Goal: Task Accomplishment & Management: Complete application form

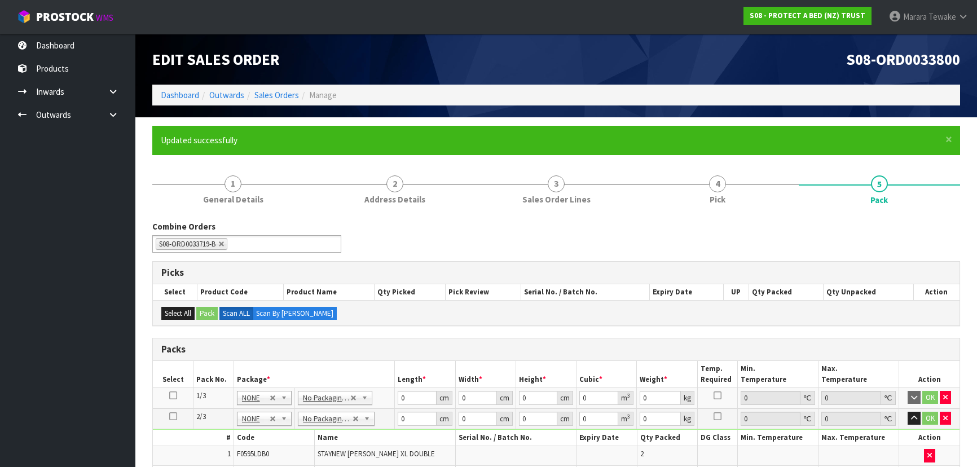
scroll to position [187, 0]
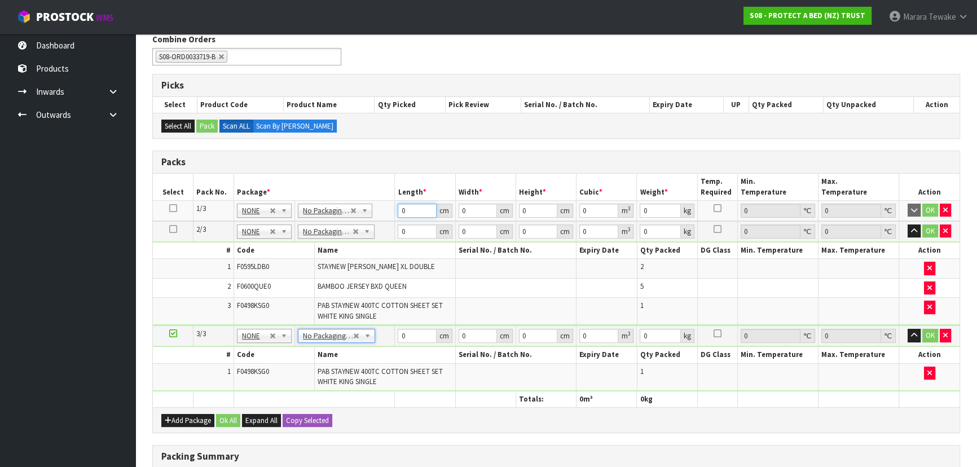
drag, startPoint x: 418, startPoint y: 206, endPoint x: 381, endPoint y: 196, distance: 38.0
click at [385, 198] on table "Select Pack No. Package * Length * Width * Height * Cubic * Weight * Temp. Requ…" at bounding box center [556, 290] width 806 height 233
type input "61"
type input "42"
type input "3"
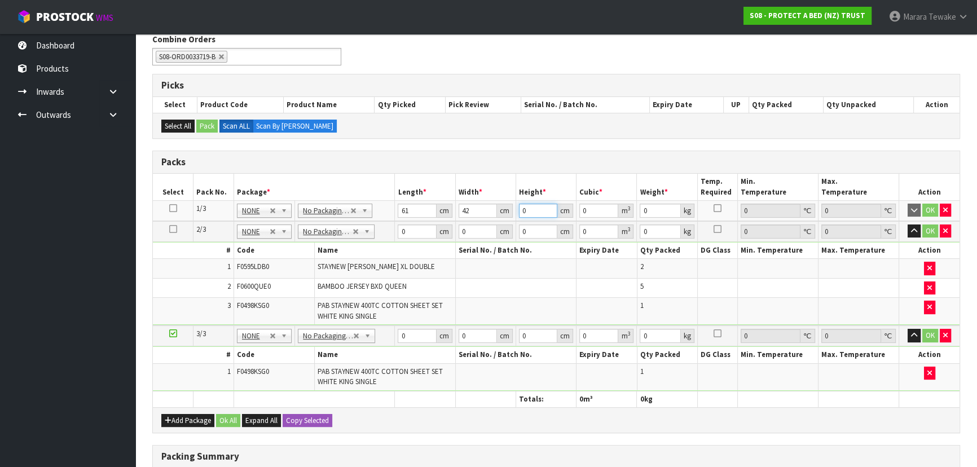
type input "0.007686"
type input "31"
type input "0.079422"
type input "31"
type input "4"
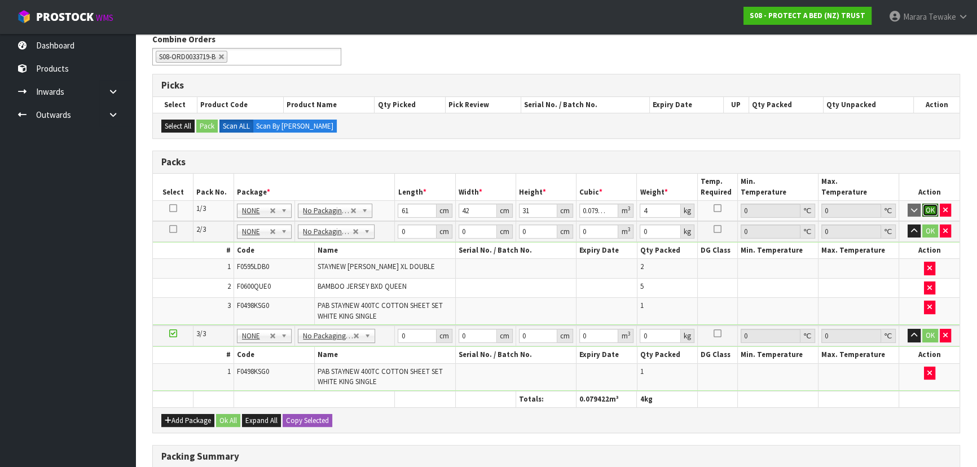
click button "OK" at bounding box center [930, 211] width 16 height 14
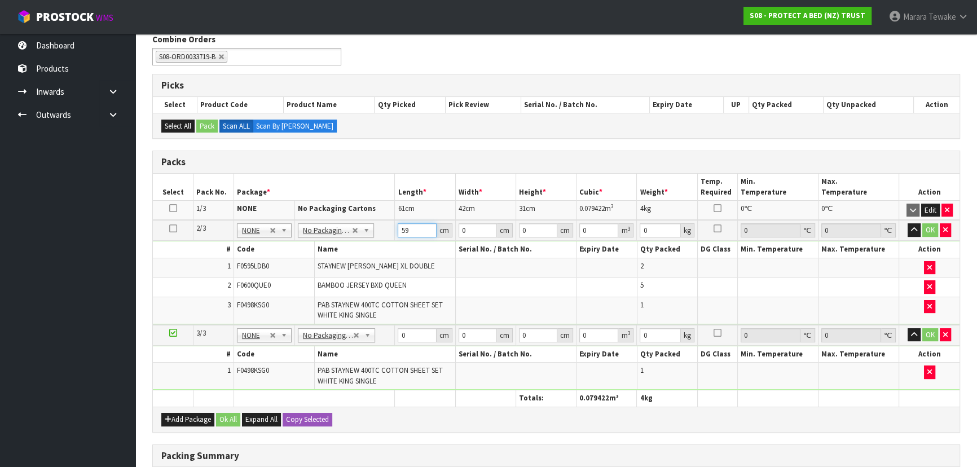
type input "59"
type input "40"
type input "3"
type input "0.00708"
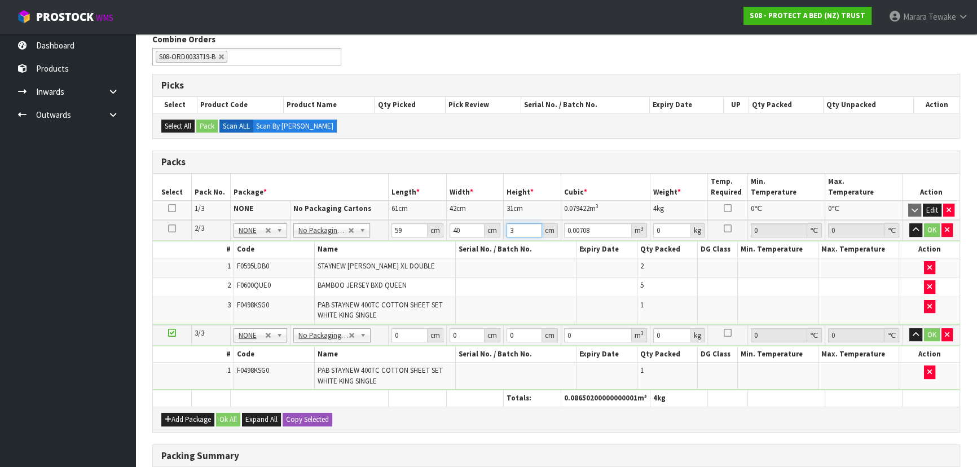
type input "32"
type input "0.07552"
type input "32"
type input "9"
click at [909, 223] on button "button" at bounding box center [915, 230] width 13 height 14
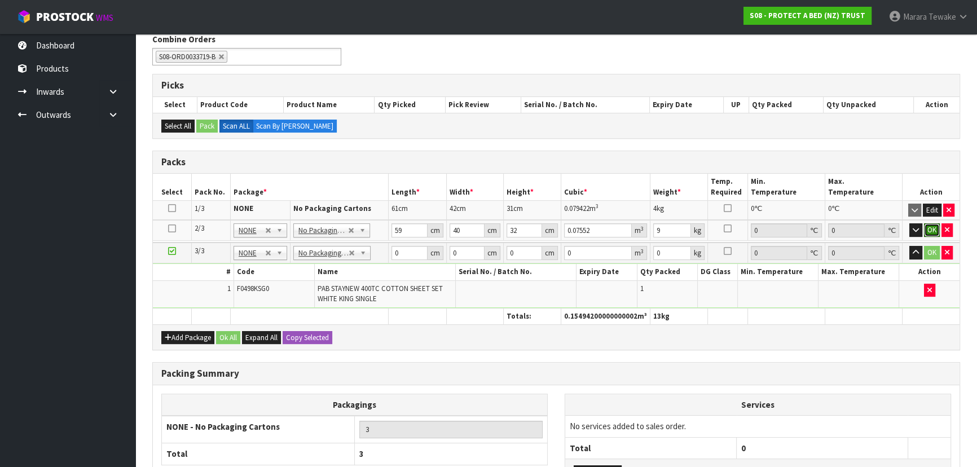
click button "OK" at bounding box center [932, 230] width 16 height 14
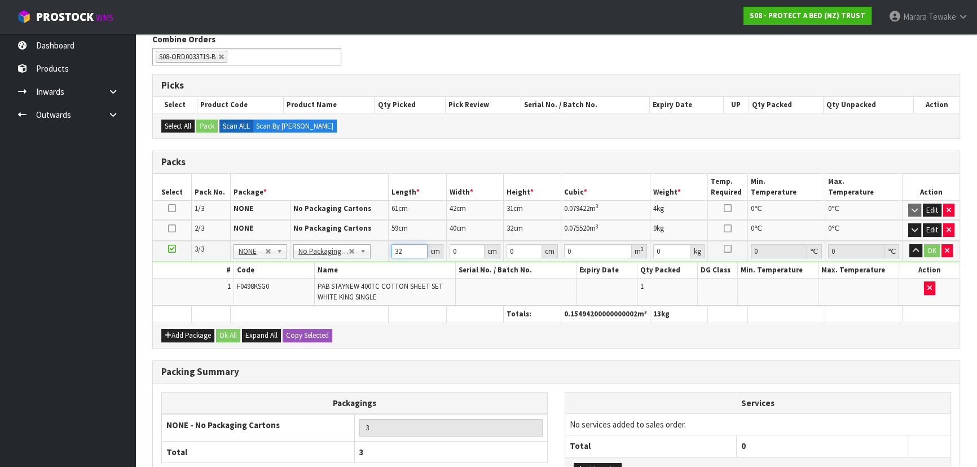
type input "32"
type input "25"
type input "3"
type input "0.0024"
type input "31"
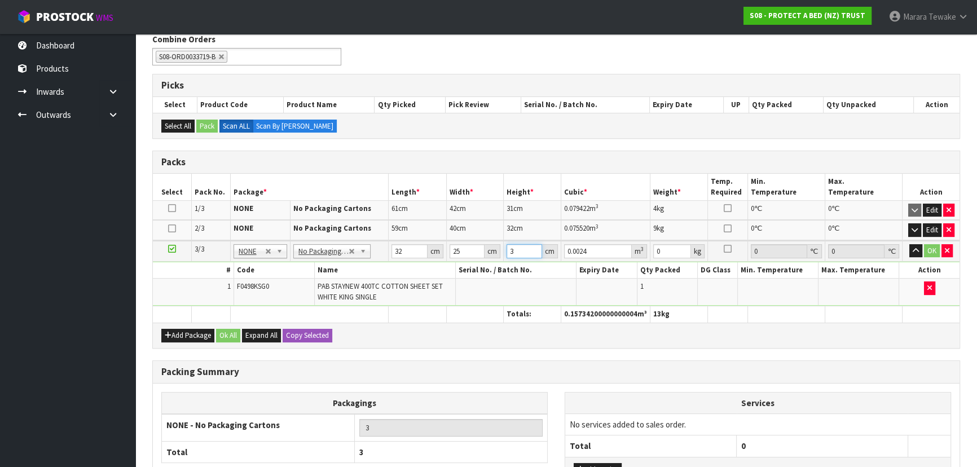
type input "0.0248"
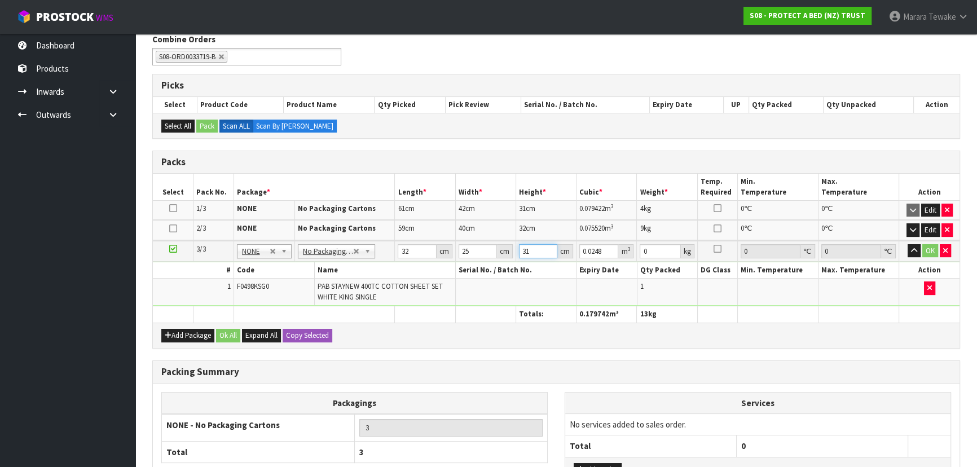
type input "31"
type input "2"
click at [907, 244] on button "button" at bounding box center [913, 251] width 13 height 14
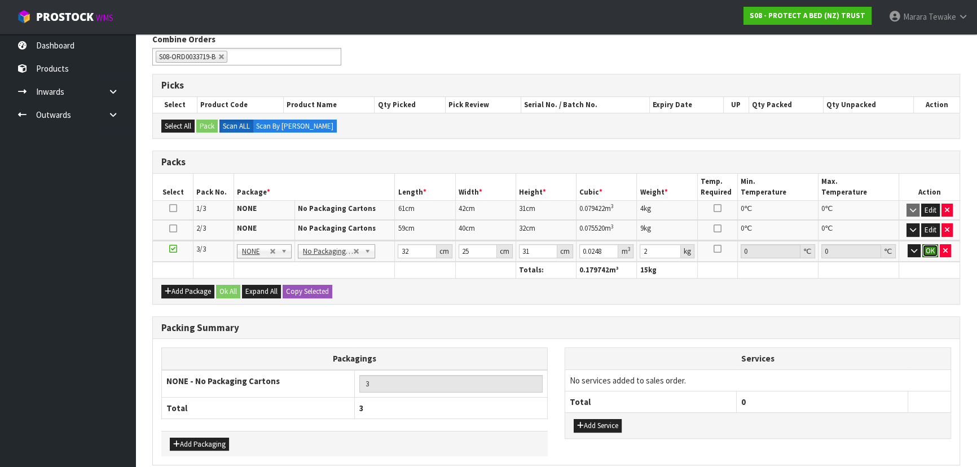
click button "OK" at bounding box center [930, 251] width 16 height 14
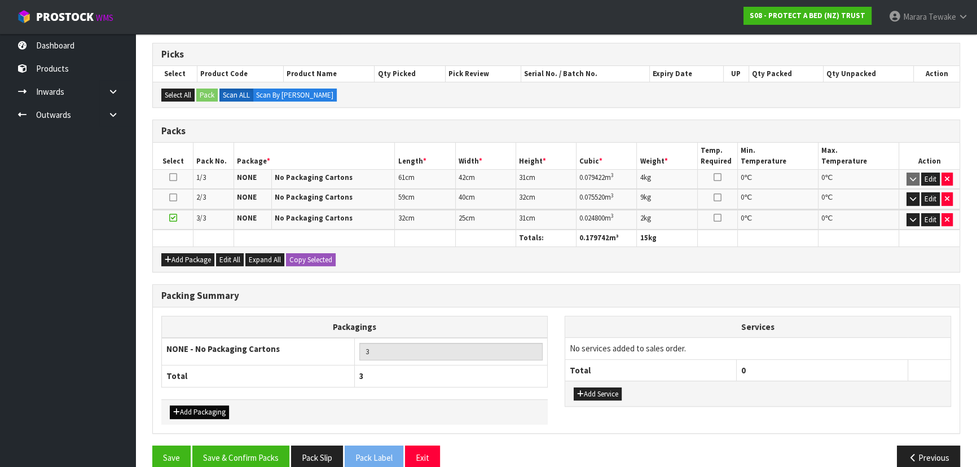
scroll to position [235, 0]
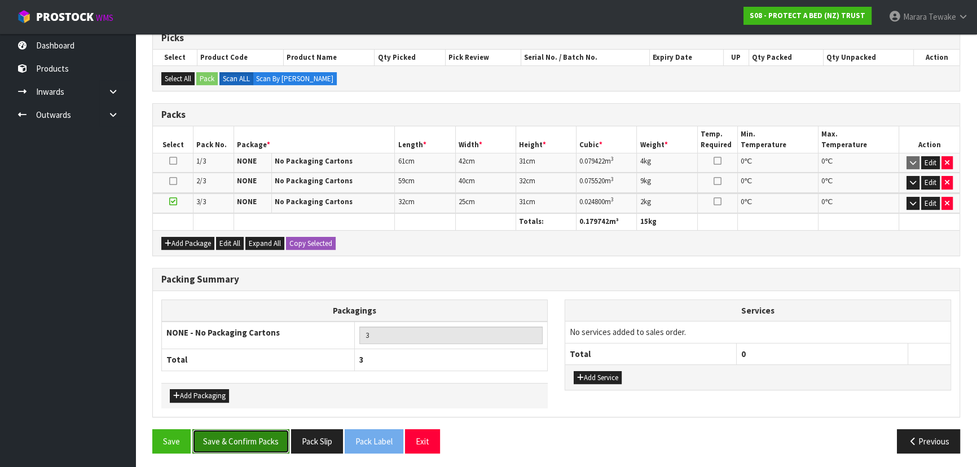
click at [251, 442] on button "Save & Confirm Packs" at bounding box center [240, 441] width 97 height 24
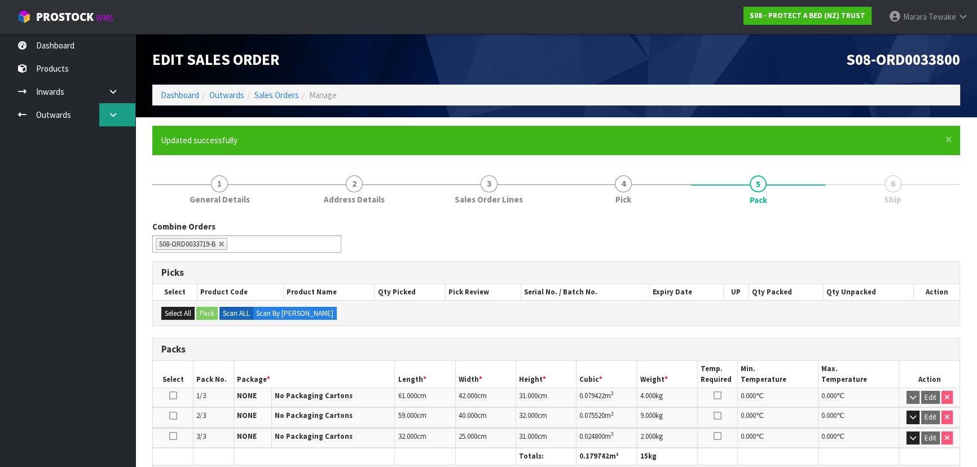
click at [118, 114] on icon at bounding box center [113, 115] width 11 height 8
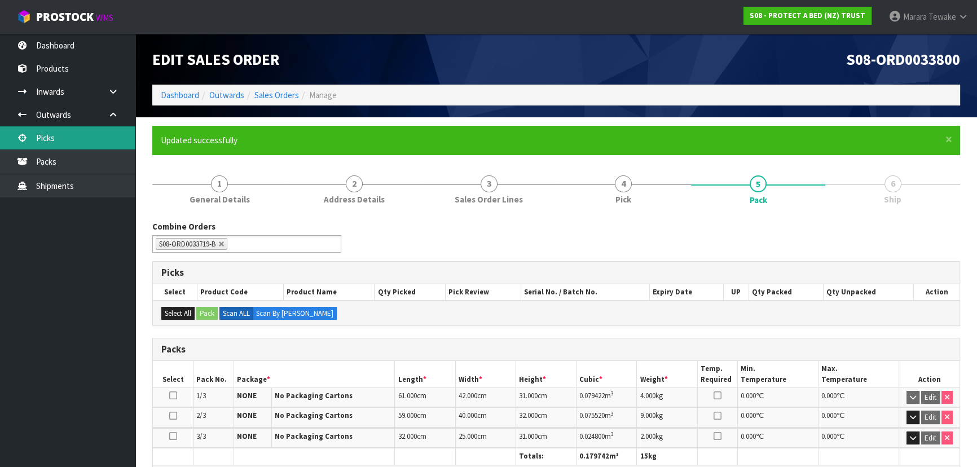
drag, startPoint x: 79, startPoint y: 147, endPoint x: 99, endPoint y: 149, distance: 19.9
click at [79, 147] on link "Picks" at bounding box center [67, 137] width 135 height 23
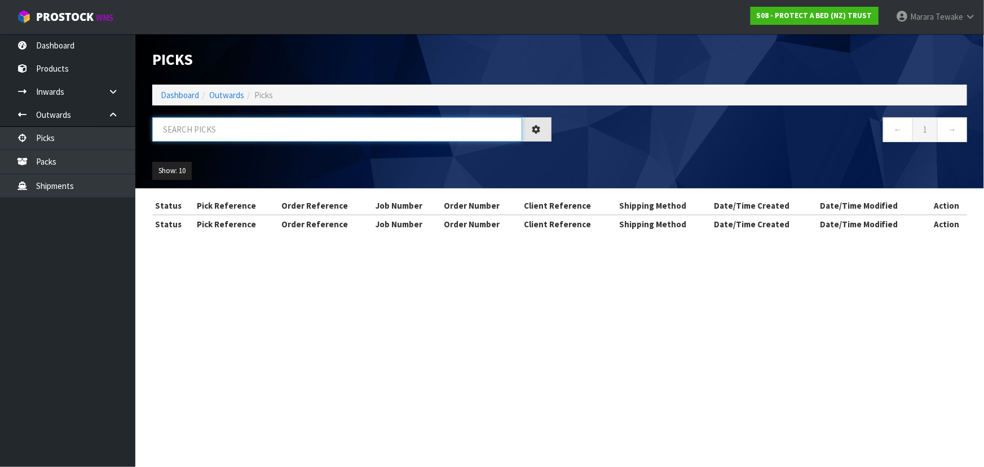
click at [182, 127] on input "text" at bounding box center [337, 129] width 370 height 24
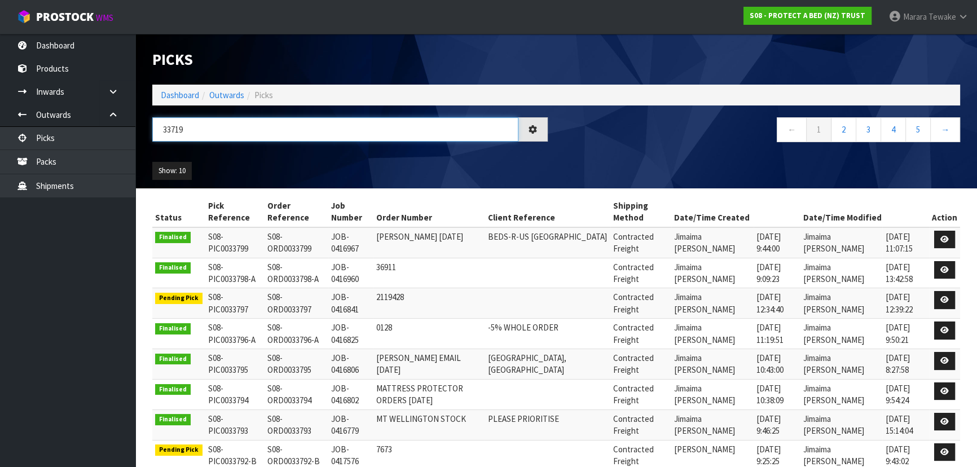
type input "33719"
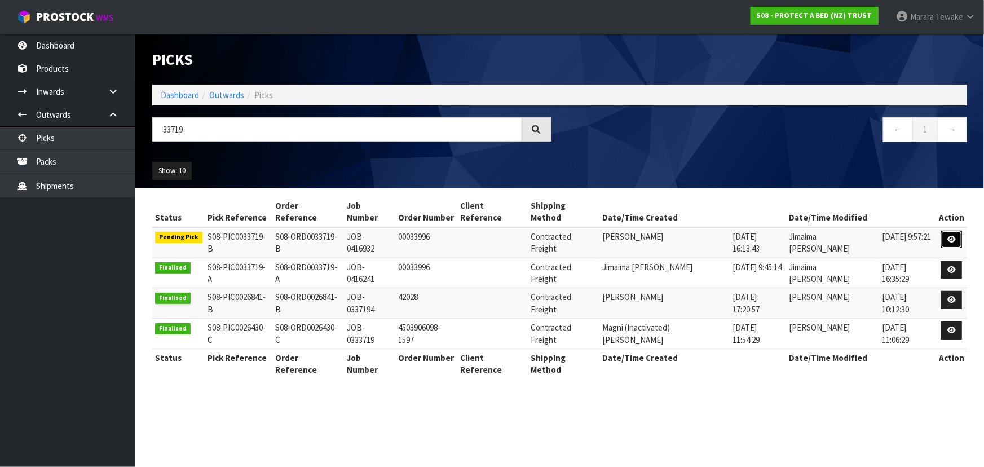
click at [957, 231] on link at bounding box center [951, 240] width 21 height 18
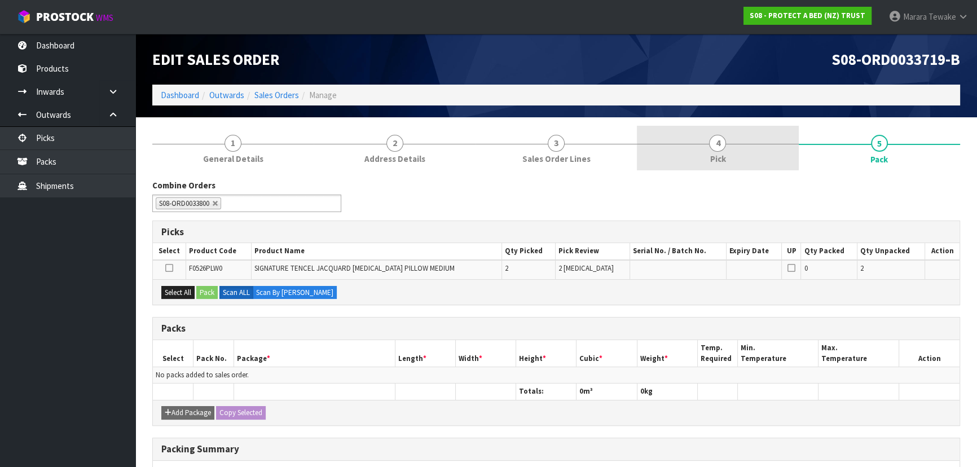
click at [718, 141] on span "4" at bounding box center [717, 143] width 17 height 17
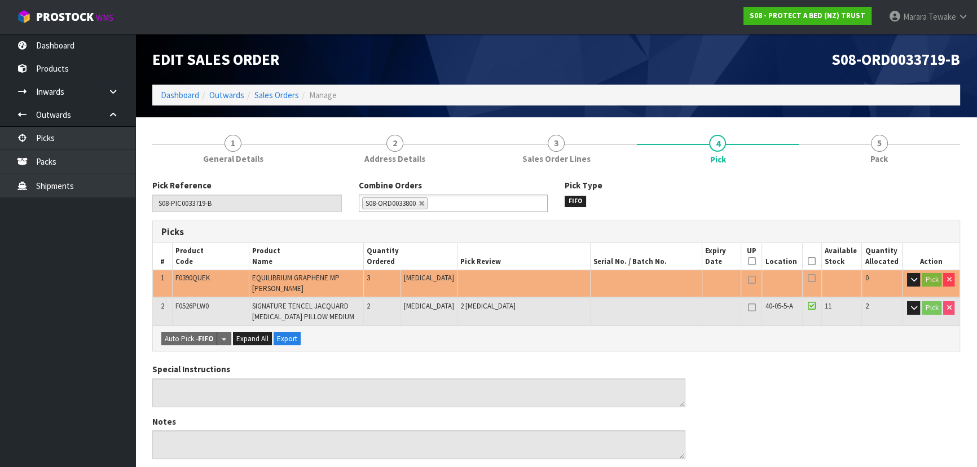
click at [808, 261] on icon at bounding box center [812, 261] width 8 height 1
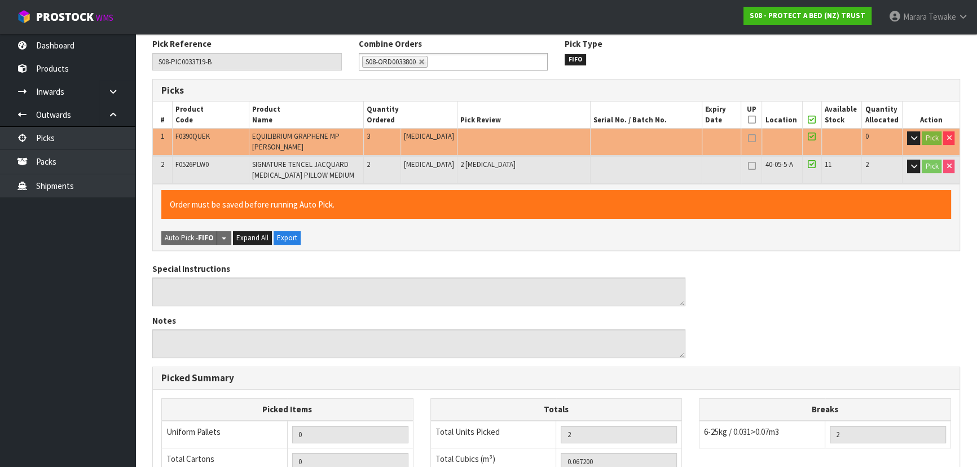
scroll to position [350, 0]
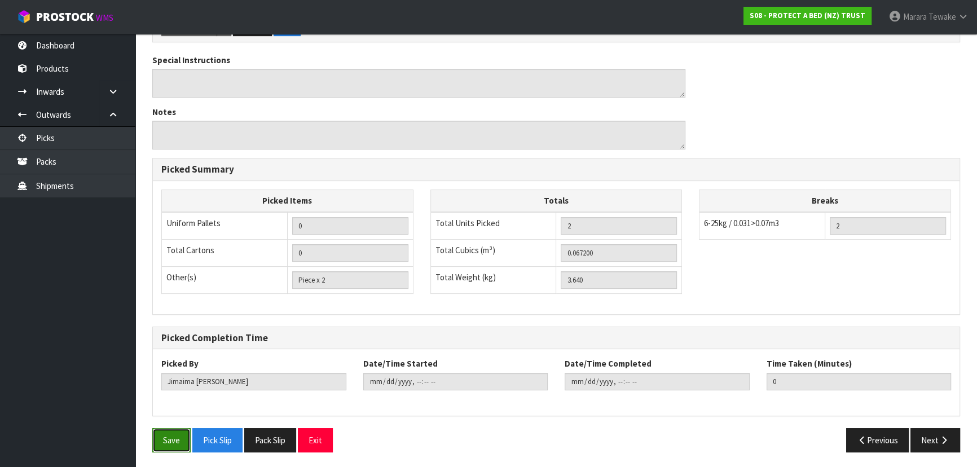
click at [171, 430] on button "Save" at bounding box center [171, 440] width 38 height 24
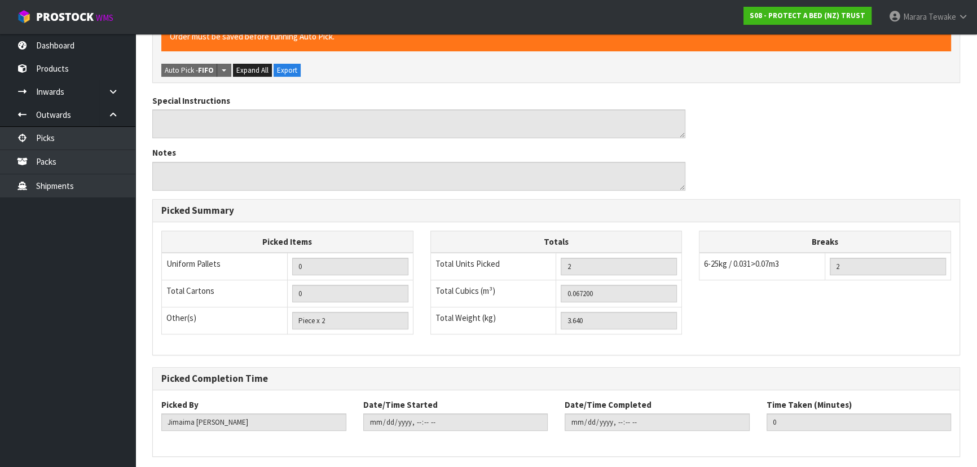
scroll to position [0, 0]
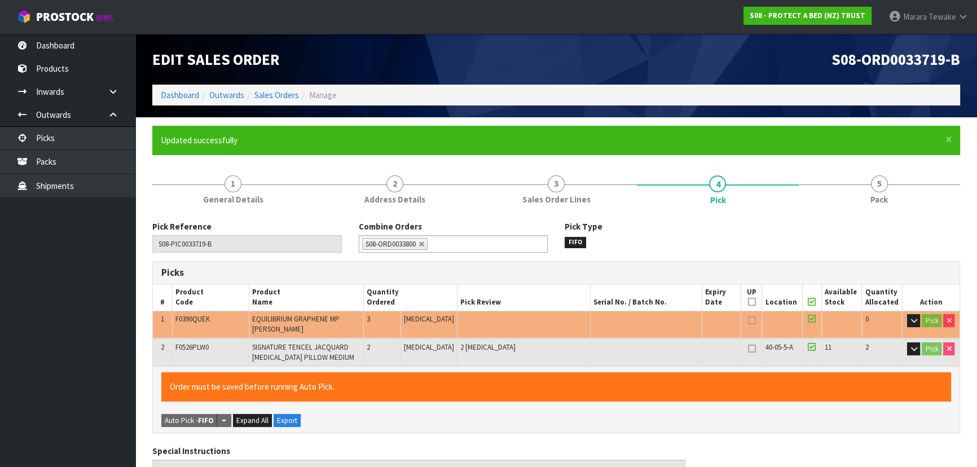
type input "[PERSON_NAME]"
type input "[DATE]T13:56:48"
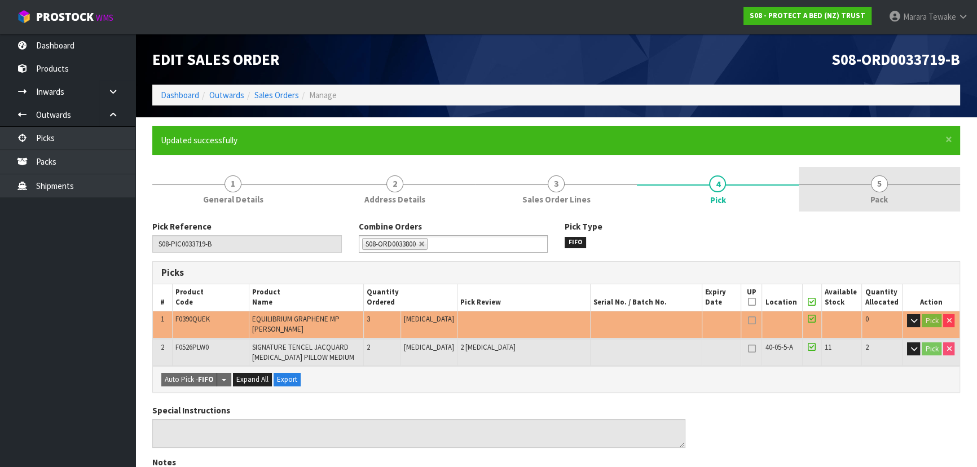
click at [870, 180] on link "5 Pack" at bounding box center [879, 189] width 161 height 45
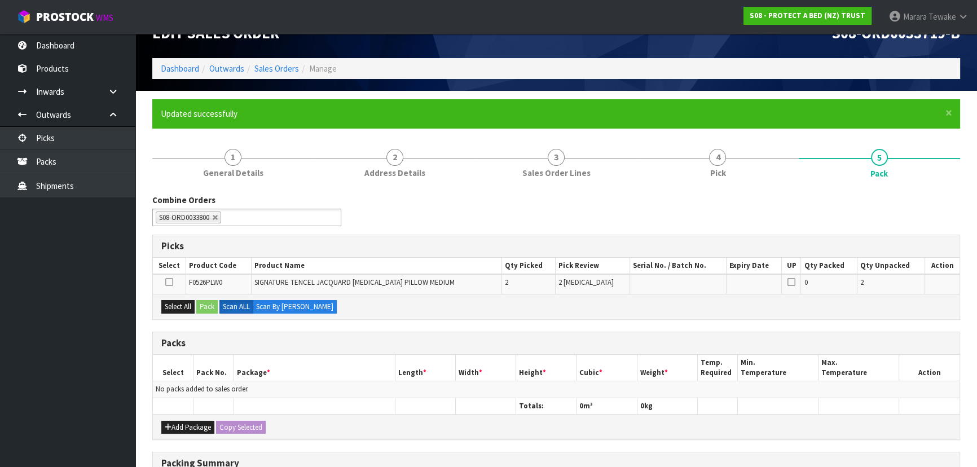
scroll to position [206, 0]
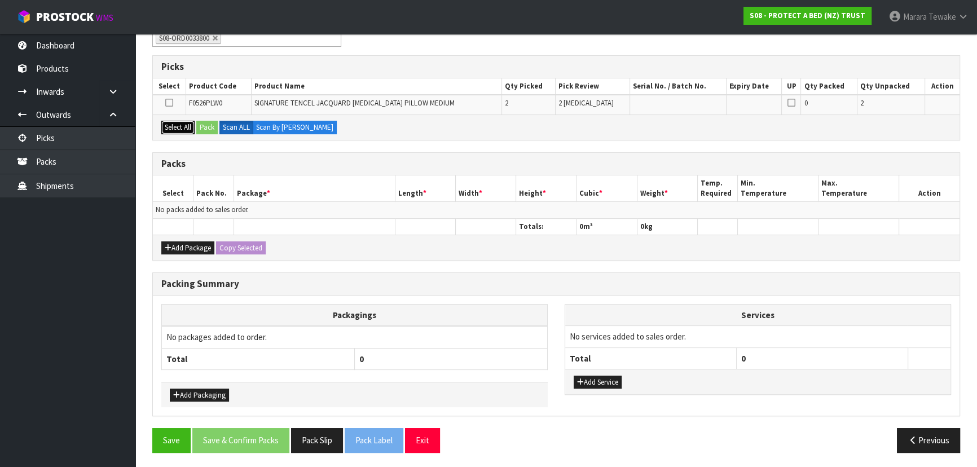
click at [179, 126] on button "Select All" at bounding box center [177, 128] width 33 height 14
click at [208, 127] on button "Pack" at bounding box center [206, 128] width 21 height 14
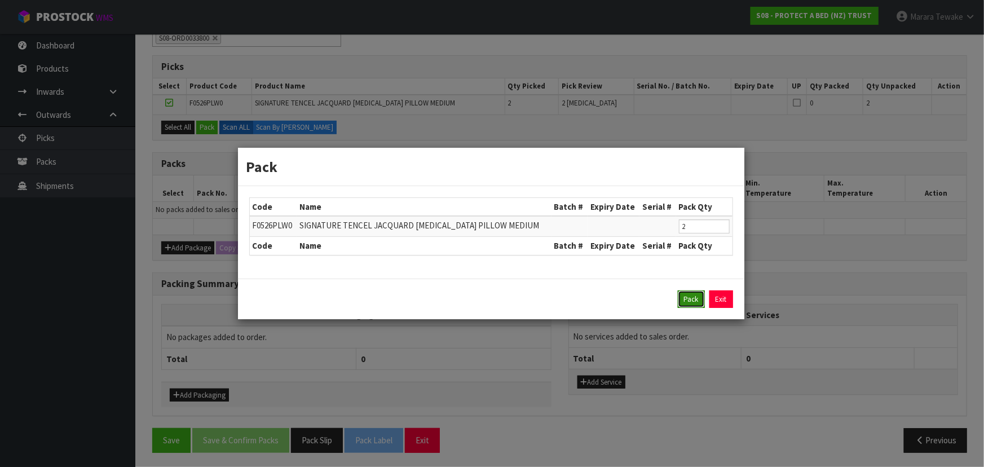
drag, startPoint x: 695, startPoint y: 299, endPoint x: 426, endPoint y: 279, distance: 269.2
click at [690, 299] on button "Pack" at bounding box center [691, 299] width 27 height 18
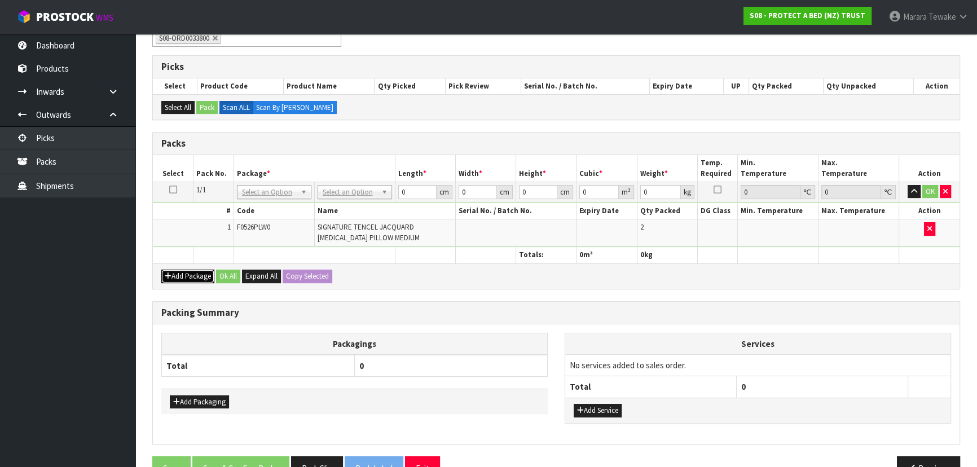
click at [199, 274] on button "Add Package" at bounding box center [187, 277] width 53 height 14
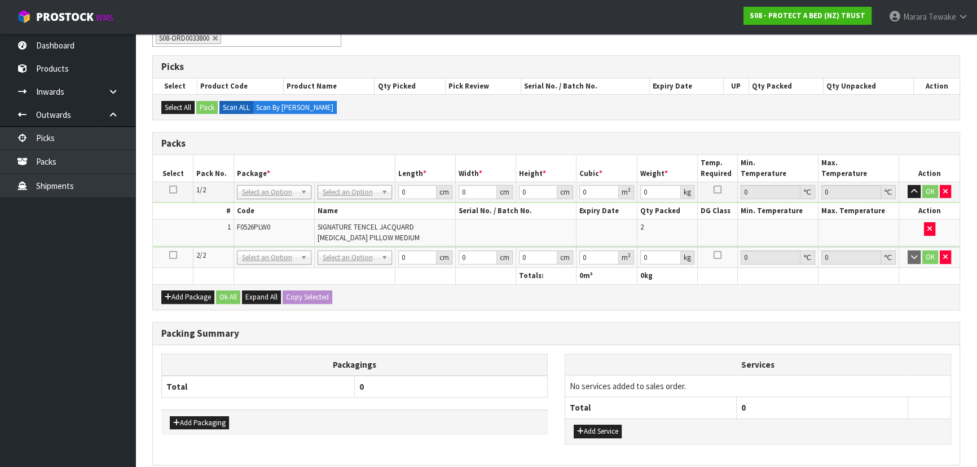
drag, startPoint x: 198, startPoint y: 288, endPoint x: 232, endPoint y: 266, distance: 40.5
click at [197, 288] on div "Add Package Ok All Expand All Copy Selected" at bounding box center [556, 296] width 806 height 25
click at [197, 297] on button "Add Package" at bounding box center [187, 297] width 53 height 14
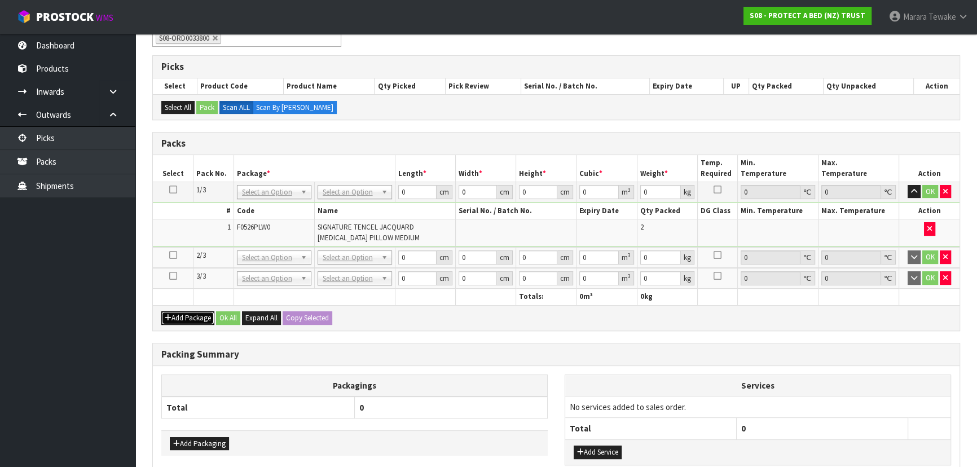
drag, startPoint x: 359, startPoint y: 192, endPoint x: 356, endPoint y: 210, distance: 17.8
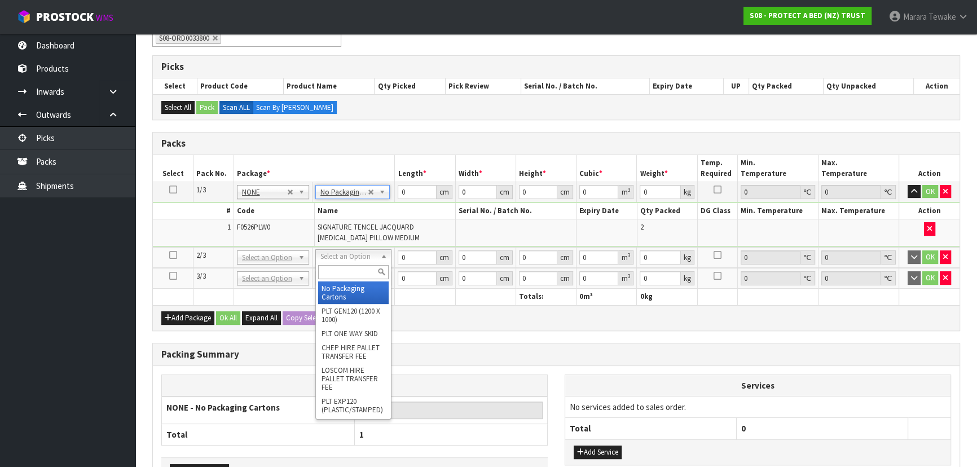
click at [355, 269] on input "text" at bounding box center [353, 272] width 70 height 14
type input "OC"
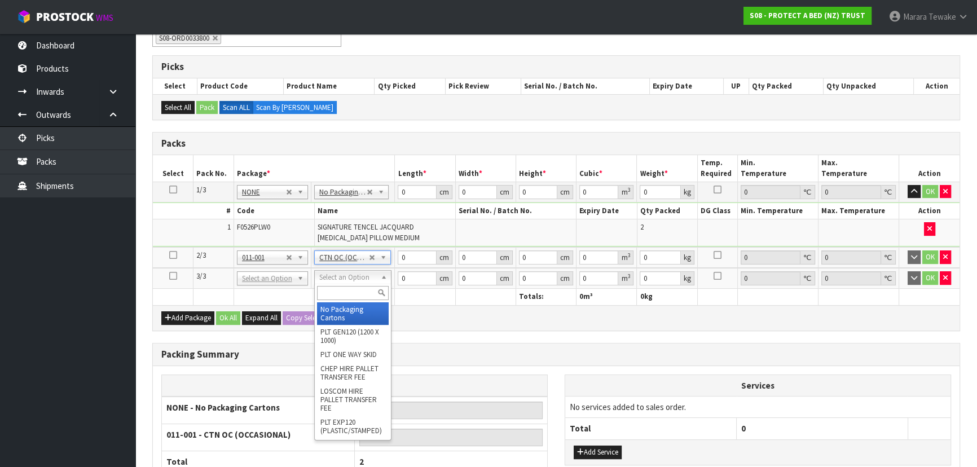
click at [355, 294] on input "text" at bounding box center [353, 293] width 72 height 14
type input "OC"
type input "2"
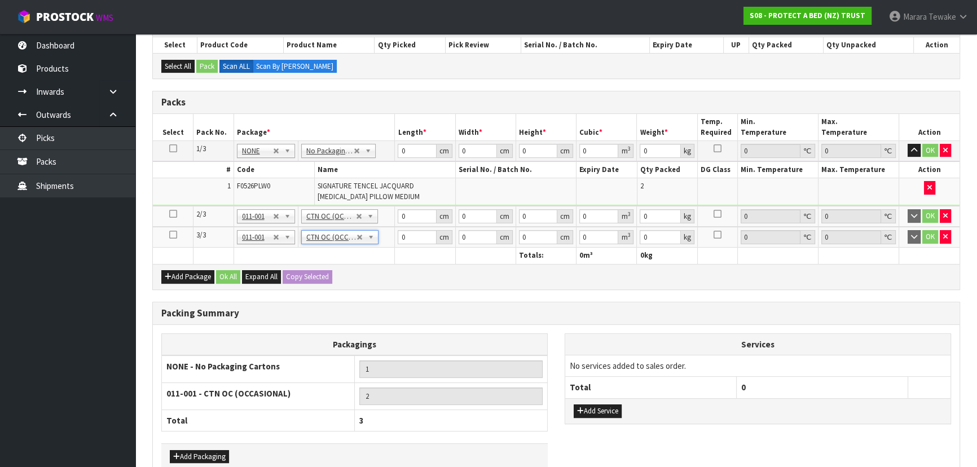
scroll to position [308, 0]
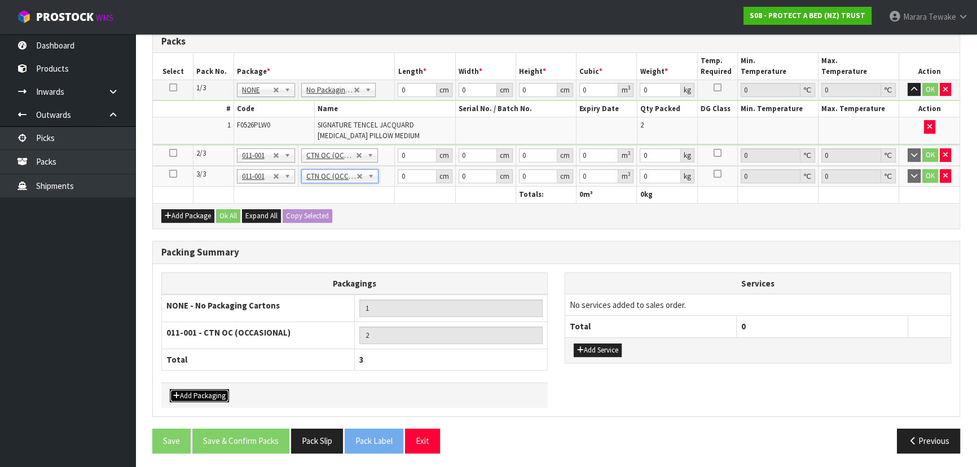
drag, startPoint x: 203, startPoint y: 396, endPoint x: 203, endPoint y: 378, distance: 18.0
click at [203, 395] on button "Add Packaging" at bounding box center [199, 396] width 59 height 14
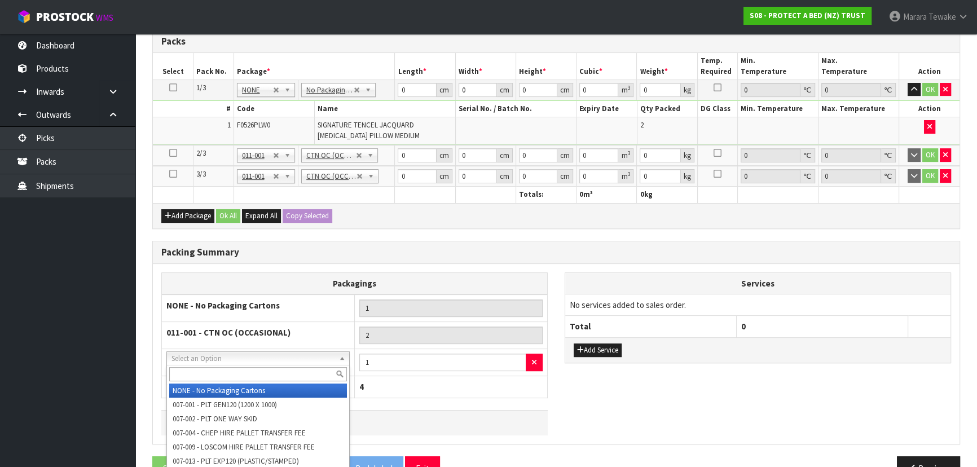
drag, startPoint x: 214, startPoint y: 356, endPoint x: 220, endPoint y: 377, distance: 21.1
drag, startPoint x: 220, startPoint y: 377, endPoint x: 212, endPoint y: 372, distance: 9.4
click at [220, 376] on input "text" at bounding box center [258, 374] width 178 height 14
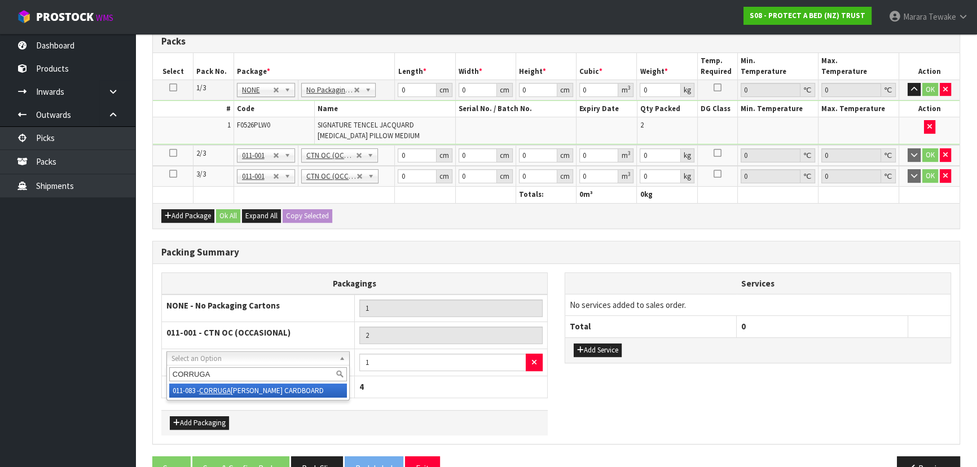
type input "CORRUGA"
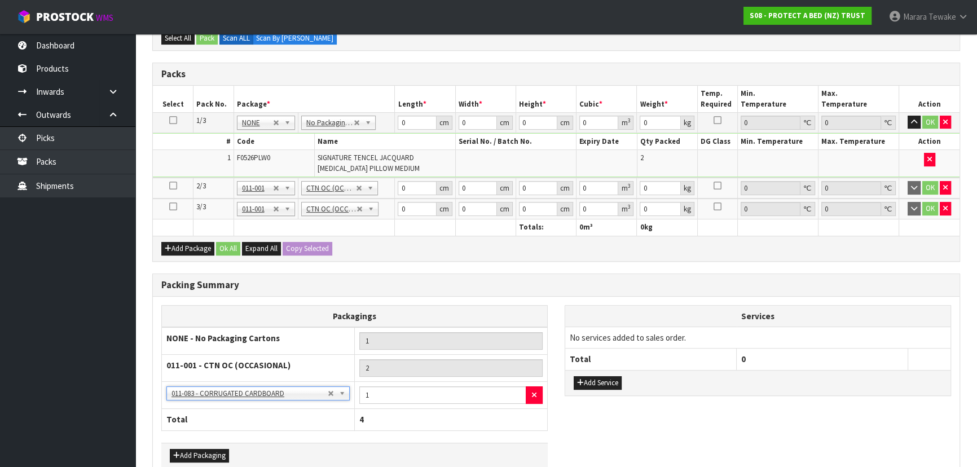
scroll to position [181, 0]
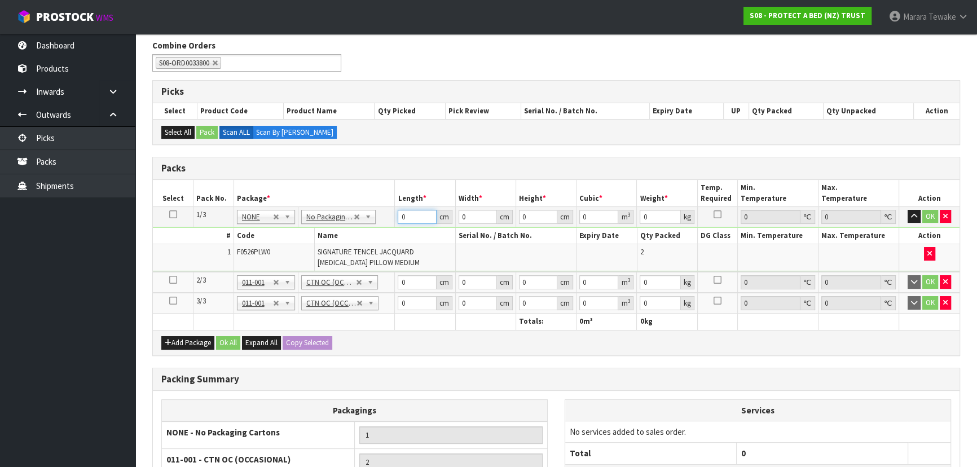
drag, startPoint x: 400, startPoint y: 219, endPoint x: 359, endPoint y: 206, distance: 42.6
click at [369, 209] on tr "1/3 NONE 007-001 007-002 007-004 007-009 007-013 007-014 007-015 007-017 007-01…" at bounding box center [556, 216] width 806 height 20
type input "61"
type input "42"
type input "3"
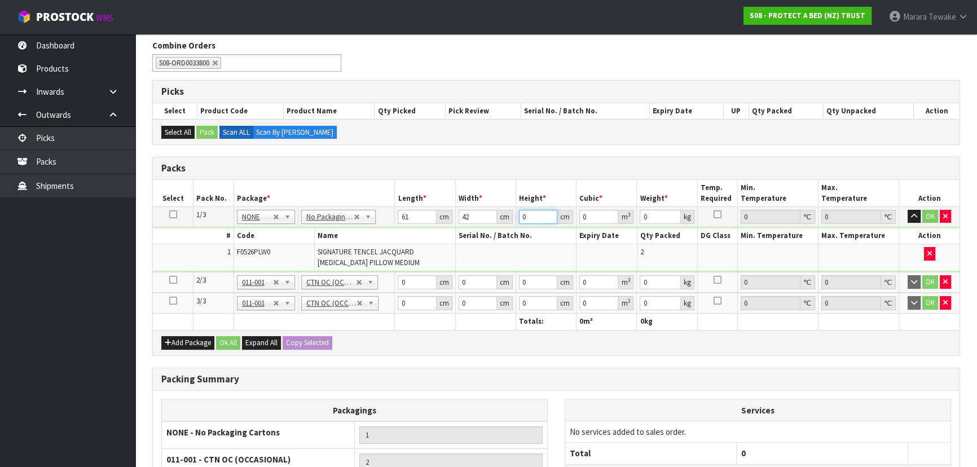
type input "0.007686"
type input "31"
type input "0.079422"
type input "31"
type input "4"
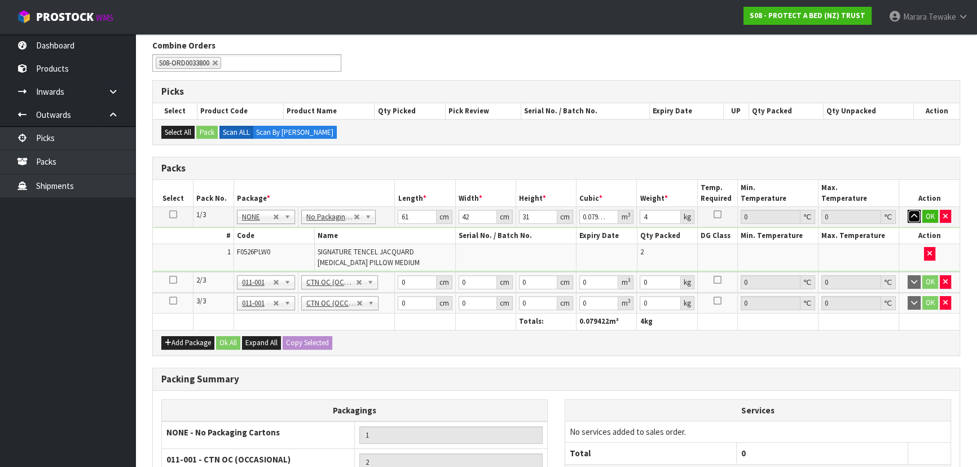
click at [907, 210] on button "button" at bounding box center [913, 217] width 13 height 14
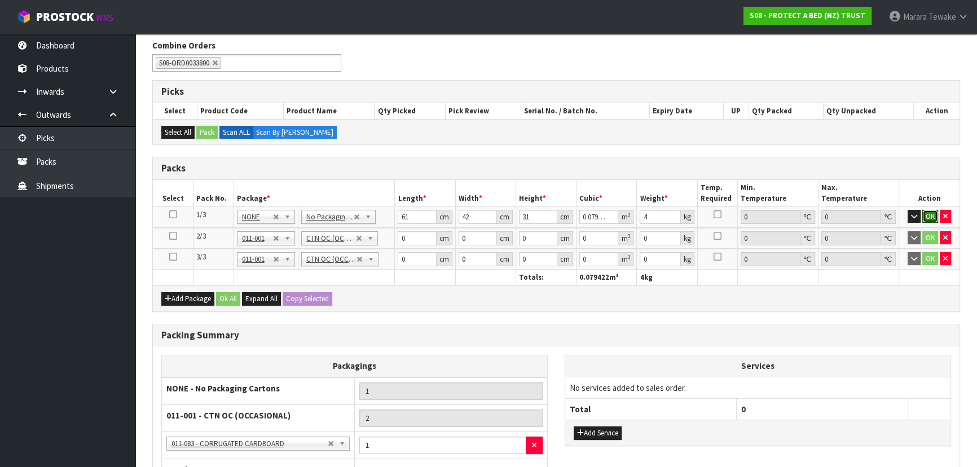
click button "OK" at bounding box center [930, 217] width 16 height 14
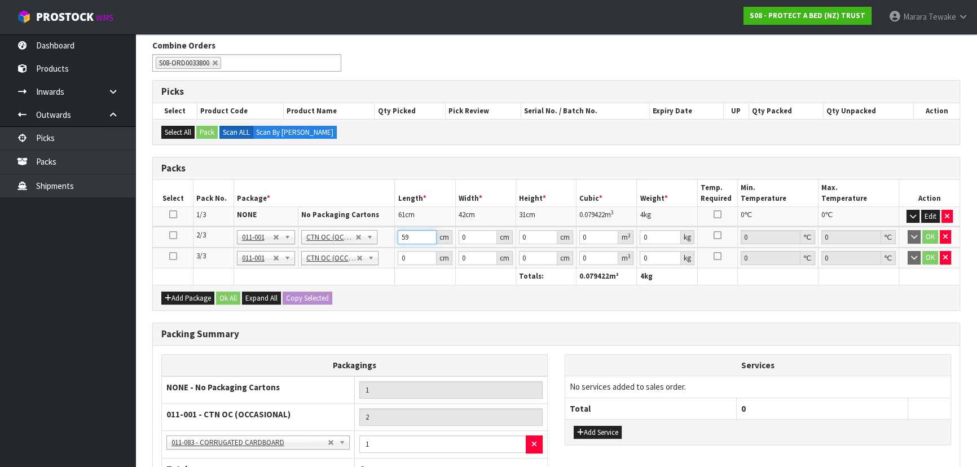
type input "59"
type input "40"
type input "3"
type input "0.00708"
type input "32"
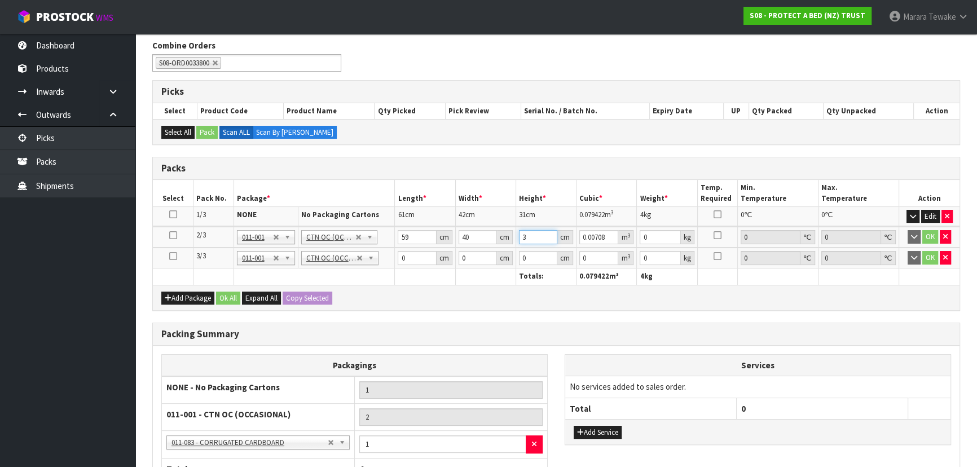
type input "0.07552"
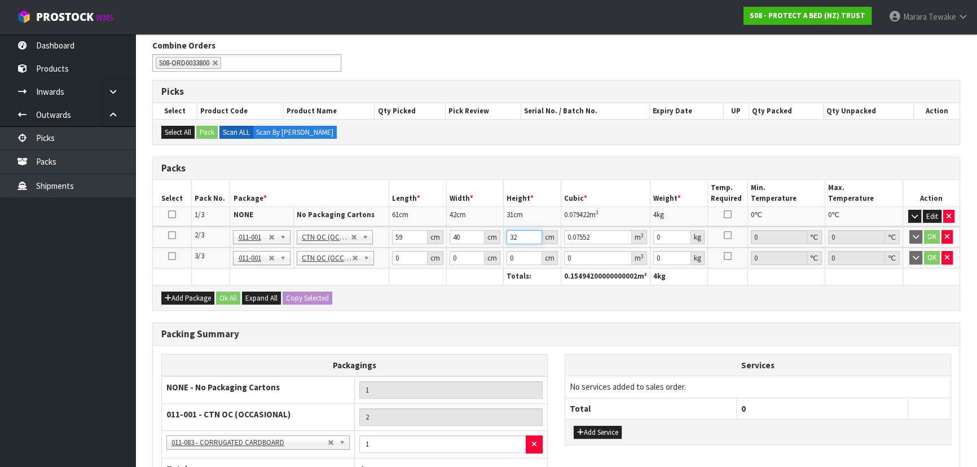
type input "32"
type input "9"
click button "OK" at bounding box center [932, 237] width 16 height 14
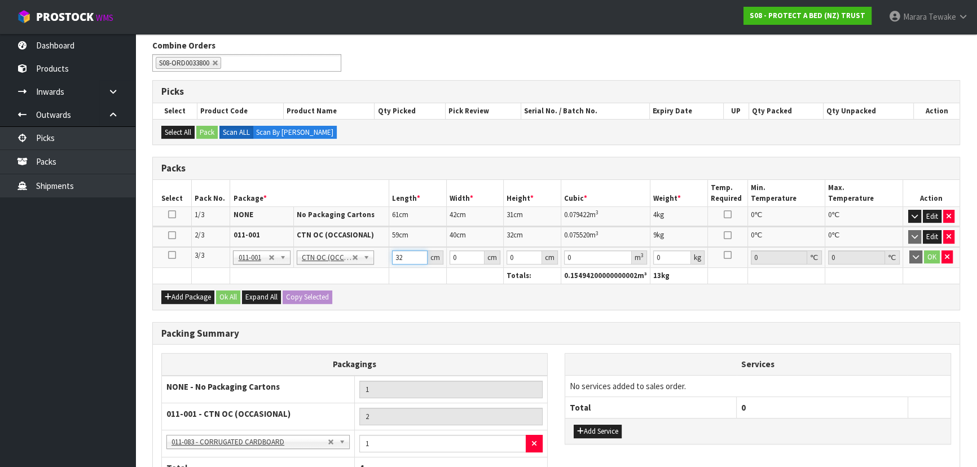
type input "32"
type input "25"
type input "3"
type input "0.0024"
type input "31"
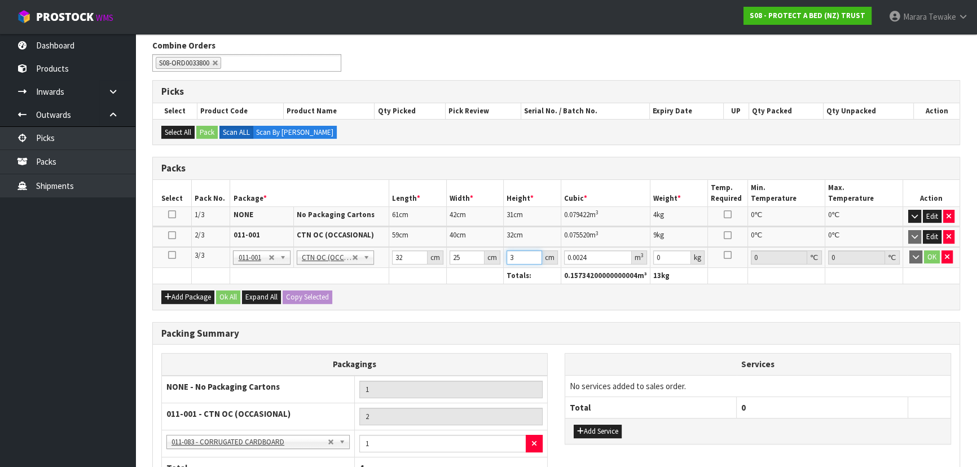
type input "0.0248"
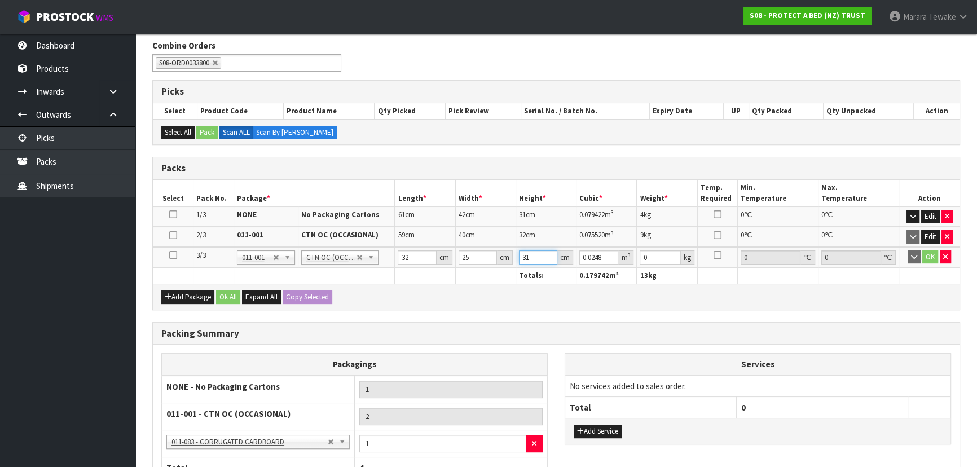
type input "31"
type input "2"
click button "OK" at bounding box center [930, 257] width 16 height 14
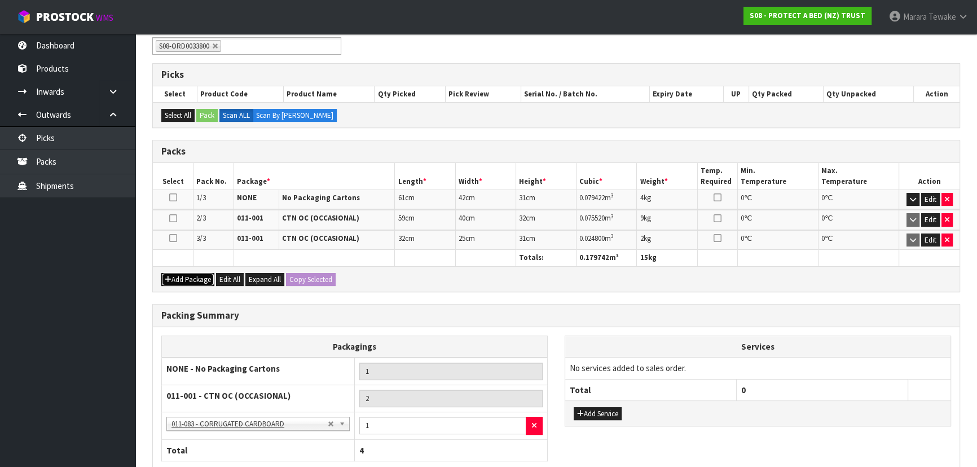
scroll to position [288, 0]
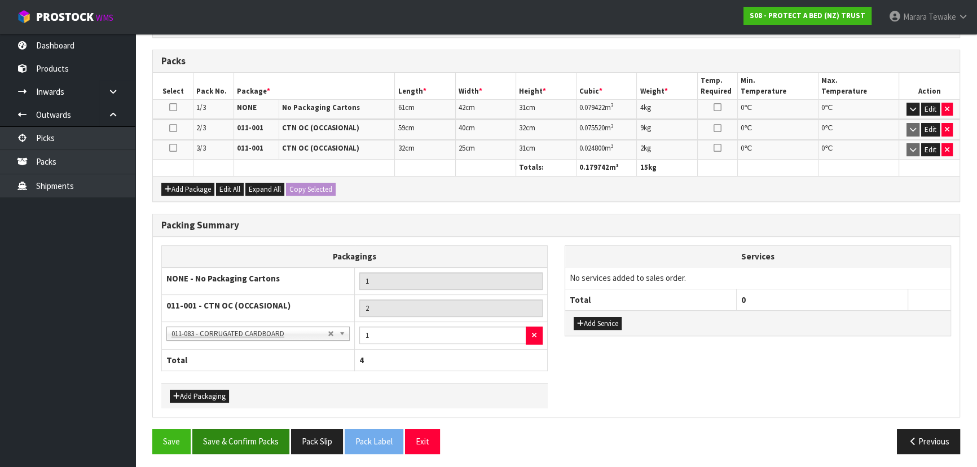
drag, startPoint x: 262, startPoint y: 446, endPoint x: 262, endPoint y: 439, distance: 7.4
click at [262, 440] on div "Save Save & Confirm Packs Pack Slip Pack Label Exit Previous" at bounding box center [556, 445] width 824 height 33
drag, startPoint x: 263, startPoint y: 437, endPoint x: 305, endPoint y: 425, distance: 44.1
click at [263, 434] on button "Save & Confirm Packs" at bounding box center [240, 441] width 97 height 24
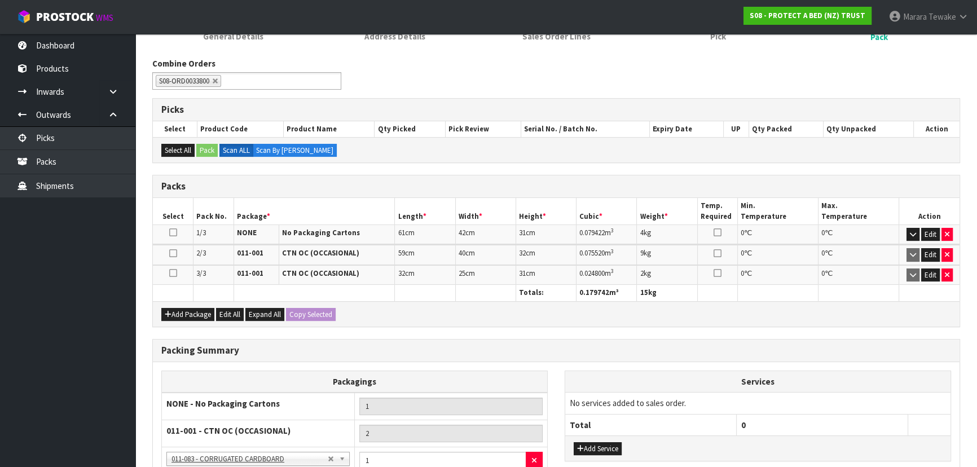
scroll to position [263, 0]
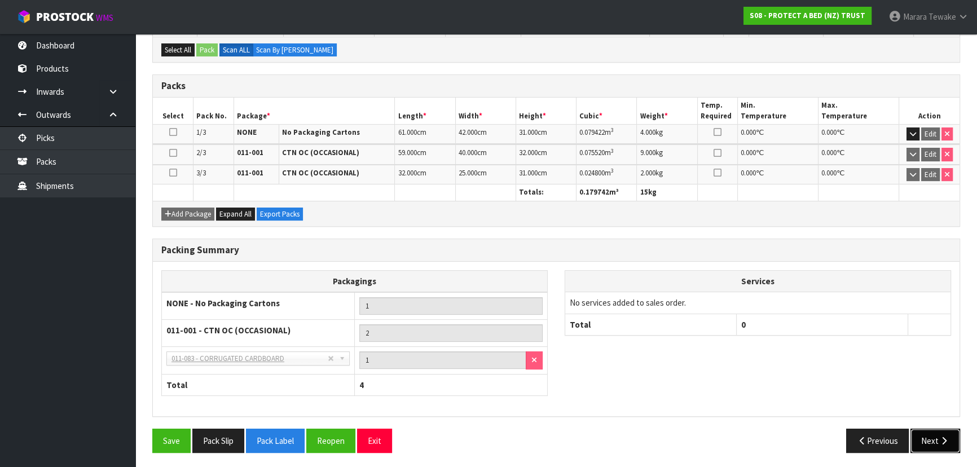
drag, startPoint x: 947, startPoint y: 434, endPoint x: 760, endPoint y: 425, distance: 187.5
click at [946, 436] on icon "button" at bounding box center [943, 440] width 11 height 8
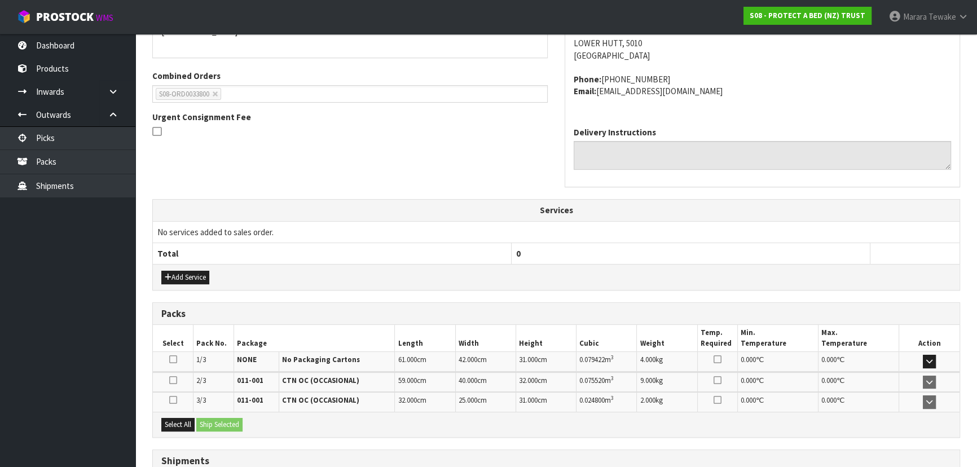
scroll to position [307, 0]
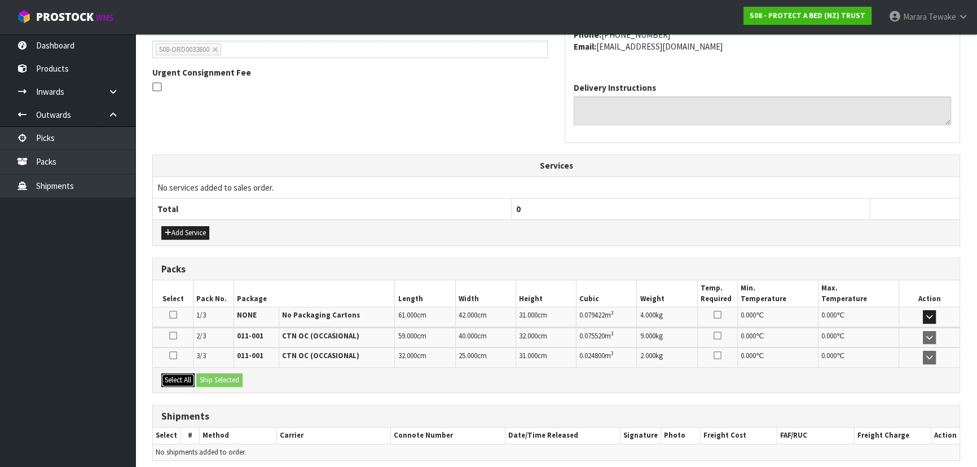
click at [175, 378] on button "Select All" at bounding box center [177, 380] width 33 height 14
click at [215, 373] on button "Ship Selected" at bounding box center [219, 380] width 46 height 14
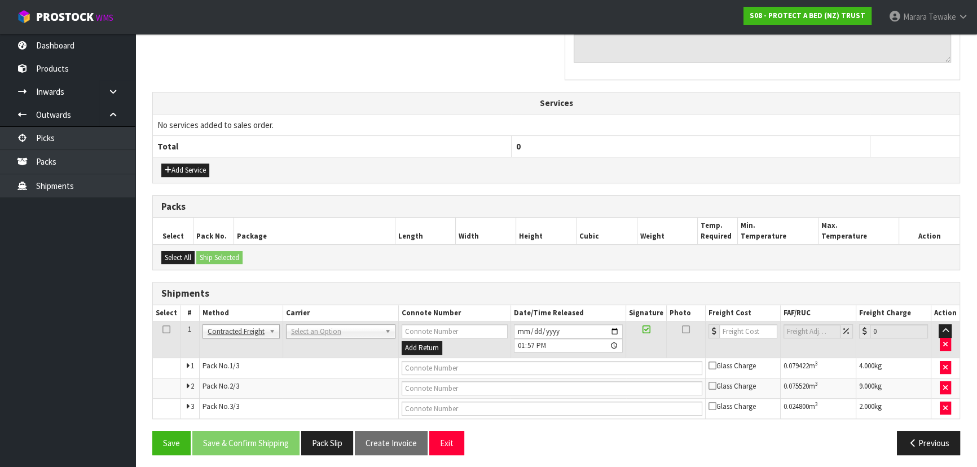
scroll to position [372, 0]
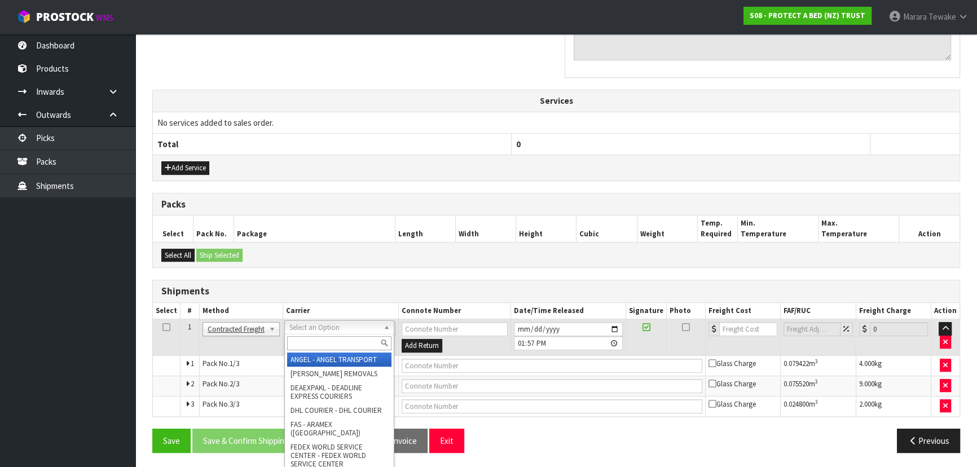
click at [330, 343] on input "text" at bounding box center [339, 343] width 104 height 14
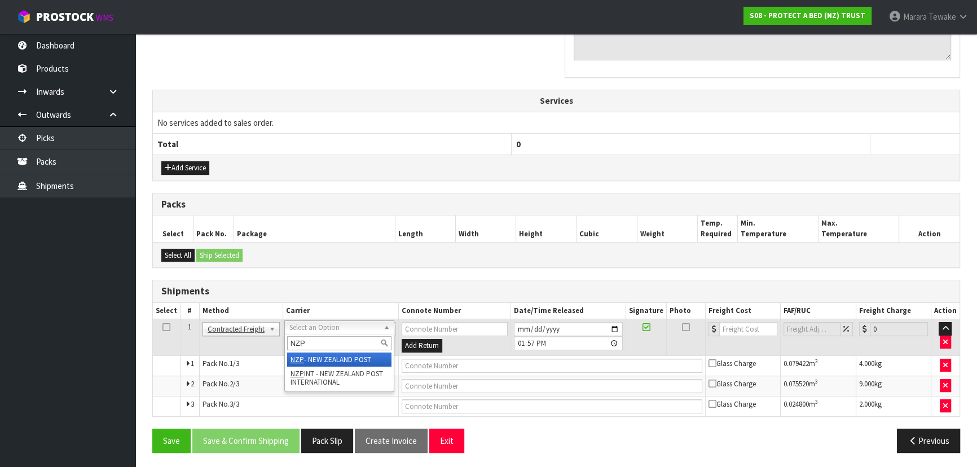
type input "NZP"
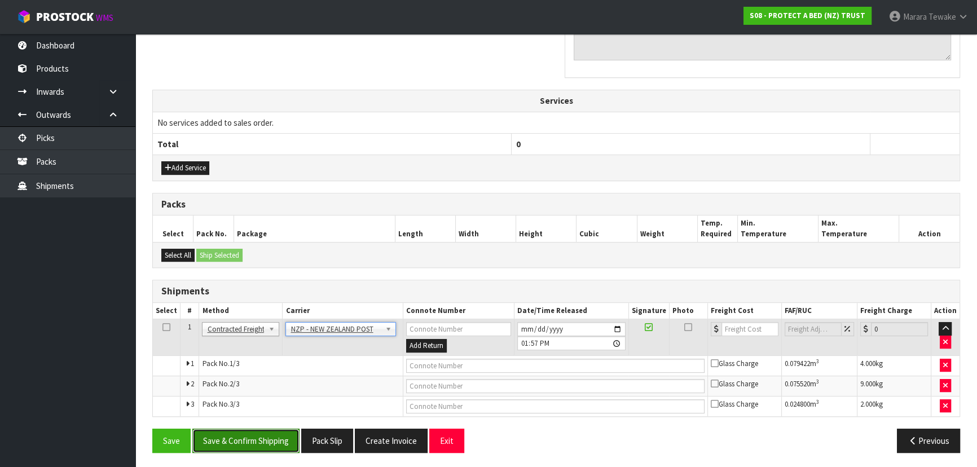
drag, startPoint x: 272, startPoint y: 439, endPoint x: 172, endPoint y: 429, distance: 100.9
click at [270, 439] on button "Save & Confirm Shipping" at bounding box center [245, 441] width 107 height 24
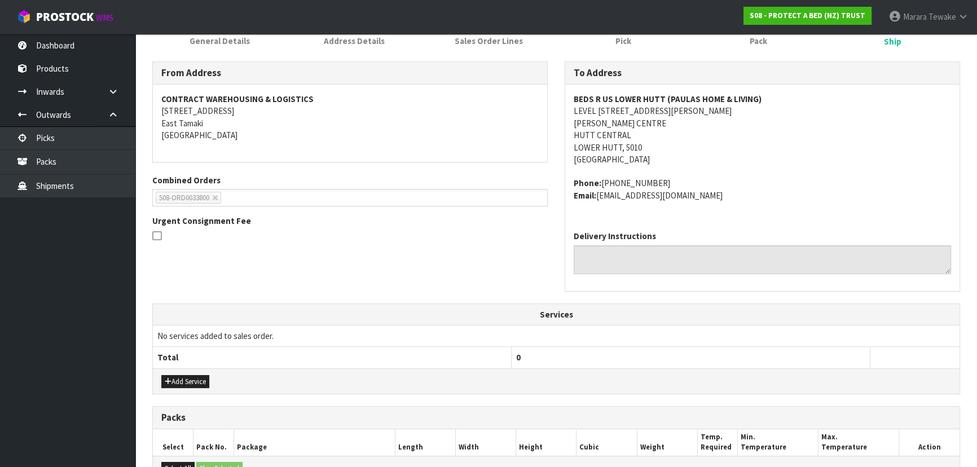
scroll to position [355, 0]
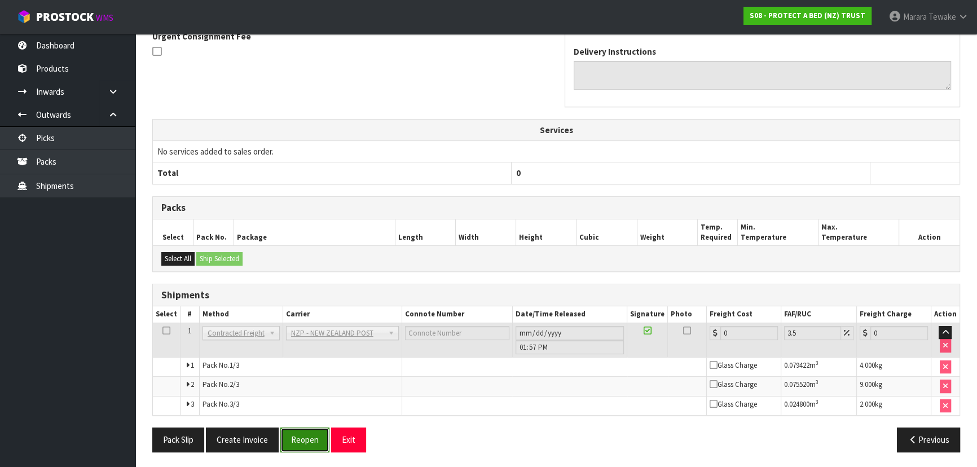
click at [306, 435] on button "Reopen" at bounding box center [304, 439] width 49 height 24
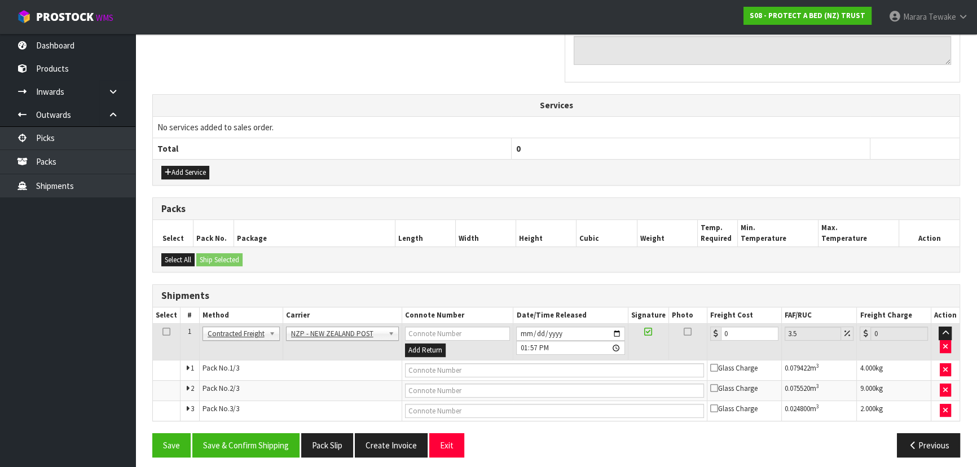
scroll to position [372, 0]
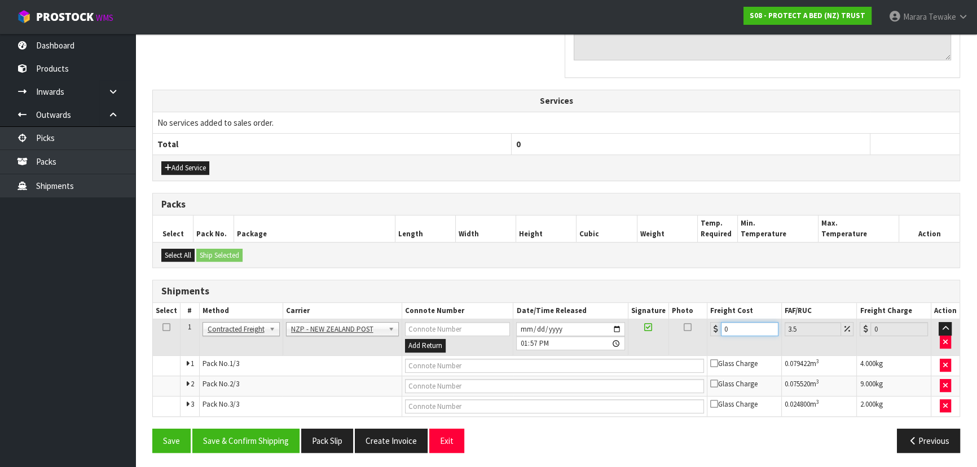
drag, startPoint x: 722, startPoint y: 327, endPoint x: 688, endPoint y: 303, distance: 41.4
click at [691, 309] on table "Select # Method Carrier Connote Number Date/Time Released Signature Photo Freig…" at bounding box center [556, 359] width 806 height 113
type input "3"
type input "3.1"
type input "35"
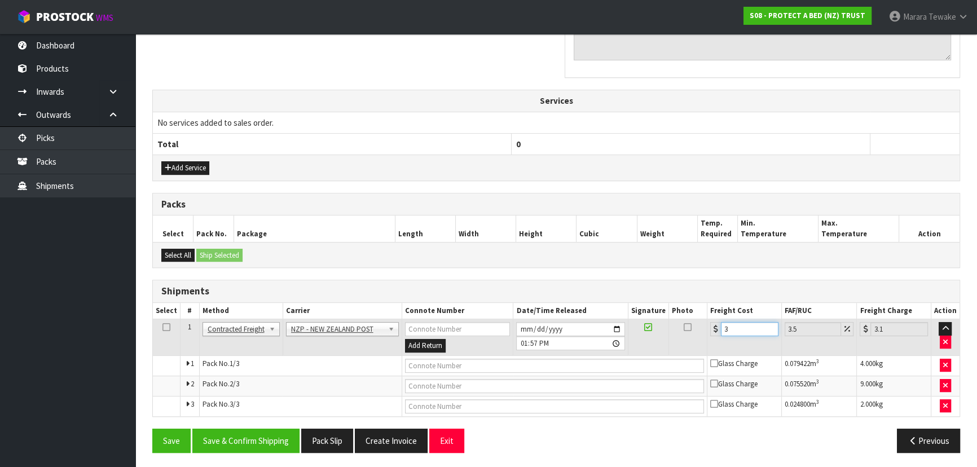
type input "36.22"
type input "35.1"
type input "36.33"
type input "35.11"
type input "36.34"
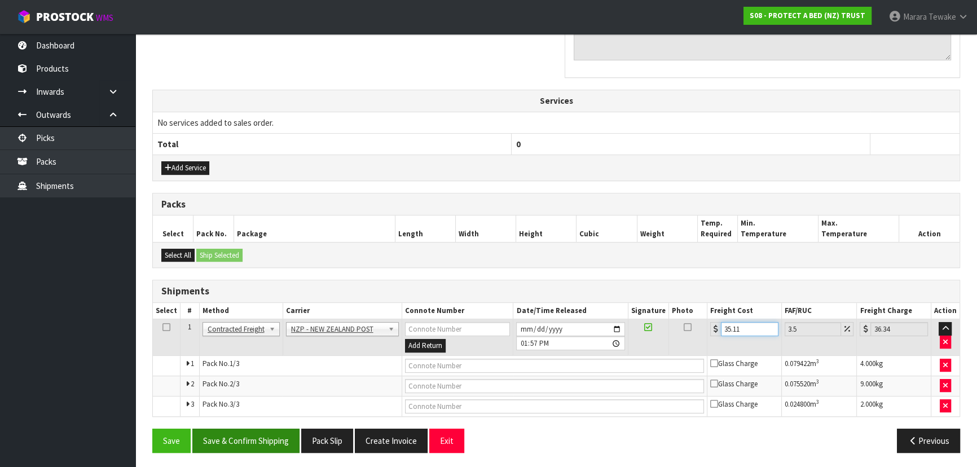
type input "35.11"
click at [223, 435] on button "Save & Confirm Shipping" at bounding box center [245, 441] width 107 height 24
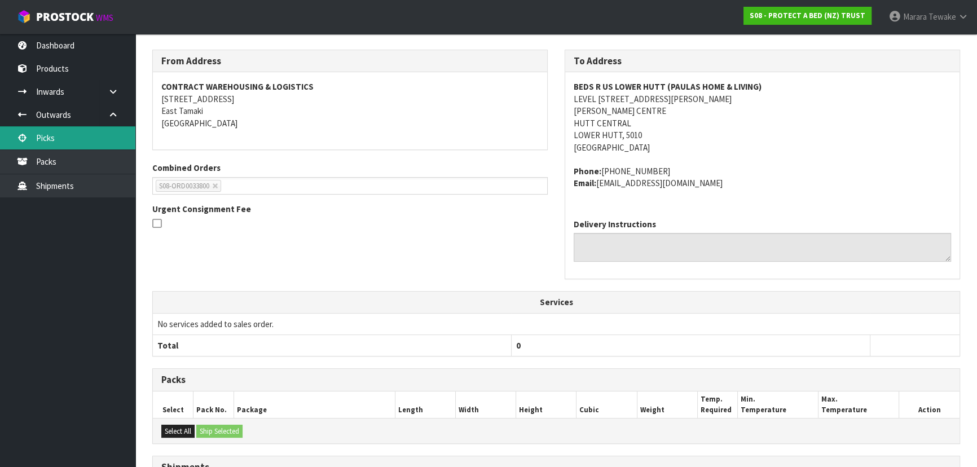
scroll to position [0, 0]
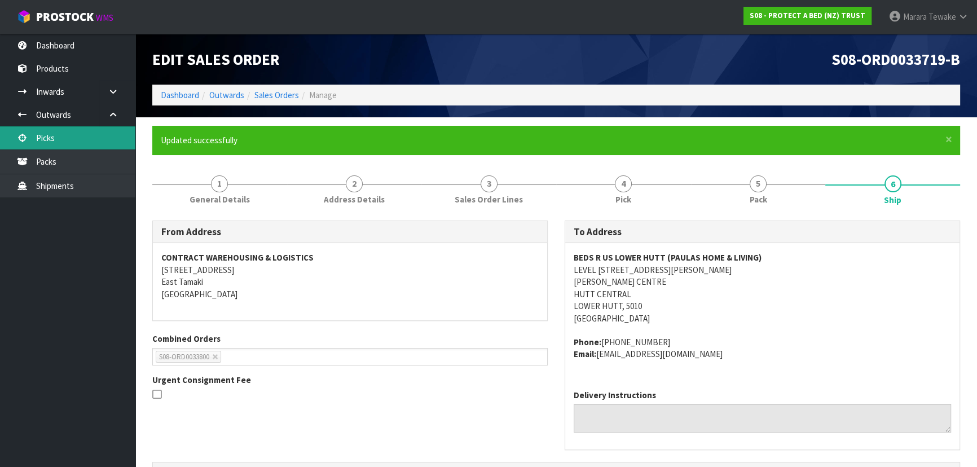
click at [82, 136] on link "Picks" at bounding box center [67, 137] width 135 height 23
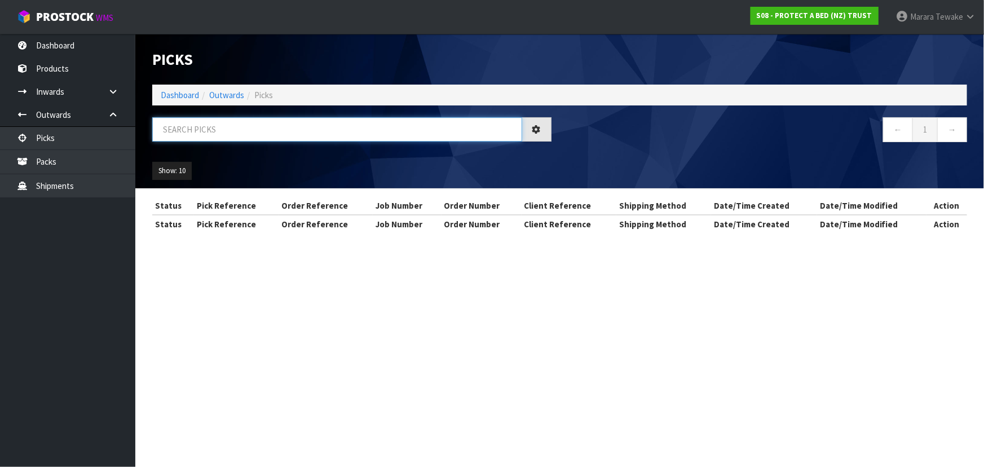
click at [236, 130] on input "text" at bounding box center [337, 129] width 370 height 24
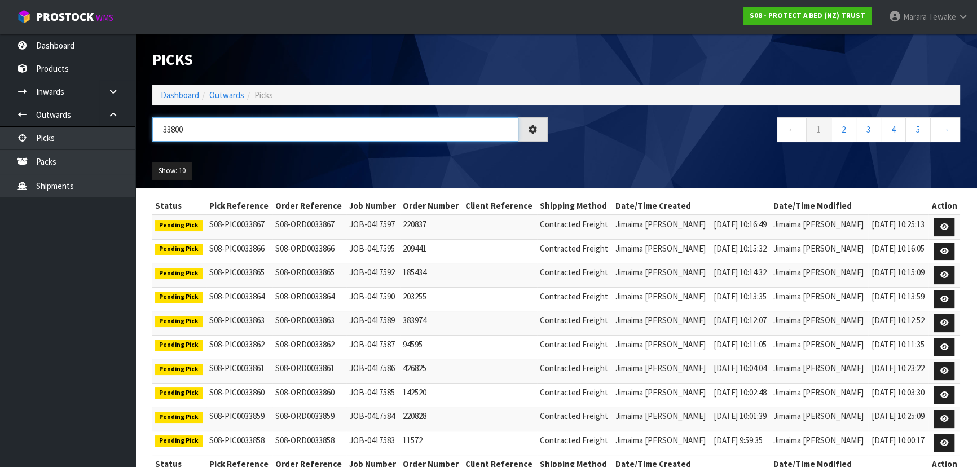
type input "33800"
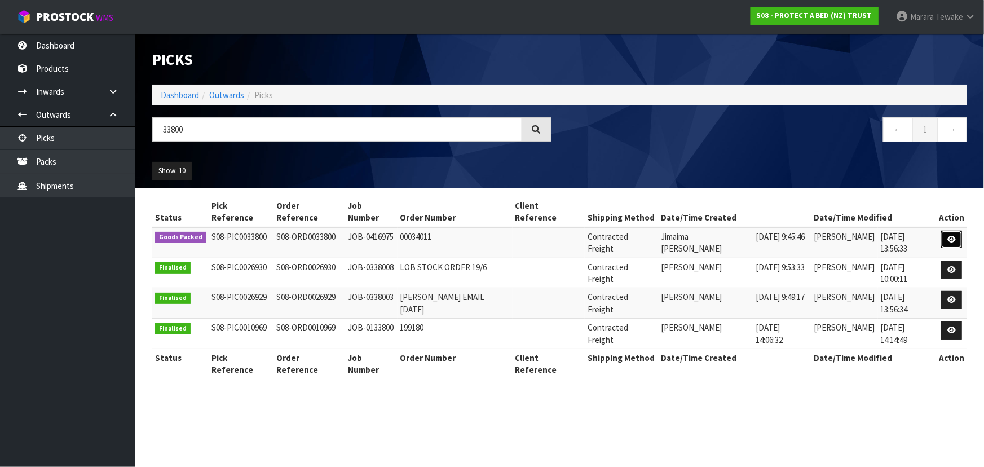
click at [952, 236] on icon at bounding box center [951, 239] width 8 height 7
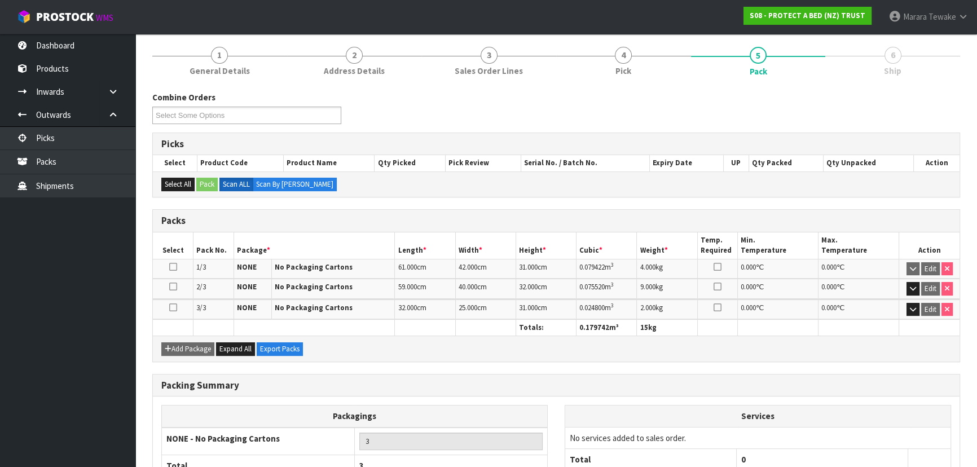
scroll to position [169, 0]
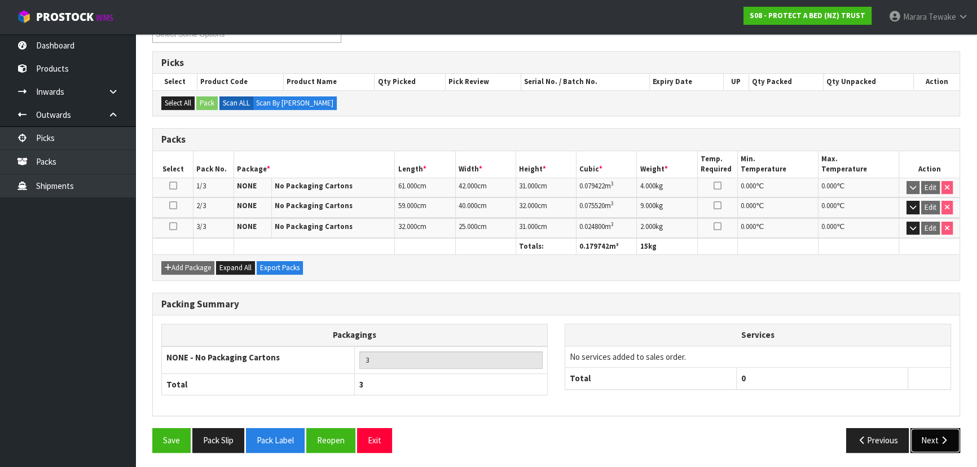
click at [936, 440] on button "Next" at bounding box center [935, 440] width 50 height 24
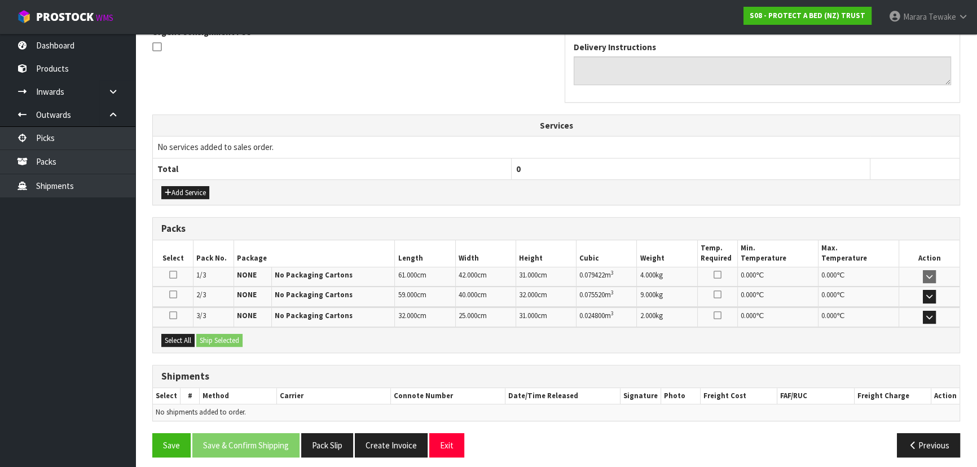
scroll to position [311, 0]
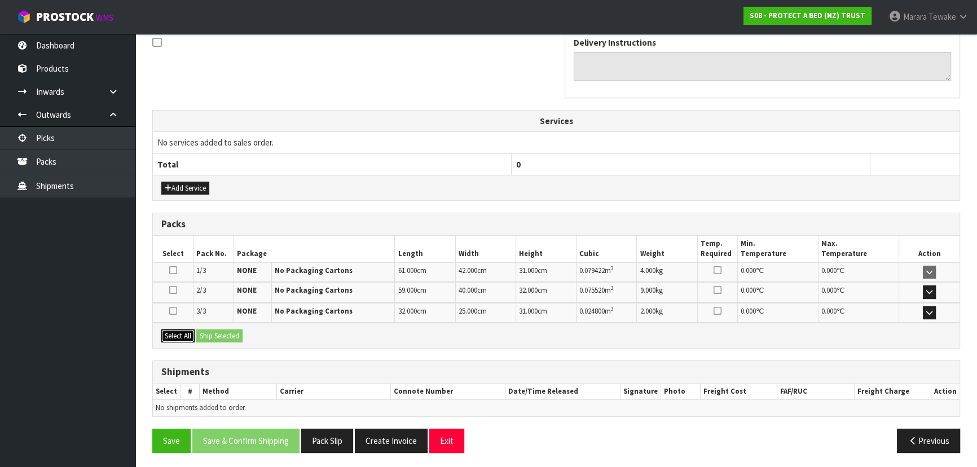
drag, startPoint x: 176, startPoint y: 336, endPoint x: 242, endPoint y: 332, distance: 66.1
click at [197, 337] on div "Select All Ship Selected" at bounding box center [556, 335] width 806 height 25
click at [186, 332] on button "Select All" at bounding box center [177, 336] width 33 height 14
click at [215, 332] on button "Ship Selected" at bounding box center [219, 336] width 46 height 14
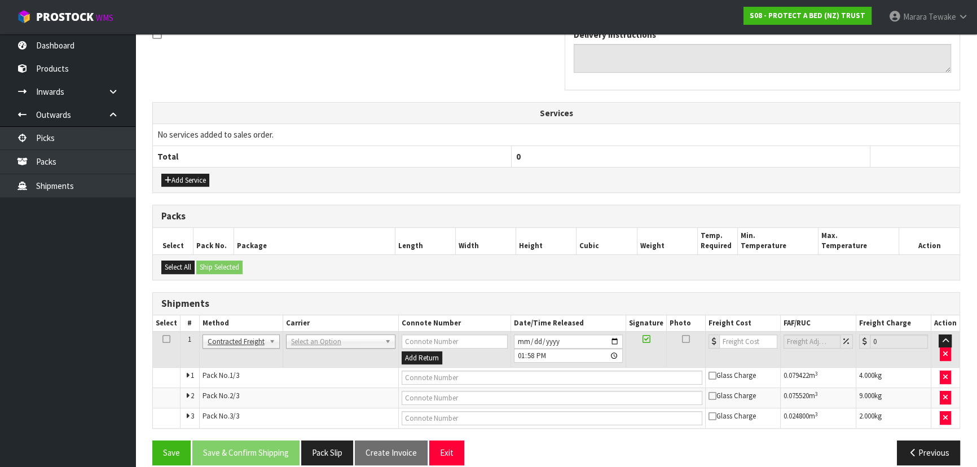
scroll to position [332, 0]
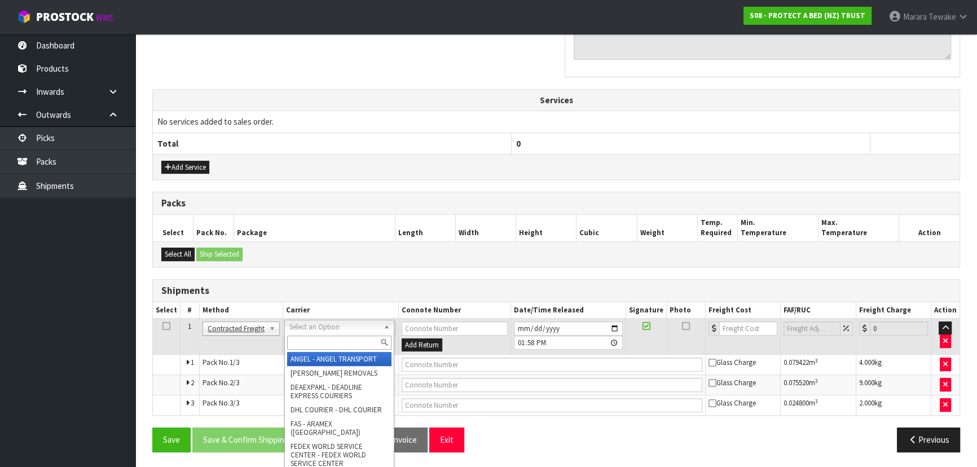
click at [320, 338] on input "text" at bounding box center [339, 343] width 104 height 14
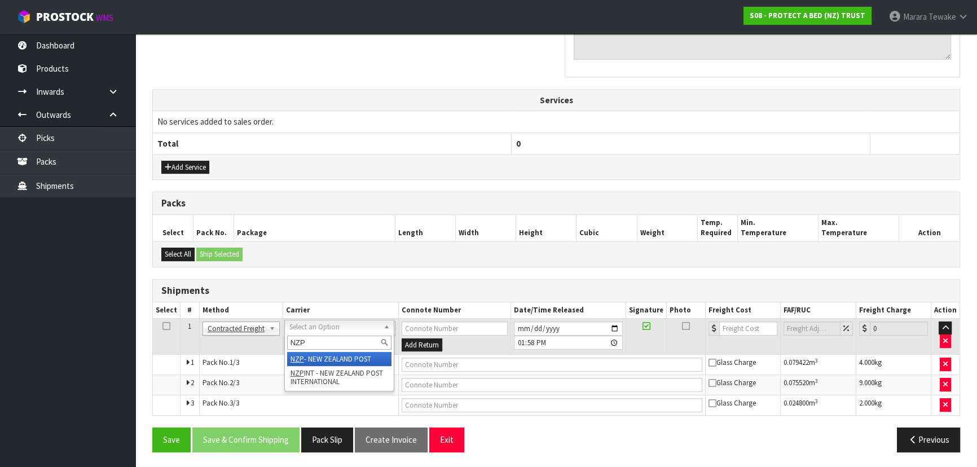
type input "NZP"
drag, startPoint x: 310, startPoint y: 361, endPoint x: 321, endPoint y: 358, distance: 11.4
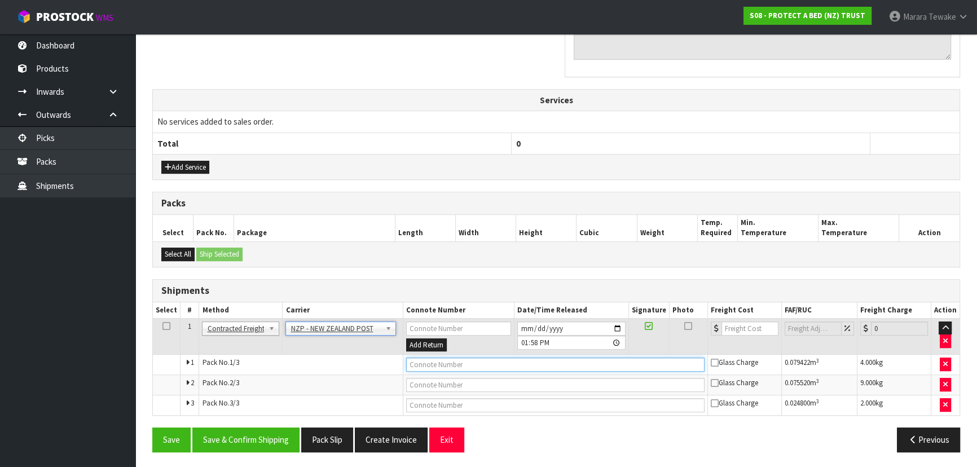
click at [434, 362] on input "text" at bounding box center [555, 365] width 298 height 14
type input "00894210392610509715"
click at [152, 427] on button "Save" at bounding box center [171, 439] width 38 height 24
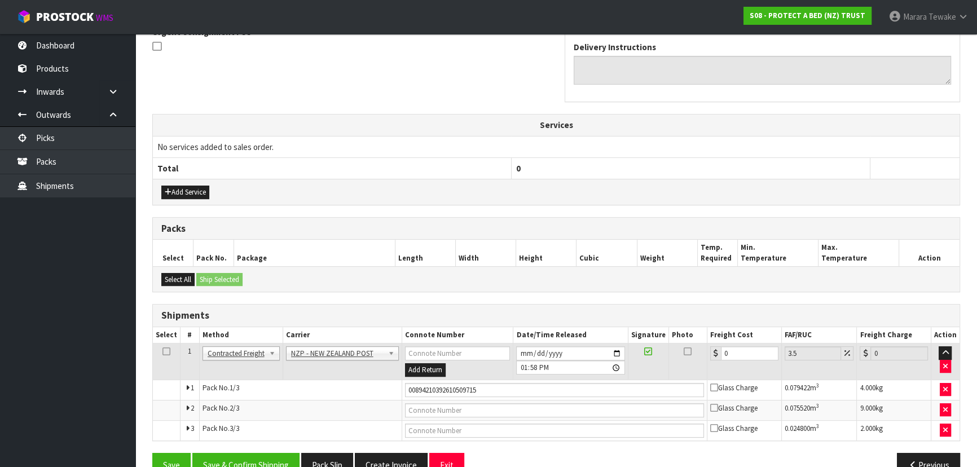
scroll to position [359, 0]
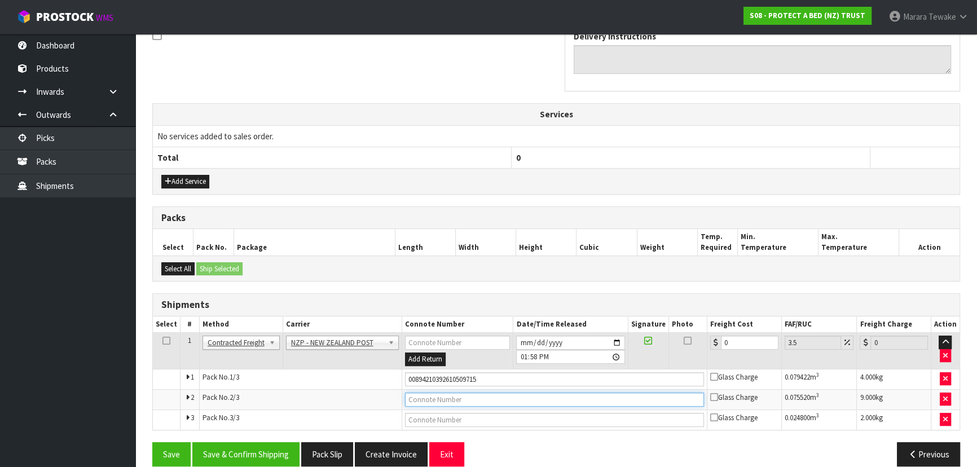
click at [592, 397] on input "text" at bounding box center [554, 399] width 299 height 14
type input "00894210392610509722"
click at [152, 442] on button "Save" at bounding box center [171, 454] width 38 height 24
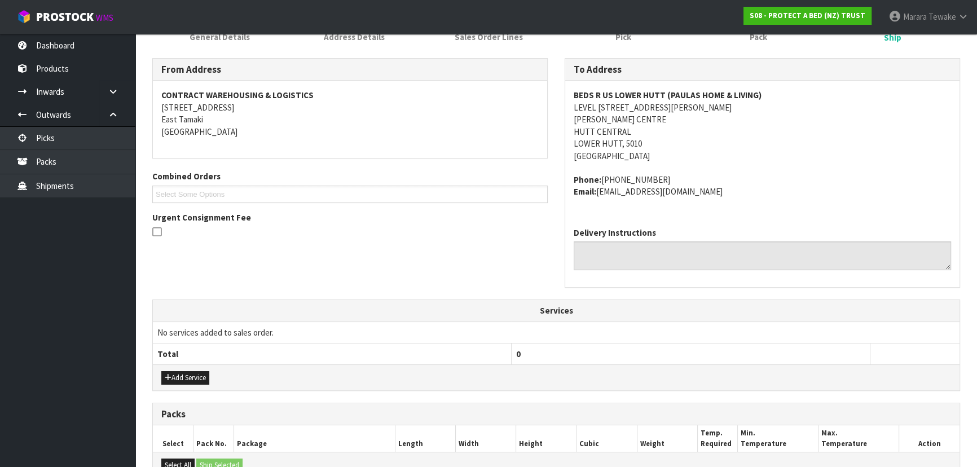
scroll to position [372, 0]
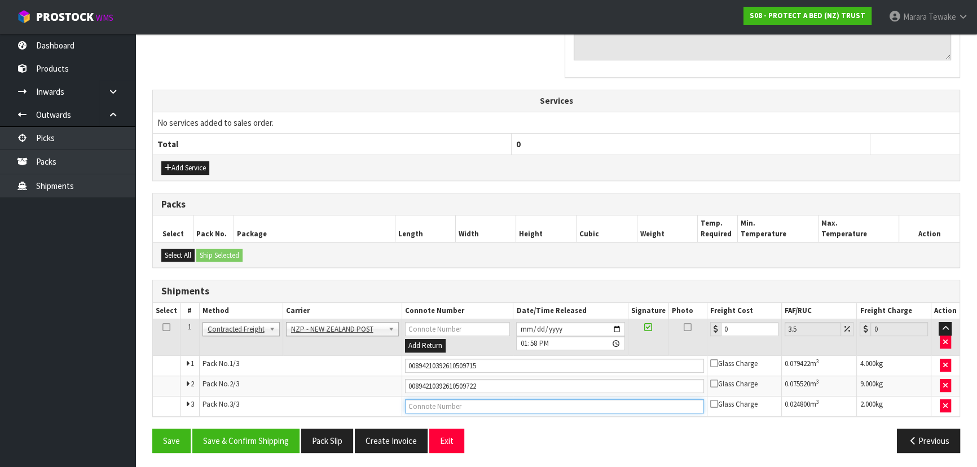
click at [509, 406] on input "text" at bounding box center [554, 406] width 299 height 14
type input "00894210392610509708"
click at [152, 429] on button "Save" at bounding box center [171, 441] width 38 height 24
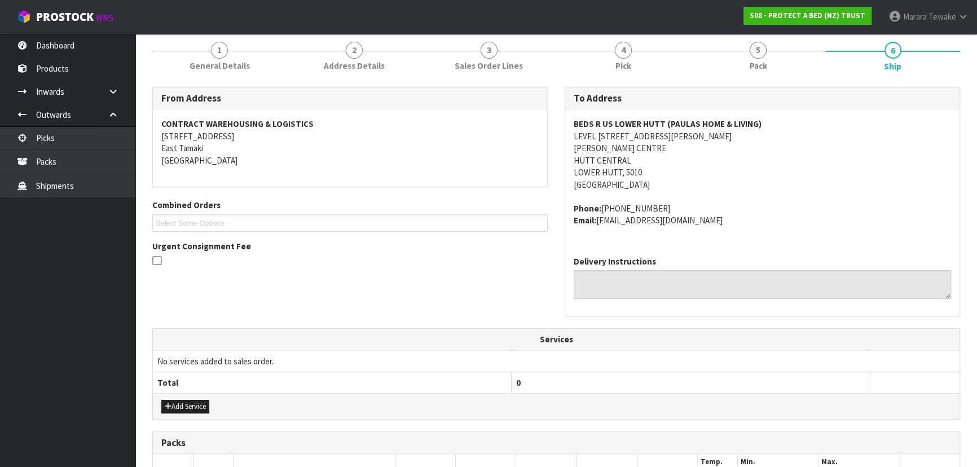
scroll to position [359, 0]
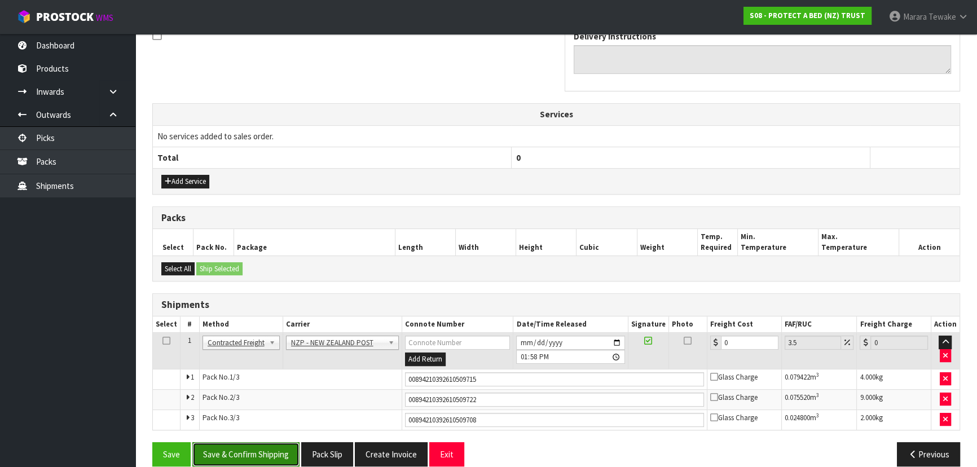
click at [244, 448] on button "Save & Confirm Shipping" at bounding box center [245, 454] width 107 height 24
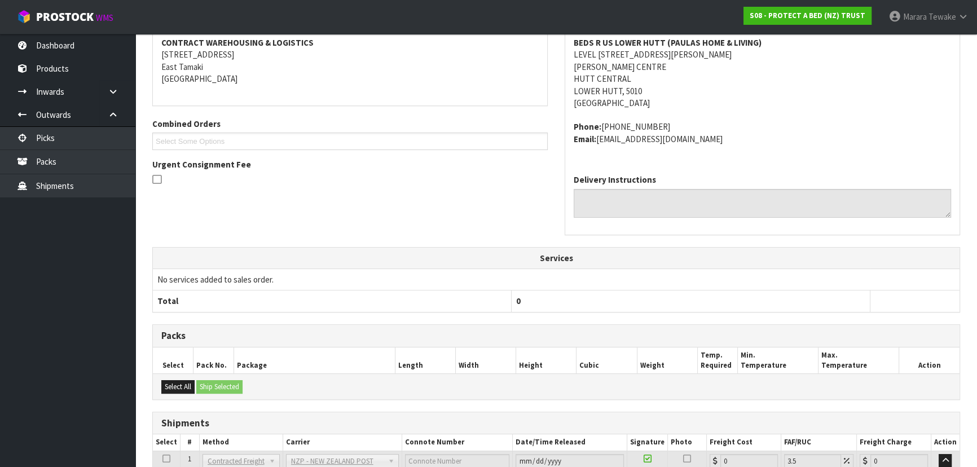
scroll to position [0, 0]
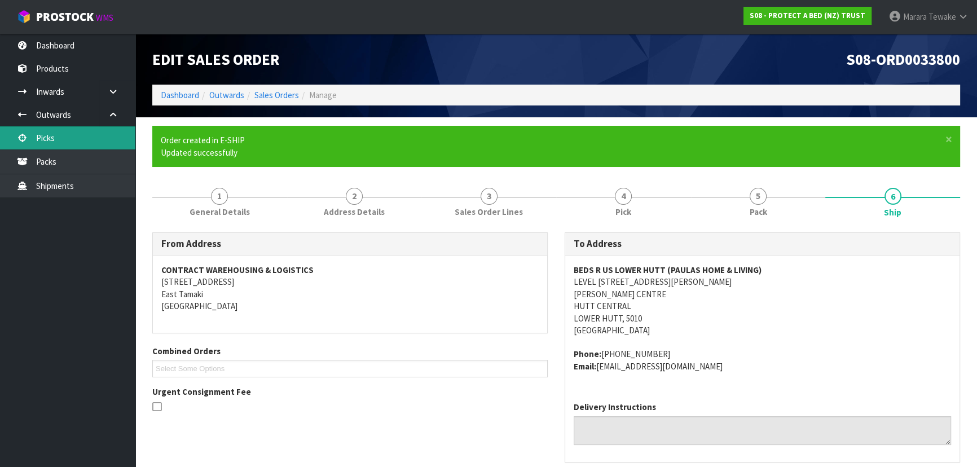
click at [84, 141] on link "Picks" at bounding box center [67, 137] width 135 height 23
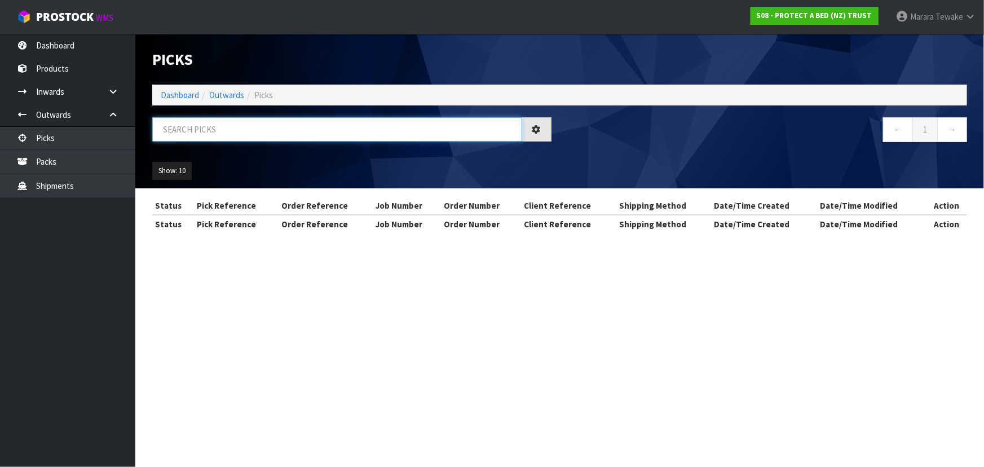
click at [192, 129] on input "text" at bounding box center [337, 129] width 370 height 24
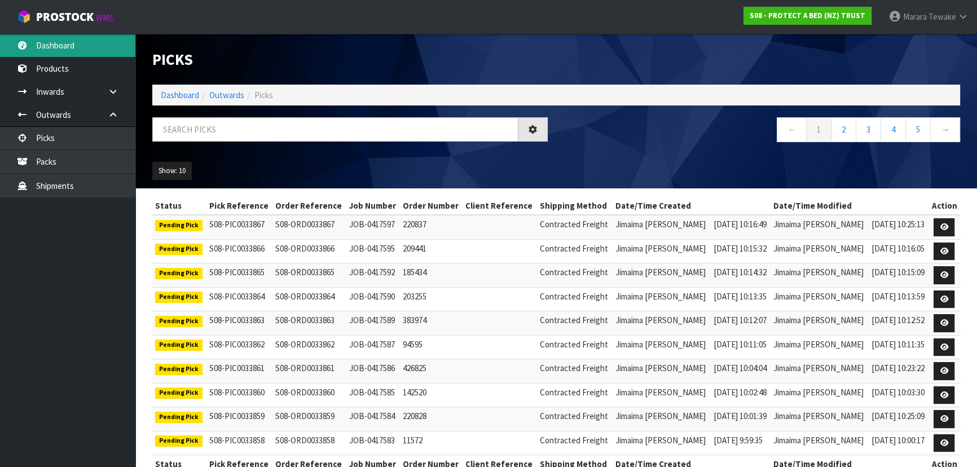
click at [65, 41] on link "Dashboard" at bounding box center [67, 45] width 135 height 23
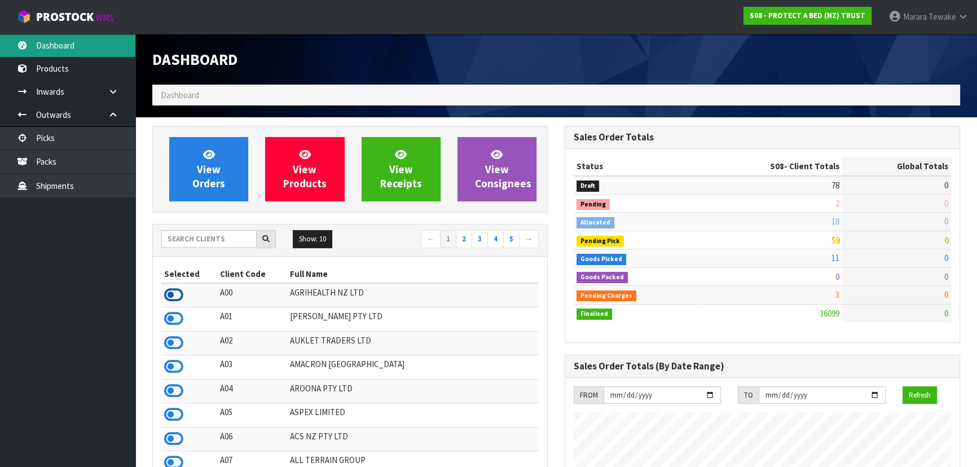
scroll to position [702, 412]
click at [172, 294] on icon at bounding box center [173, 294] width 19 height 17
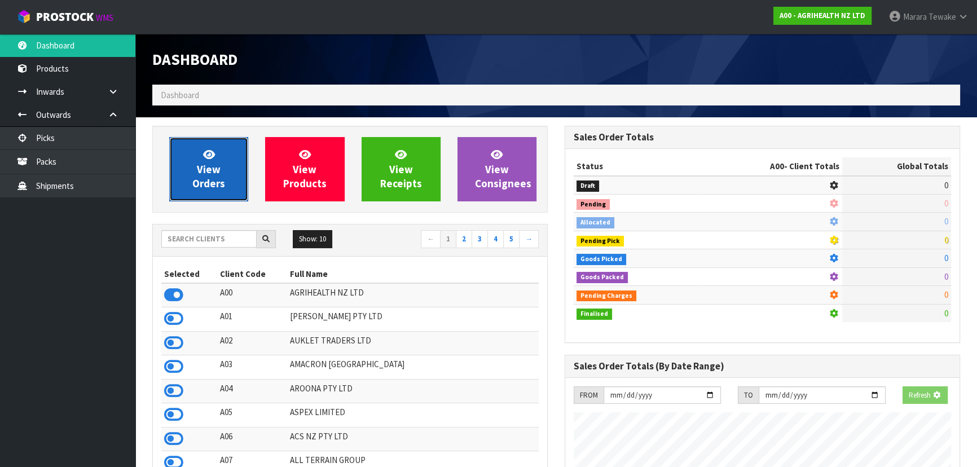
click at [210, 153] on icon at bounding box center [209, 154] width 12 height 11
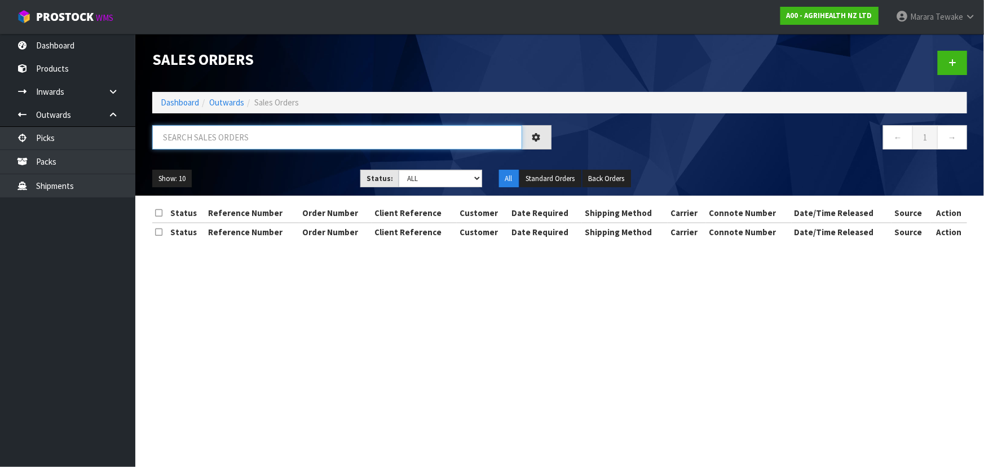
click at [206, 129] on input "text" at bounding box center [337, 137] width 370 height 24
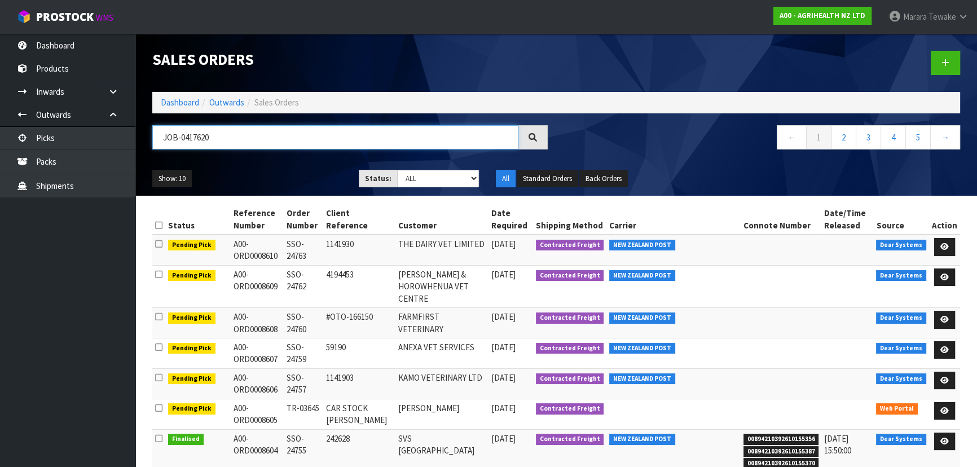
type input "JOB-0417620"
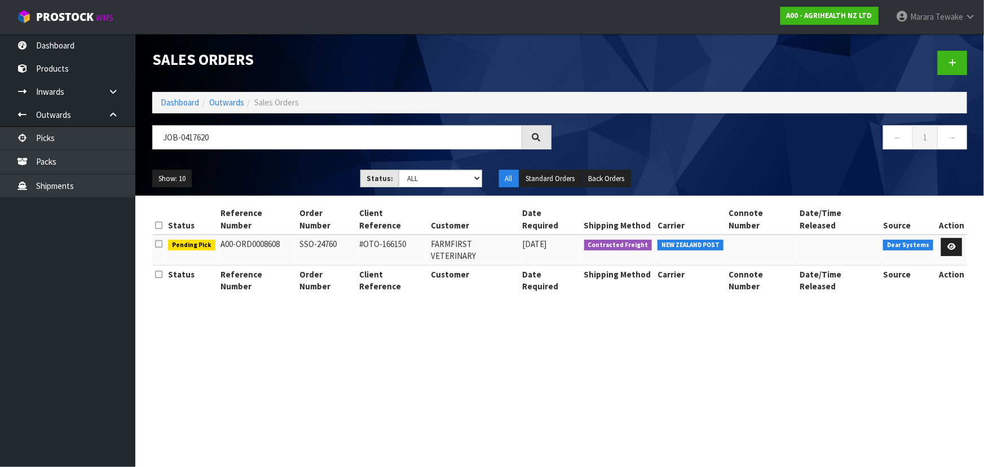
click at [963, 220] on th "Action" at bounding box center [951, 219] width 31 height 30
click at [959, 238] on link at bounding box center [951, 247] width 21 height 18
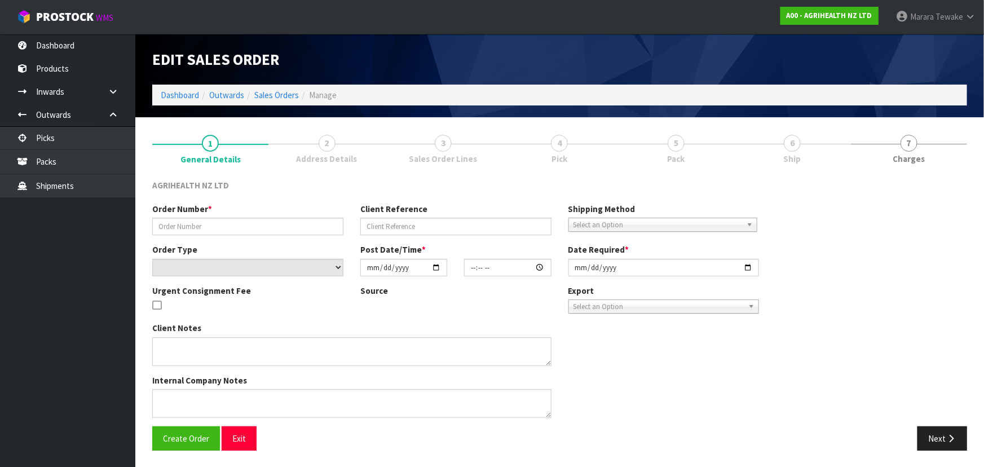
type input "SSO-24760"
type input "#OTO-166150"
select select "number:0"
type input "[DATE]"
type input "10:57:21.000"
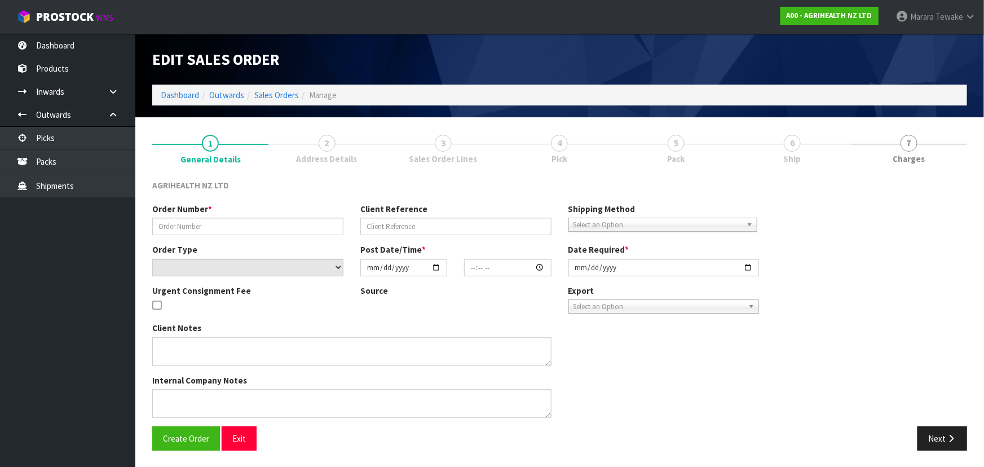
type input "[DATE]"
type textarea "SHIP BY: Overnight Courier"
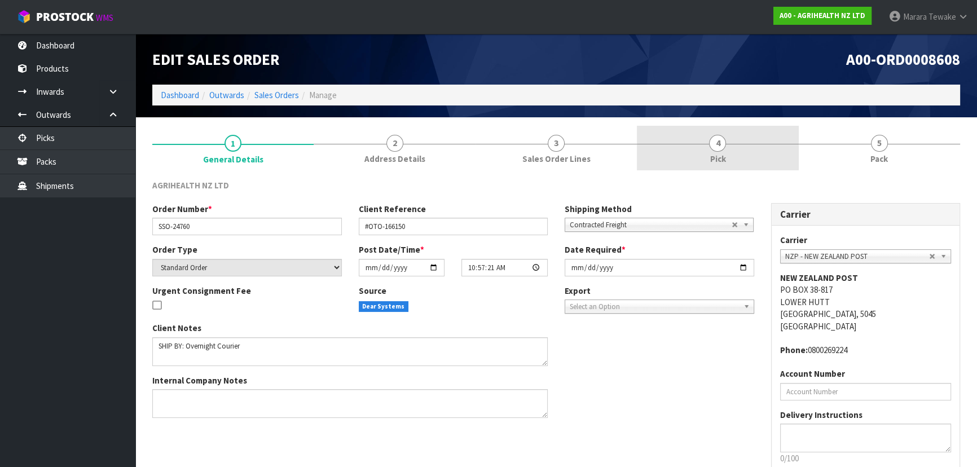
click at [725, 155] on span "Pick" at bounding box center [717, 159] width 16 height 12
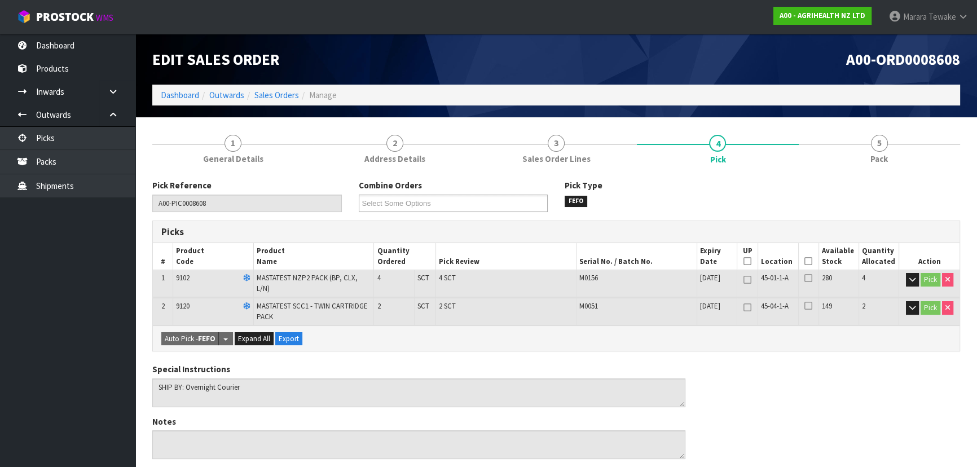
click at [806, 261] on icon at bounding box center [808, 261] width 8 height 1
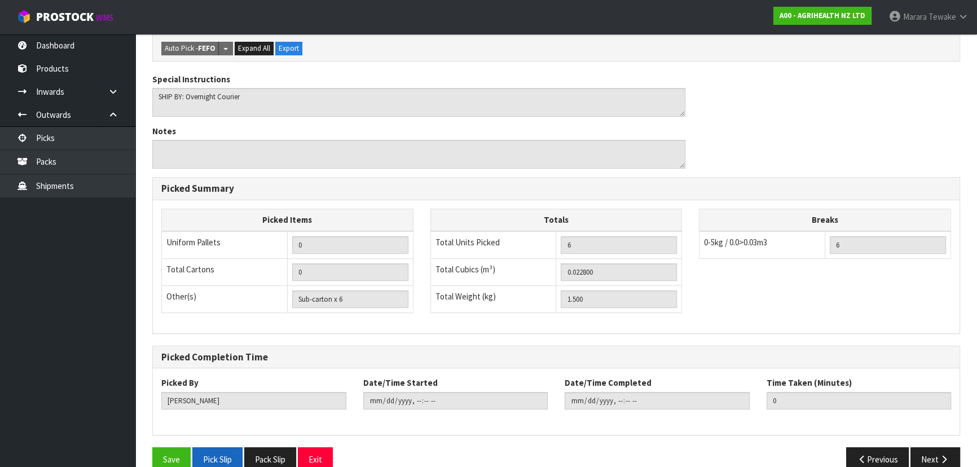
scroll to position [343, 0]
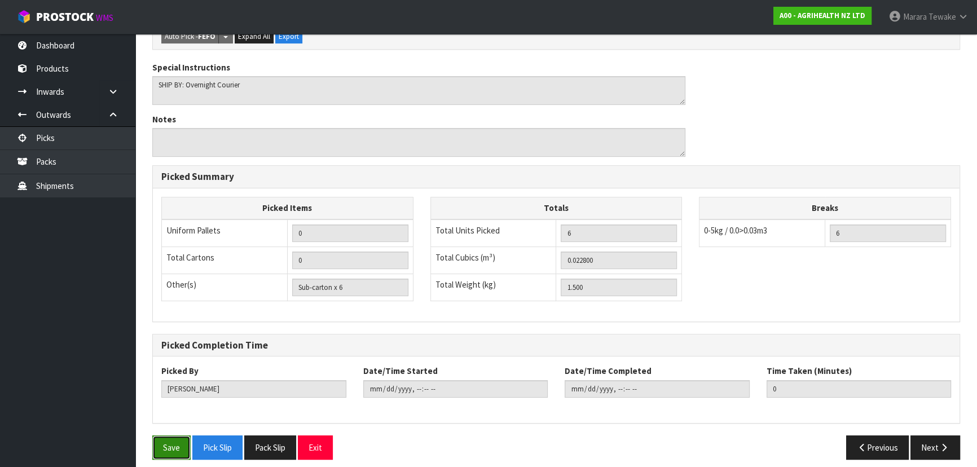
click at [178, 435] on button "Save" at bounding box center [171, 447] width 38 height 24
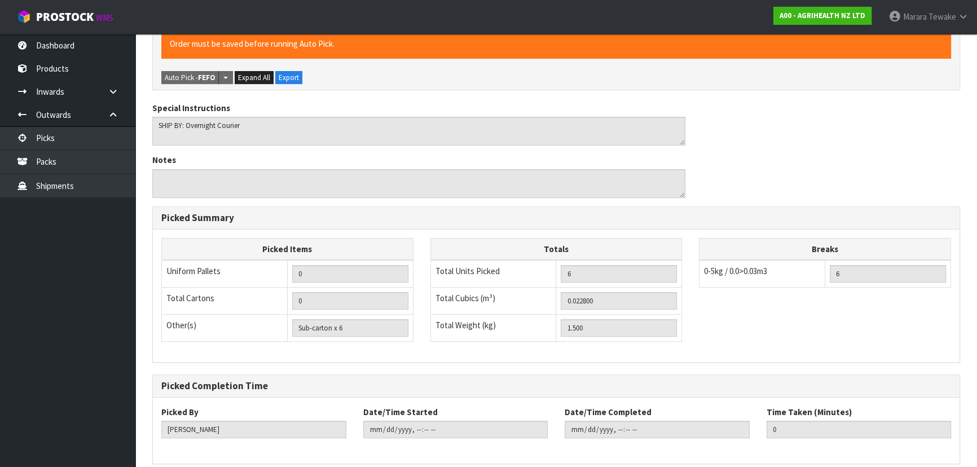
scroll to position [0, 0]
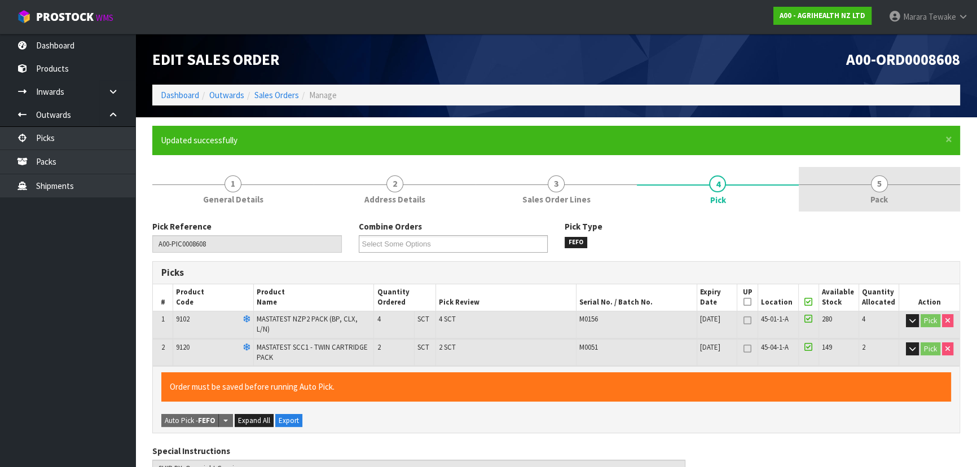
type input "[PERSON_NAME]"
type input "[DATE]T14:05:48"
click at [872, 187] on span "5" at bounding box center [879, 183] width 17 height 17
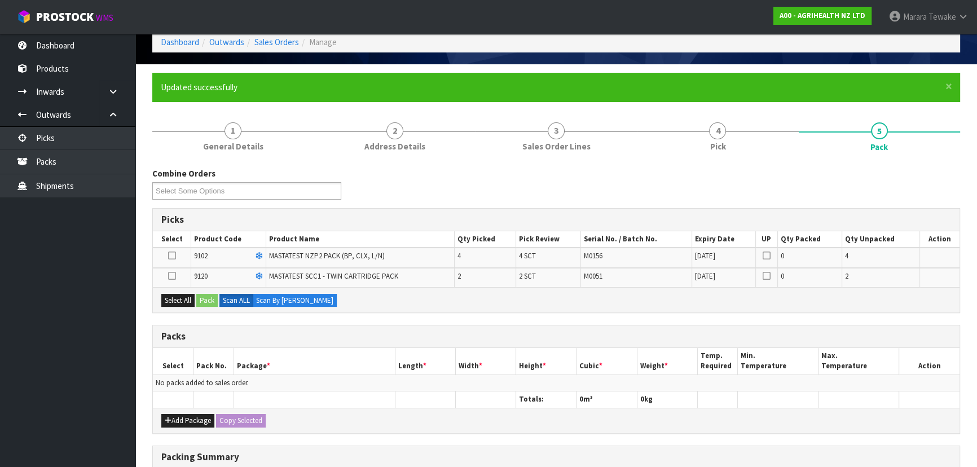
scroll to position [153, 0]
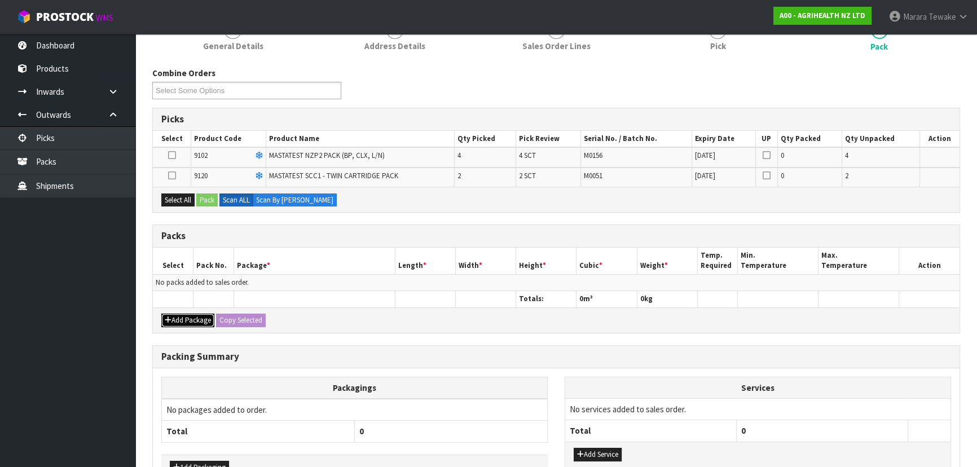
click at [187, 314] on button "Add Package" at bounding box center [187, 321] width 53 height 14
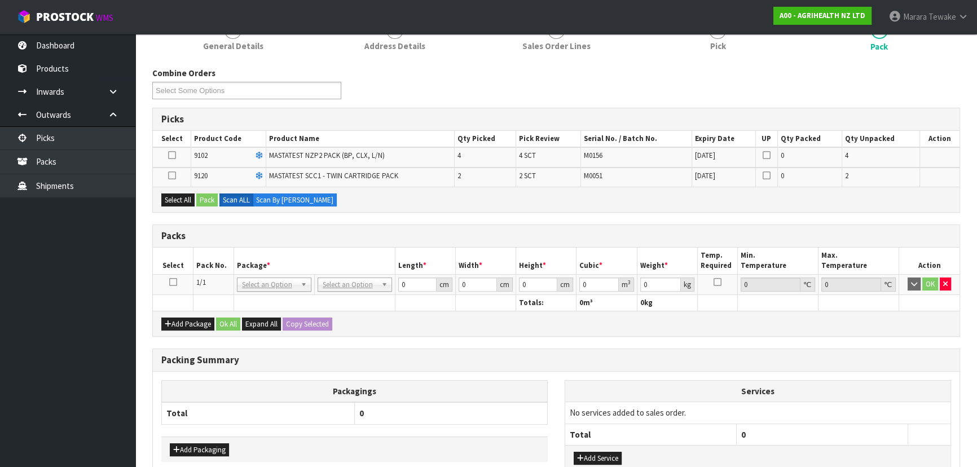
drag, startPoint x: 173, startPoint y: 280, endPoint x: 175, endPoint y: 272, distance: 8.2
click at [173, 282] on icon at bounding box center [173, 282] width 8 height 1
click at [173, 195] on button "Select All" at bounding box center [177, 200] width 33 height 14
click at [203, 198] on button "Pack" at bounding box center [206, 200] width 21 height 14
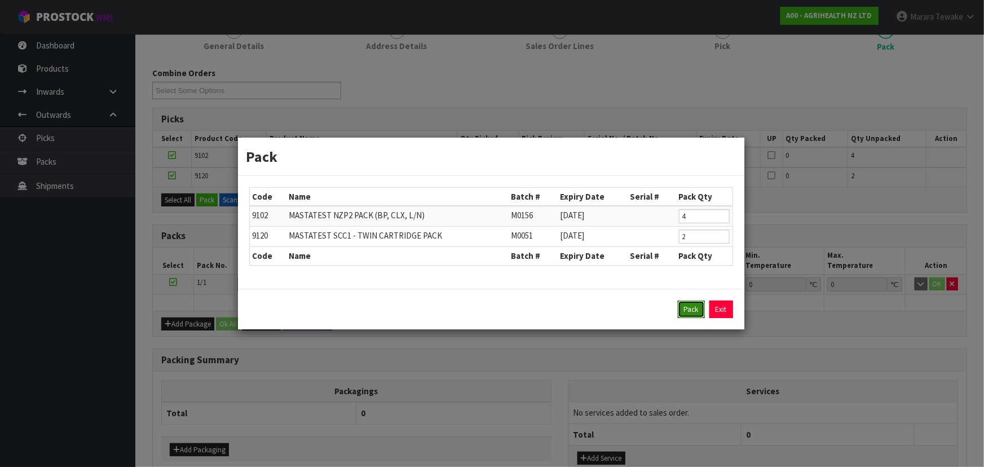
click at [686, 308] on button "Pack" at bounding box center [691, 310] width 27 height 18
type input "0.000"
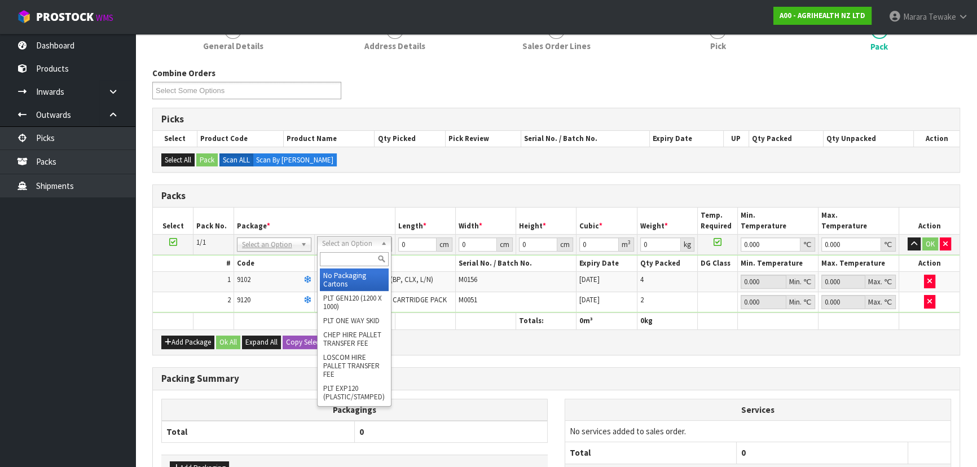
click at [357, 262] on input "text" at bounding box center [354, 259] width 69 height 14
type input "CTN5"
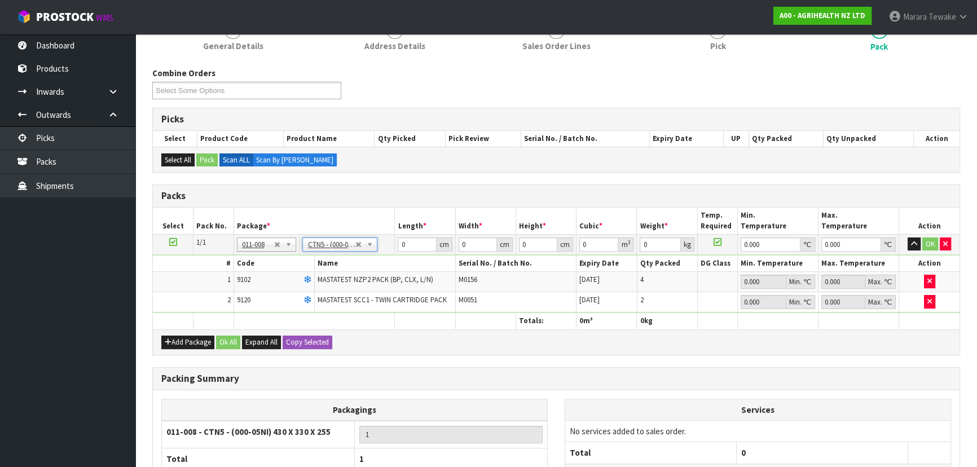
type input "43"
type input "33"
type input "25.5"
type input "0.036185"
type input "1.7"
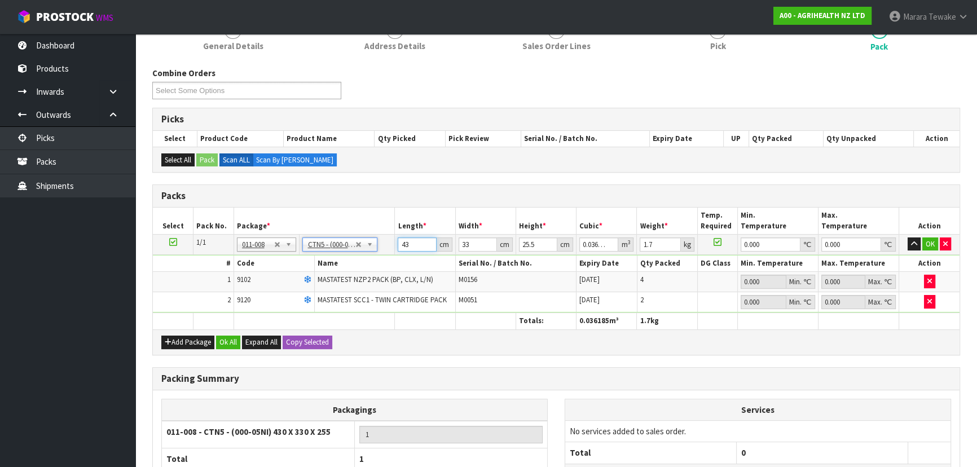
drag, startPoint x: 412, startPoint y: 241, endPoint x: 389, endPoint y: 232, distance: 24.3
click at [389, 234] on tr "1/1 NONE 007-001 007-002 007-004 007-009 007-013 007-014 007-015 007-017 007-01…" at bounding box center [556, 244] width 806 height 20
type input "4"
type input "0.003366"
type input "44"
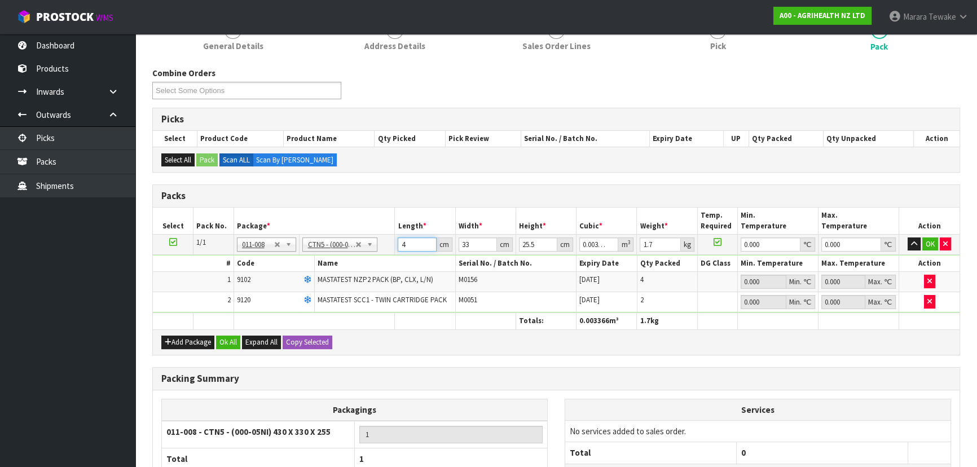
type input "0.037026"
type input "44"
type input "3"
type input "0.003366"
type input "35"
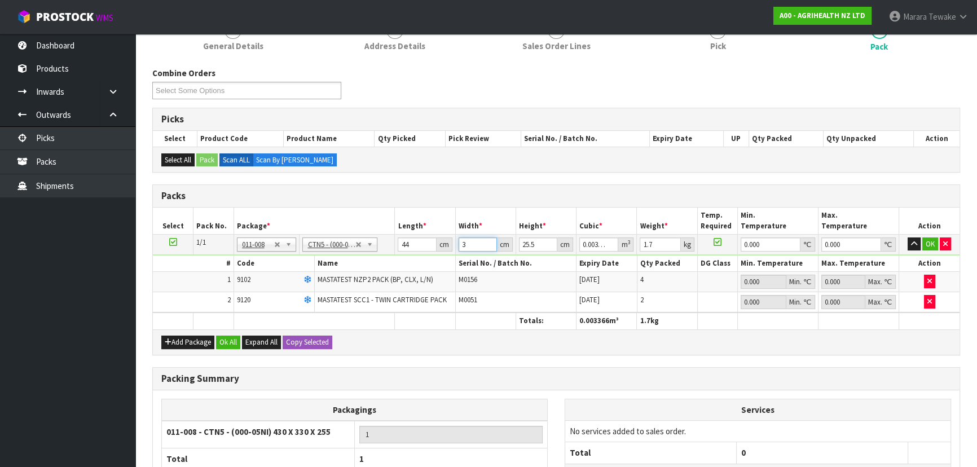
type input "0.03927"
type input "35"
type input "2"
type input "0.00308"
type input "21"
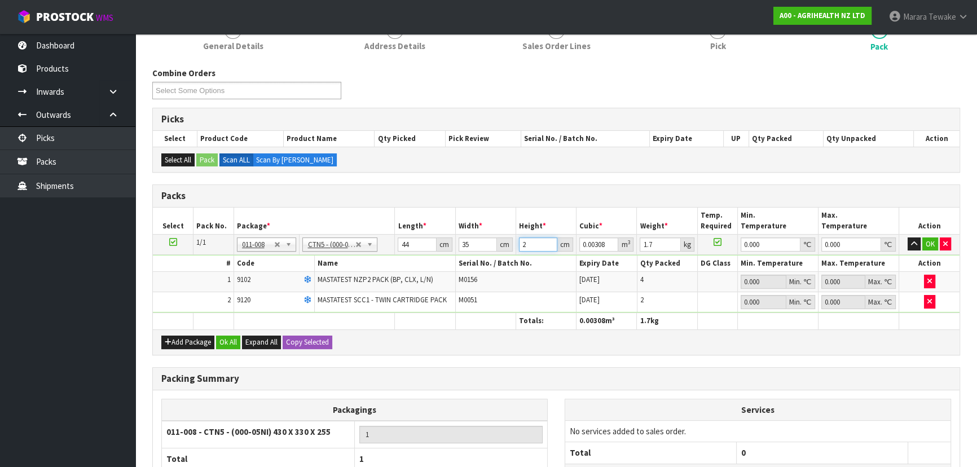
type input "0.03234"
type input "21"
type input "2"
type input "0"
click at [907, 237] on button "button" at bounding box center [913, 244] width 13 height 14
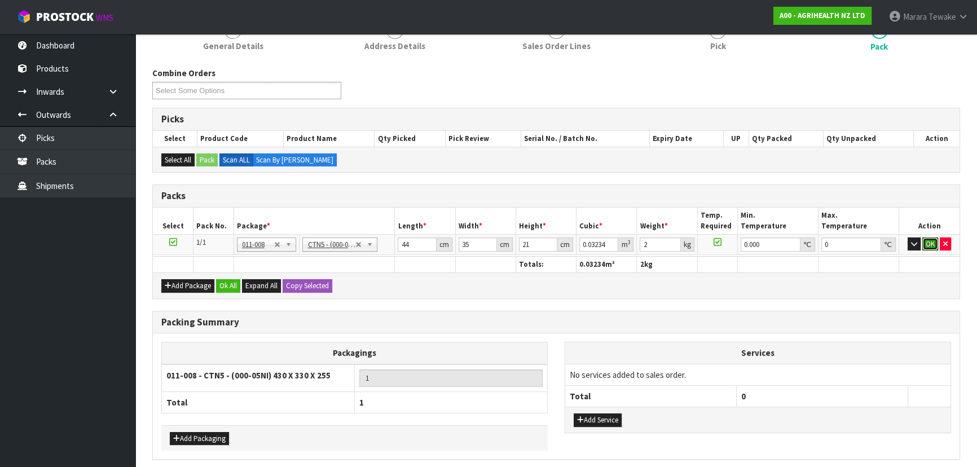
click button "OK" at bounding box center [930, 244] width 16 height 14
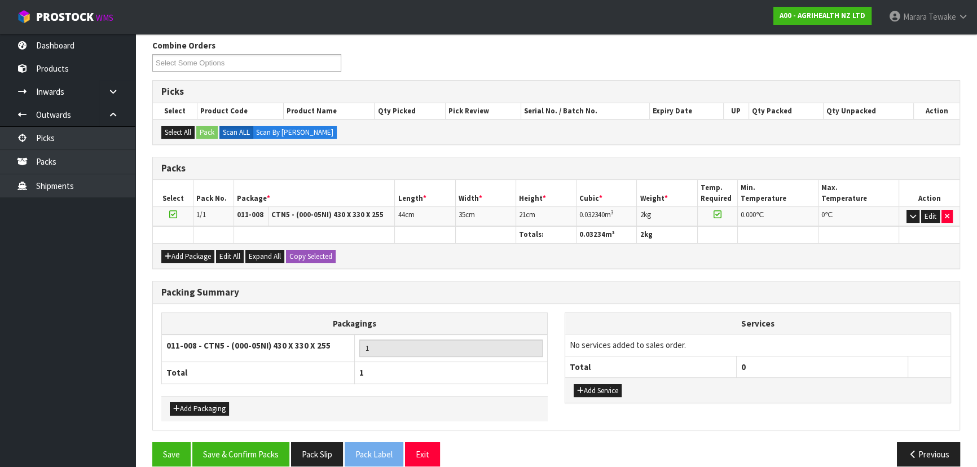
scroll to position [195, 0]
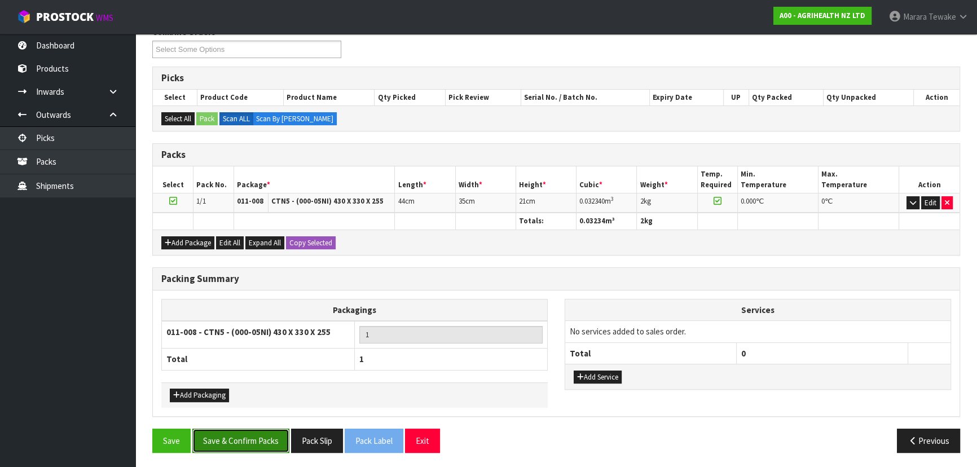
click at [251, 436] on button "Save & Confirm Packs" at bounding box center [240, 441] width 97 height 24
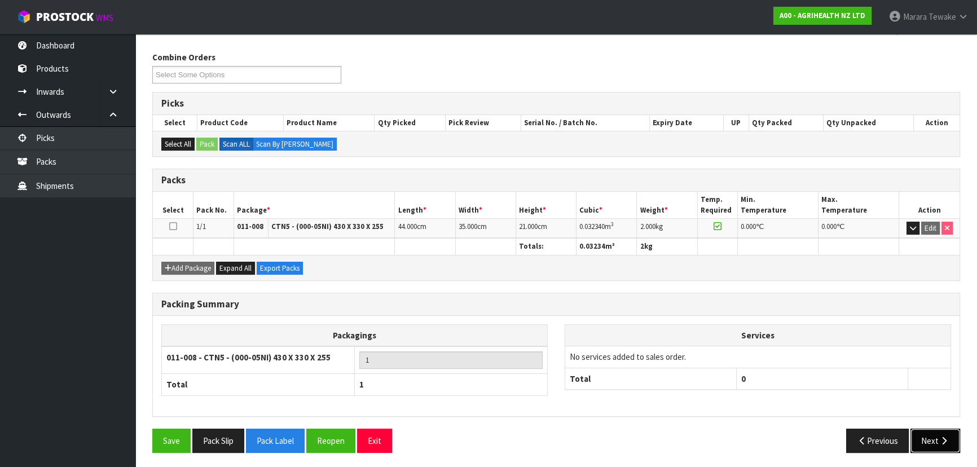
click at [930, 436] on button "Next" at bounding box center [935, 441] width 50 height 24
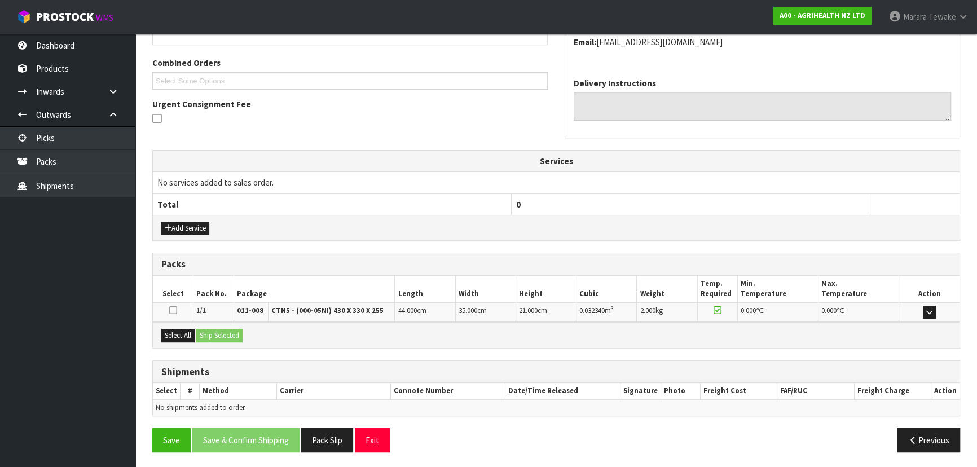
scroll to position [276, 0]
drag, startPoint x: 186, startPoint y: 328, endPoint x: 217, endPoint y: 328, distance: 30.5
click at [191, 328] on button "Select All" at bounding box center [177, 335] width 33 height 14
drag, startPoint x: 238, startPoint y: 329, endPoint x: 249, endPoint y: 330, distance: 11.3
click at [240, 329] on button "Ship Selected" at bounding box center [219, 335] width 46 height 14
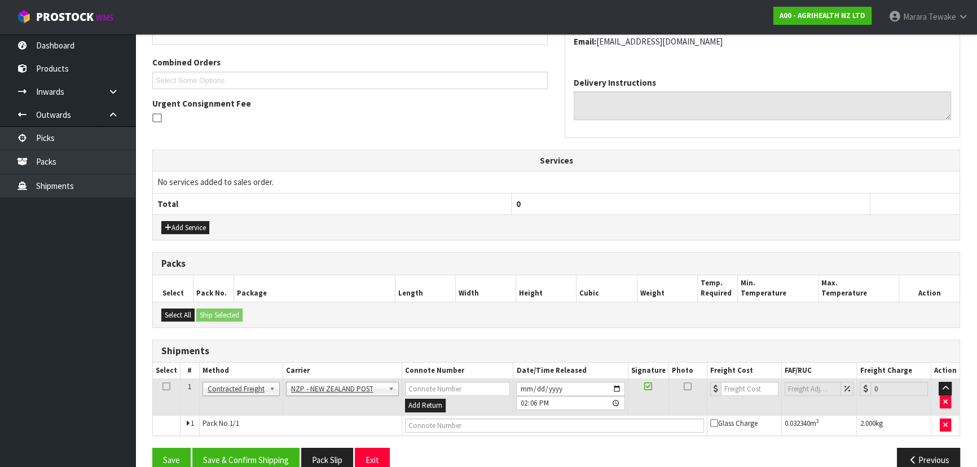
scroll to position [296, 0]
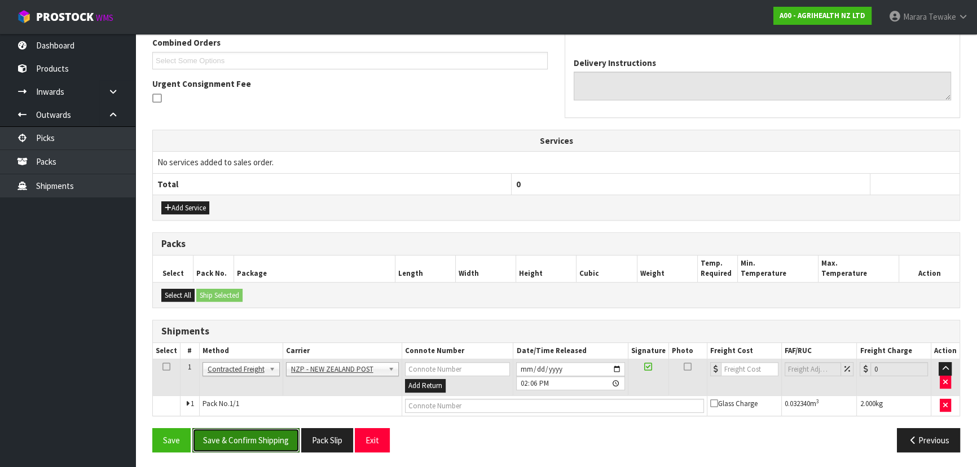
drag, startPoint x: 277, startPoint y: 434, endPoint x: 177, endPoint y: 405, distance: 104.8
click at [277, 432] on button "Save & Confirm Shipping" at bounding box center [245, 440] width 107 height 24
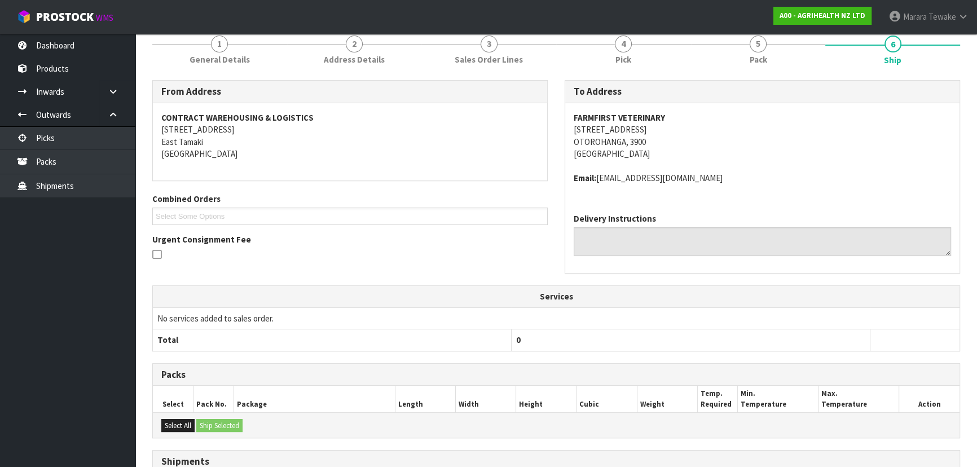
scroll to position [280, 0]
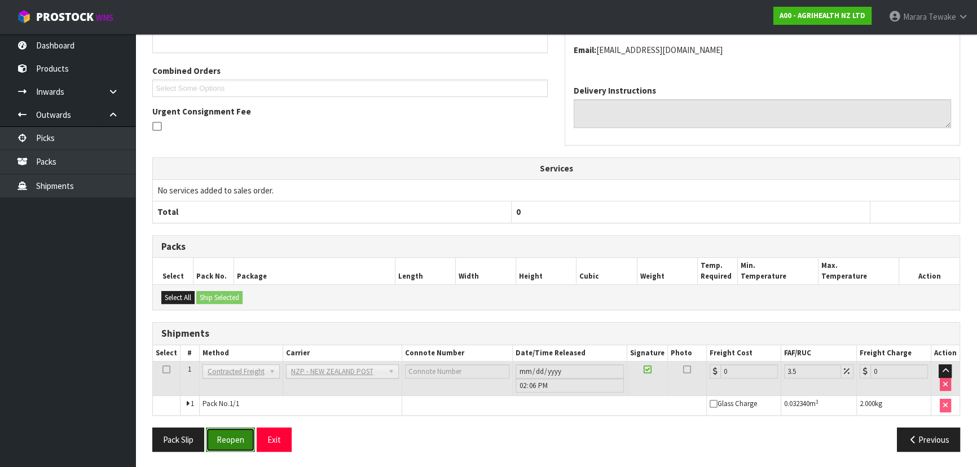
click at [228, 438] on button "Reopen" at bounding box center [230, 439] width 49 height 24
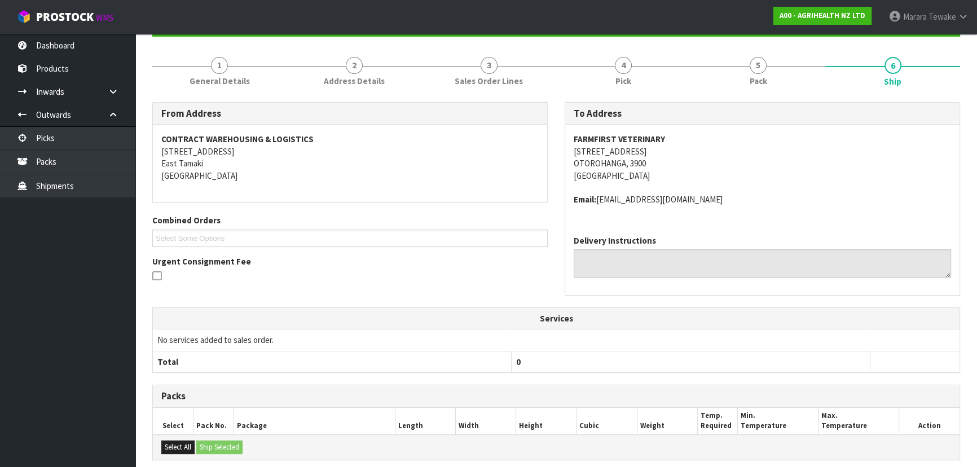
scroll to position [268, 0]
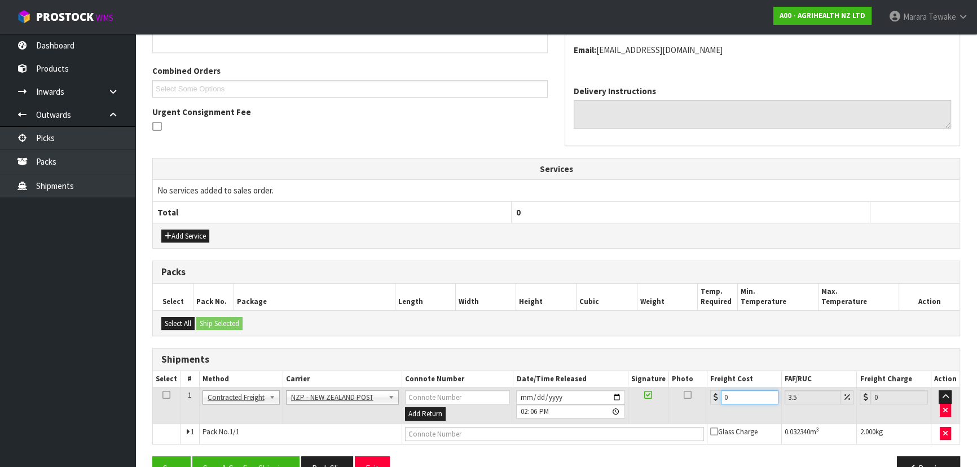
click at [689, 380] on table "Select # Method Carrier Connote Number Date/Time Released Signature Photo Freig…" at bounding box center [556, 407] width 806 height 73
type input "8"
type input "8.28"
type input "8.4"
type input "8.69"
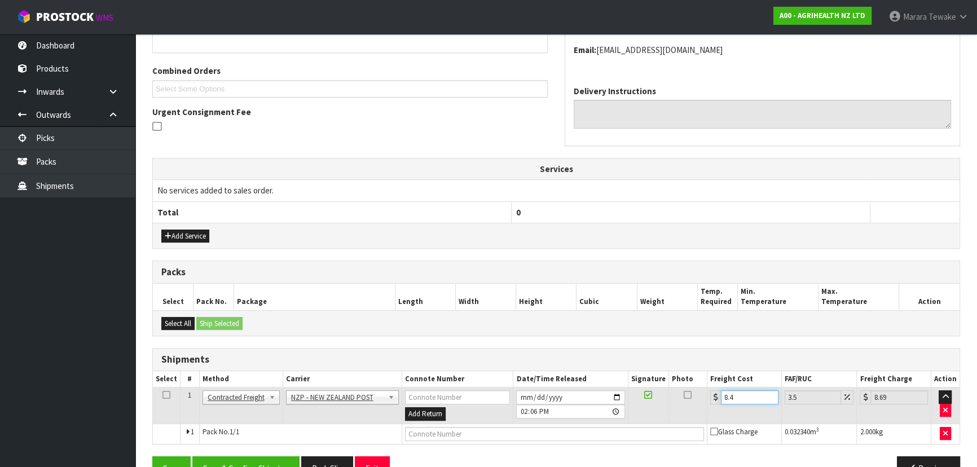
type input "8.45"
type input "8.75"
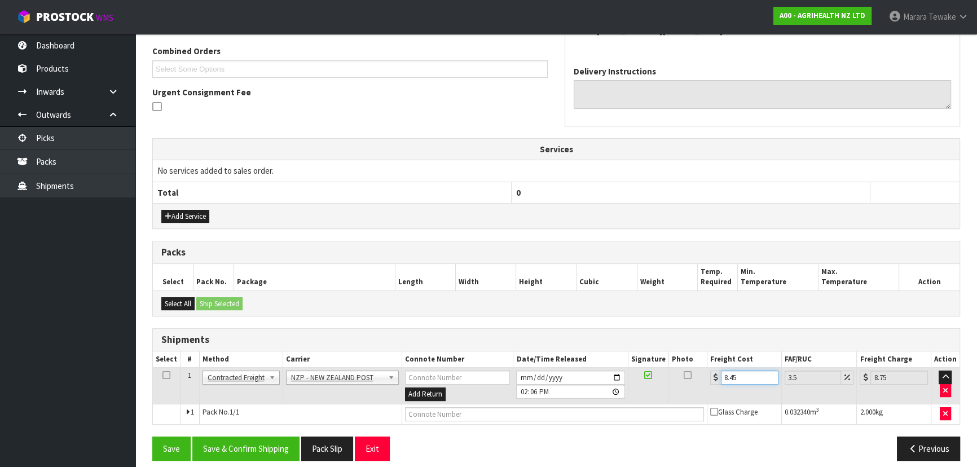
scroll to position [296, 0]
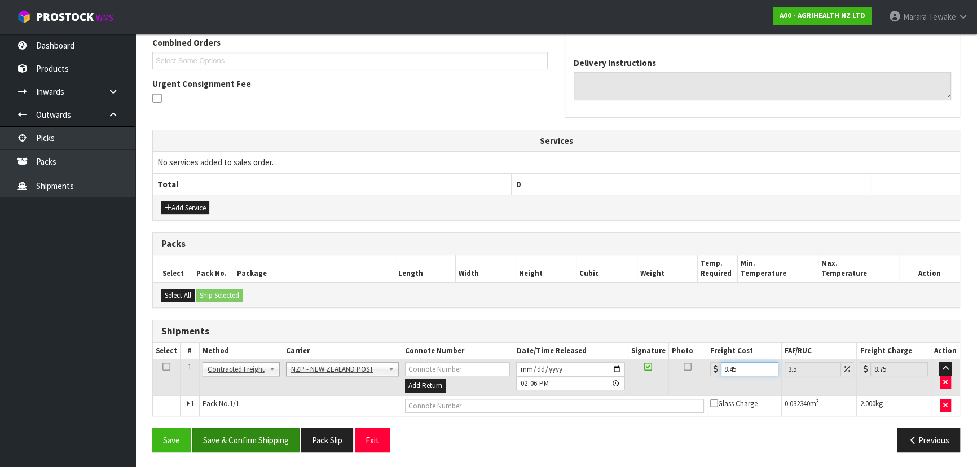
type input "8.45"
drag, startPoint x: 242, startPoint y: 435, endPoint x: 206, endPoint y: 431, distance: 36.8
click at [242, 435] on button "Save & Confirm Shipping" at bounding box center [245, 440] width 107 height 24
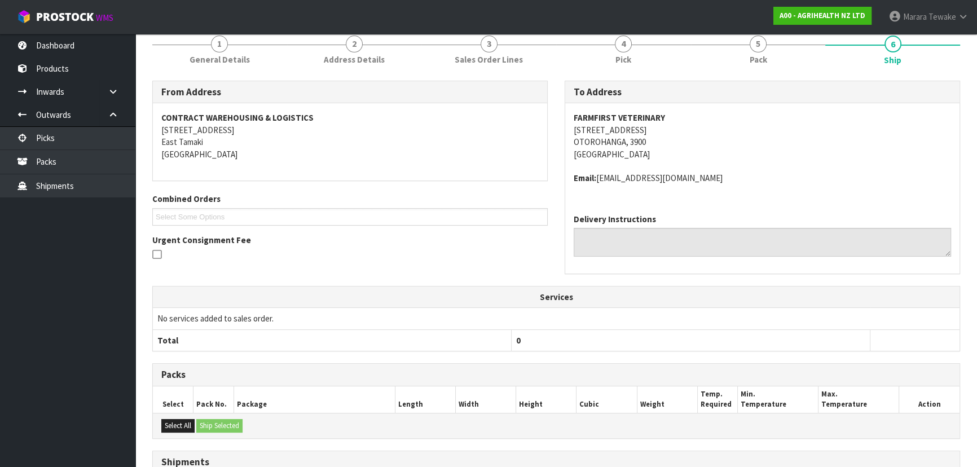
scroll to position [19, 0]
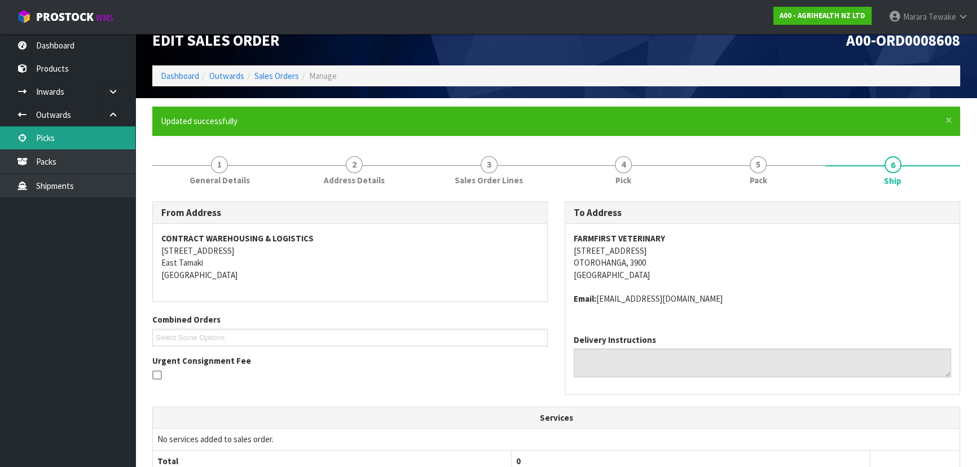
click at [55, 142] on link "Picks" at bounding box center [67, 137] width 135 height 23
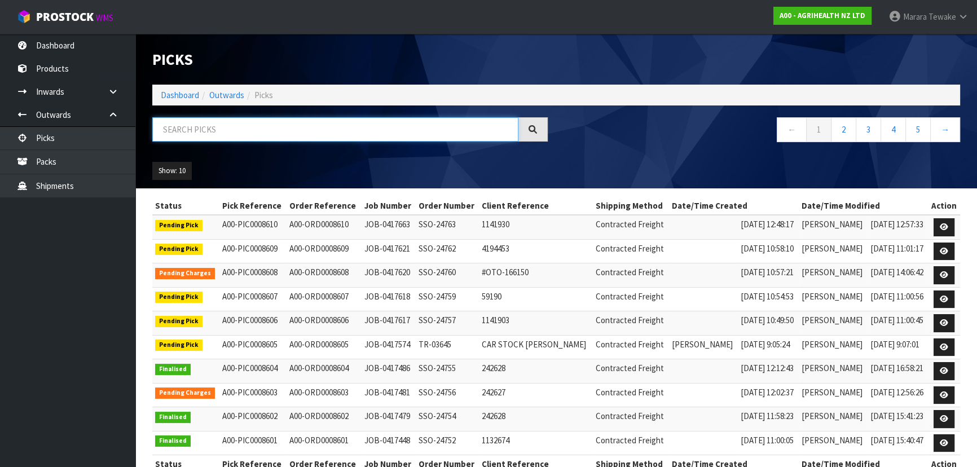
click at [233, 128] on input "text" at bounding box center [335, 129] width 366 height 24
type input "JOB-0417618"
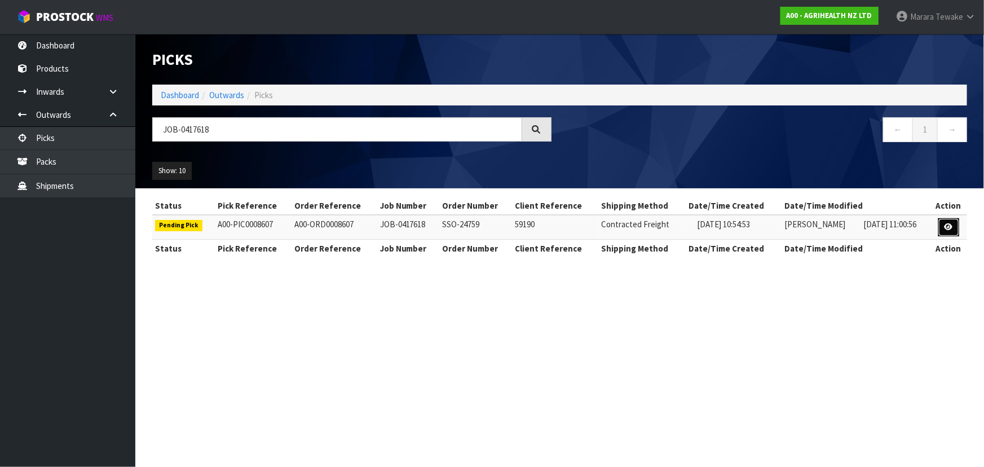
click at [947, 221] on link at bounding box center [948, 227] width 21 height 18
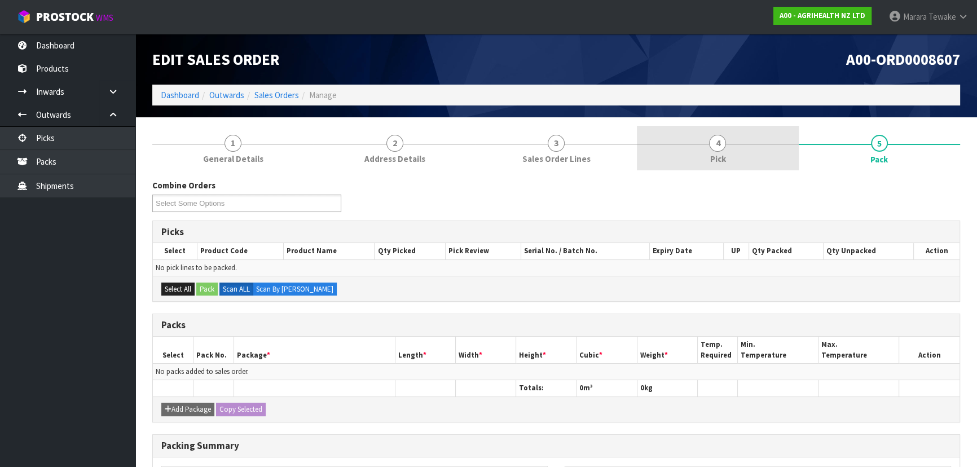
drag, startPoint x: 758, startPoint y: 145, endPoint x: 779, endPoint y: 164, distance: 28.0
click at [758, 143] on link "4 Pick" at bounding box center [717, 148] width 161 height 45
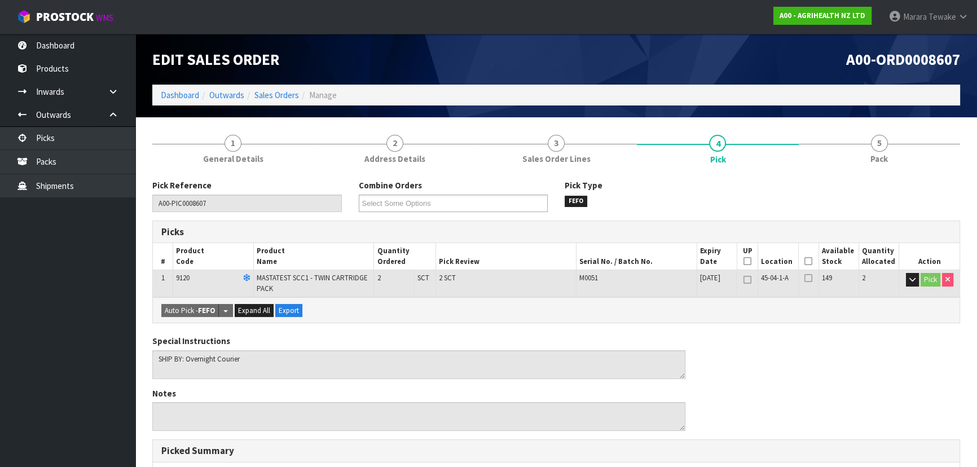
click at [804, 262] on th "Picked" at bounding box center [808, 256] width 20 height 27
click at [807, 261] on icon at bounding box center [808, 261] width 8 height 1
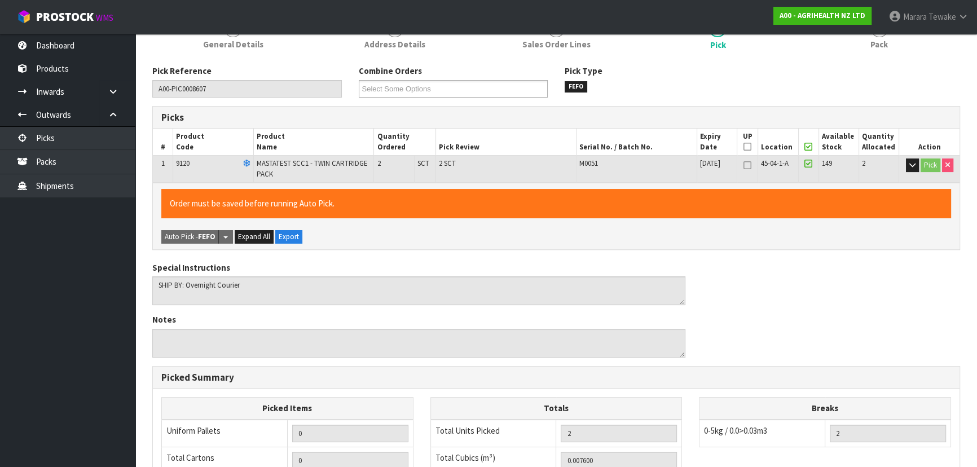
scroll to position [322, 0]
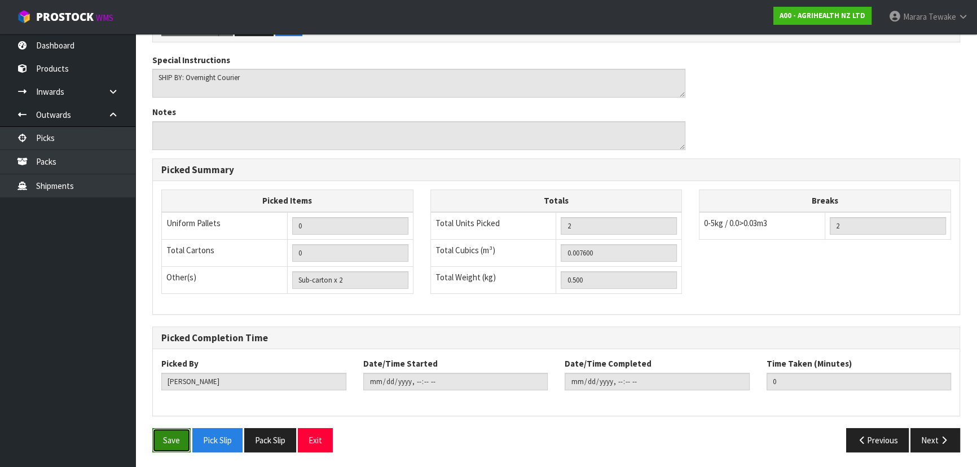
click at [160, 434] on button "Save" at bounding box center [171, 440] width 38 height 24
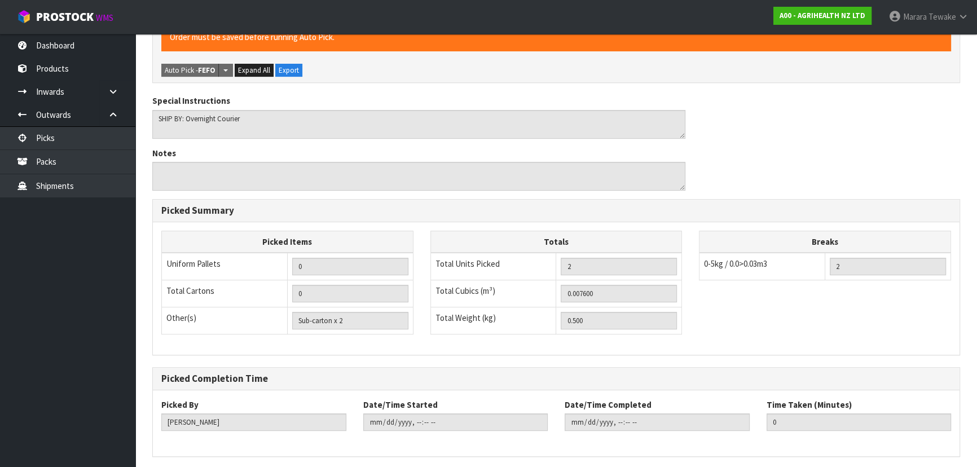
scroll to position [0, 0]
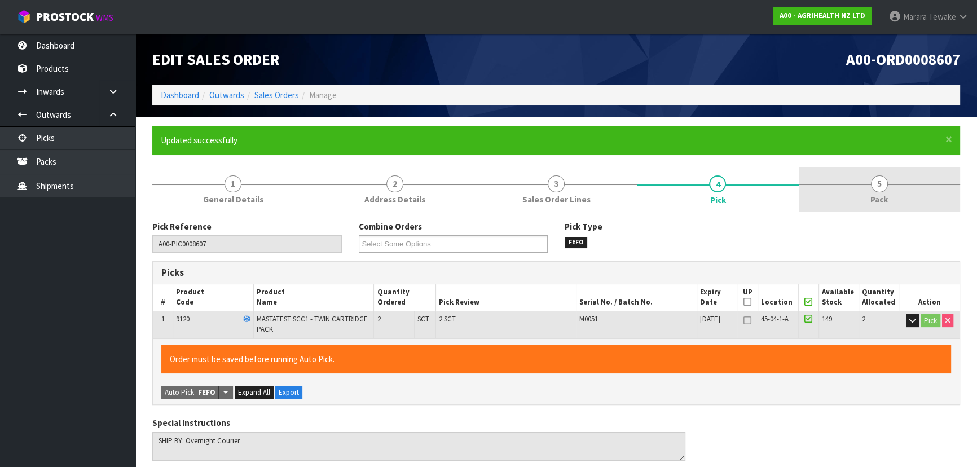
type input "[PERSON_NAME]"
type input "[DATE]T14:11:05"
drag, startPoint x: 898, startPoint y: 177, endPoint x: 878, endPoint y: 182, distance: 21.1
click at [897, 177] on link "5 Pack" at bounding box center [879, 189] width 161 height 45
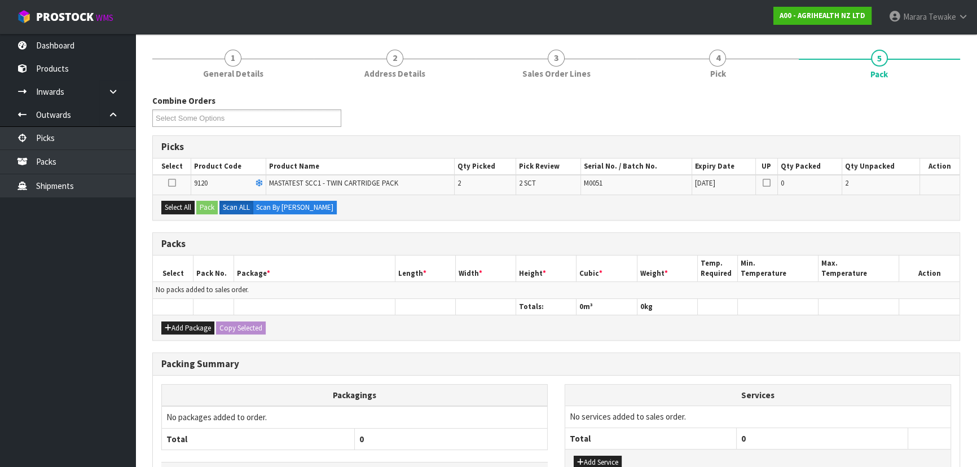
scroll to position [205, 0]
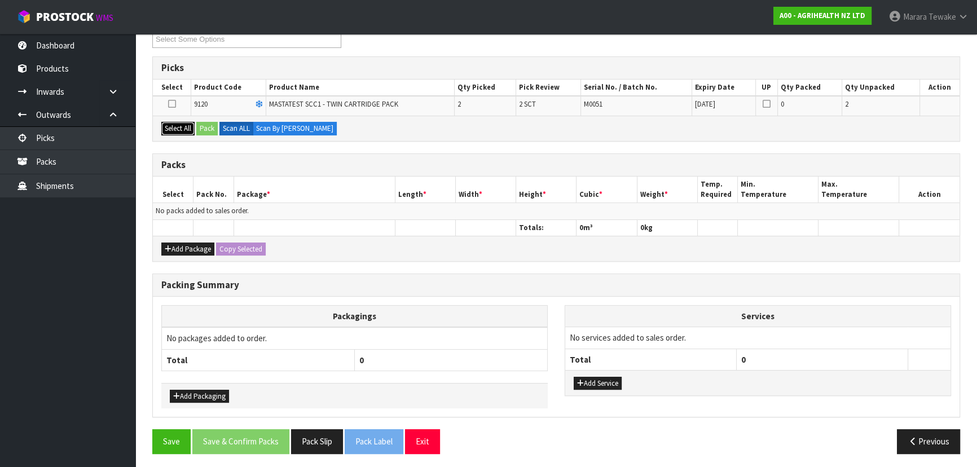
drag, startPoint x: 170, startPoint y: 126, endPoint x: 184, endPoint y: 128, distance: 13.7
click at [179, 127] on button "Select All" at bounding box center [177, 129] width 33 height 14
click at [211, 129] on button "Pack" at bounding box center [206, 129] width 21 height 14
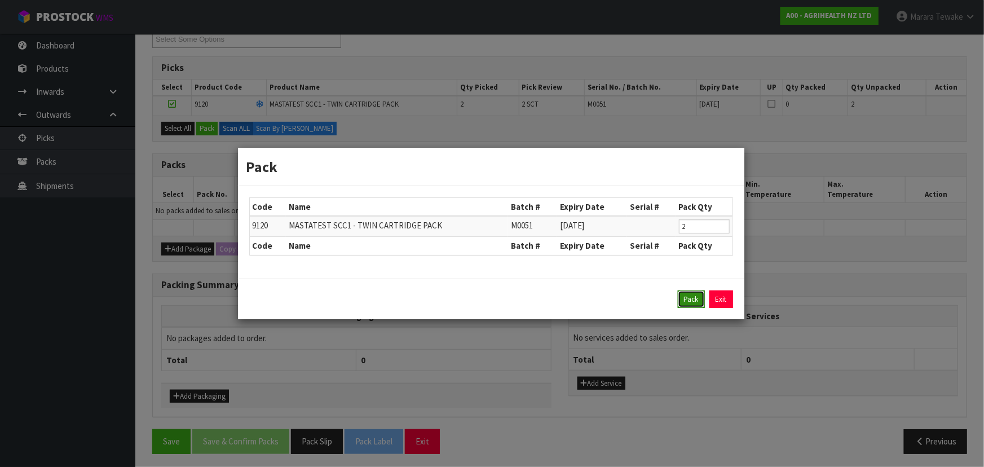
click at [686, 294] on button "Pack" at bounding box center [691, 299] width 27 height 18
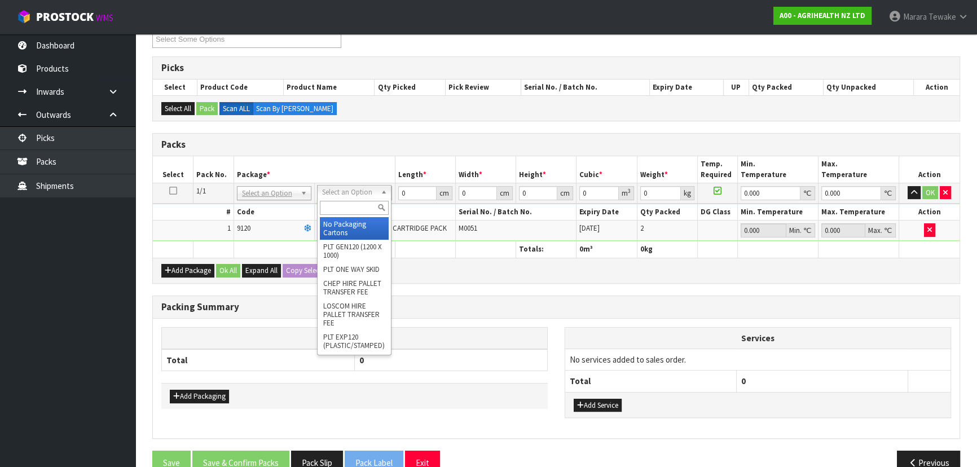
click at [345, 207] on input "text" at bounding box center [354, 208] width 69 height 14
type input "A4"
drag, startPoint x: 353, startPoint y: 226, endPoint x: 376, endPoint y: 201, distance: 33.5
type input "31"
type input "22.5"
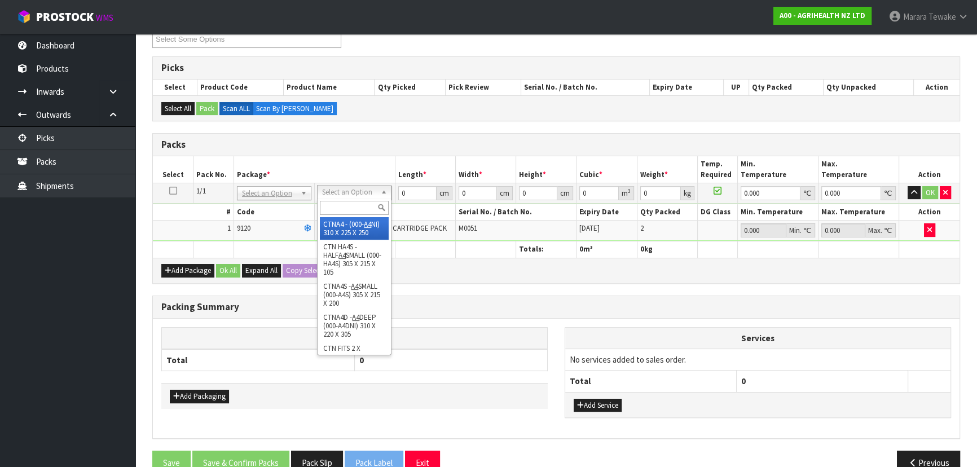
type input "25"
type input "0.017438"
type input "0.7"
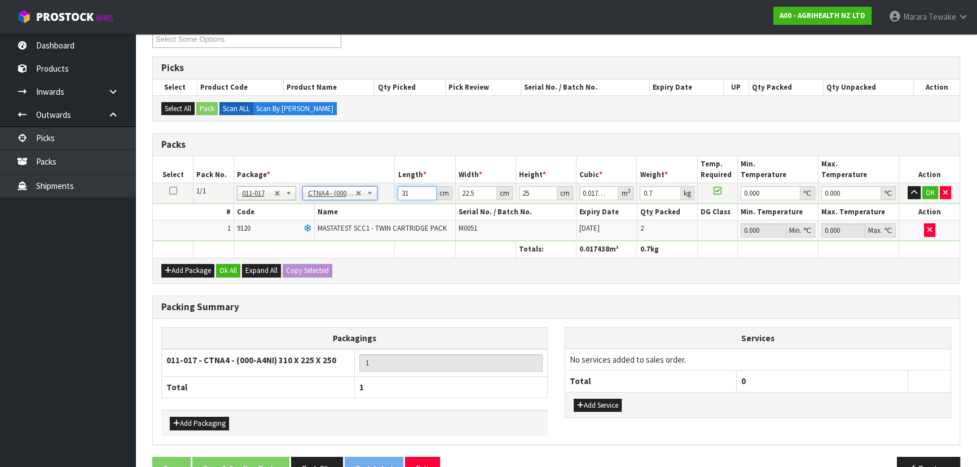
drag, startPoint x: 412, startPoint y: 188, endPoint x: 373, endPoint y: 178, distance: 39.7
click at [382, 186] on tr "1/1 NONE 007-001 007-002 007-004 007-009 007-013 007-014 007-015 007-017 007-01…" at bounding box center [556, 193] width 806 height 20
type input "3"
type input "0.001687"
type input "32"
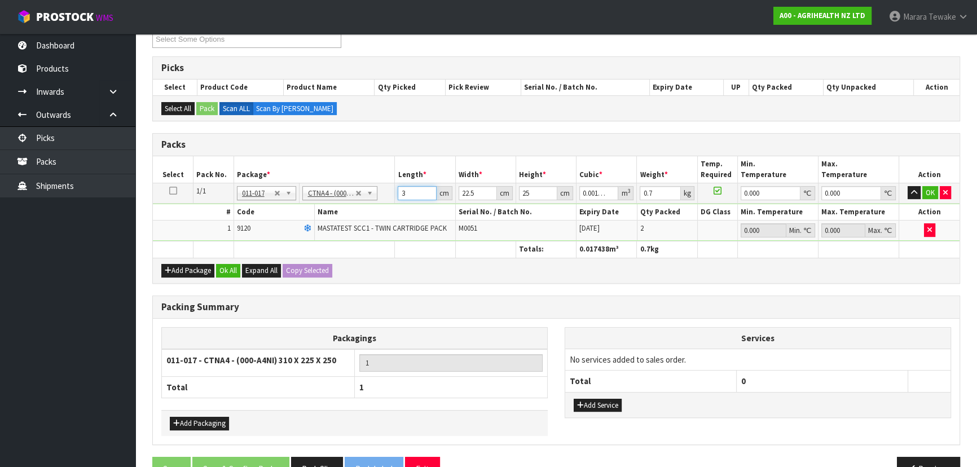
type input "0.018"
type input "32"
type input "2"
type input "0.0016"
type input "24"
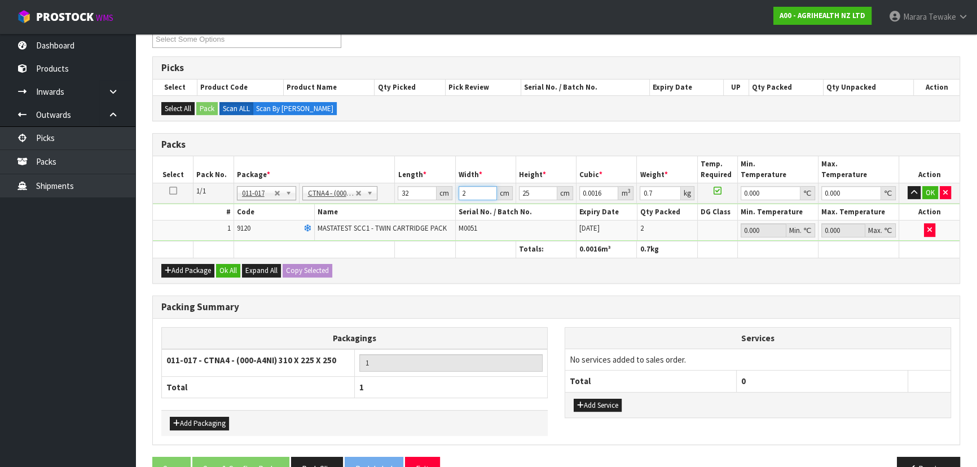
type input "0.0192"
type input "24"
type input "2"
type input "0.001536"
type input "21"
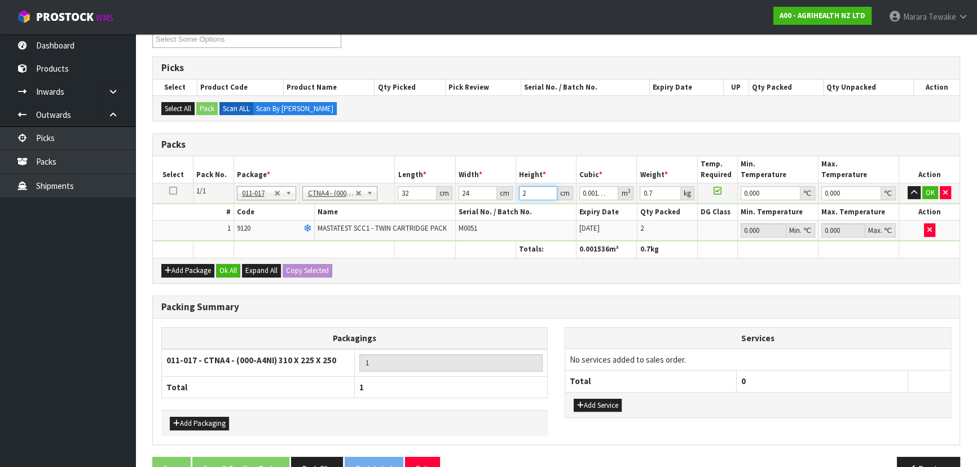
type input "0.016128"
type input "21"
type input "1"
type input "0"
click at [907, 186] on button "button" at bounding box center [913, 193] width 13 height 14
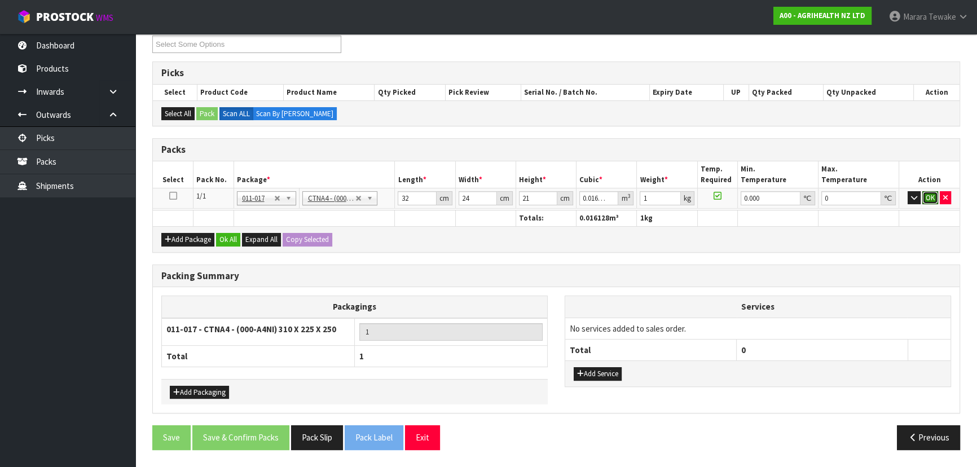
scroll to position [195, 0]
click button "OK" at bounding box center [930, 198] width 16 height 14
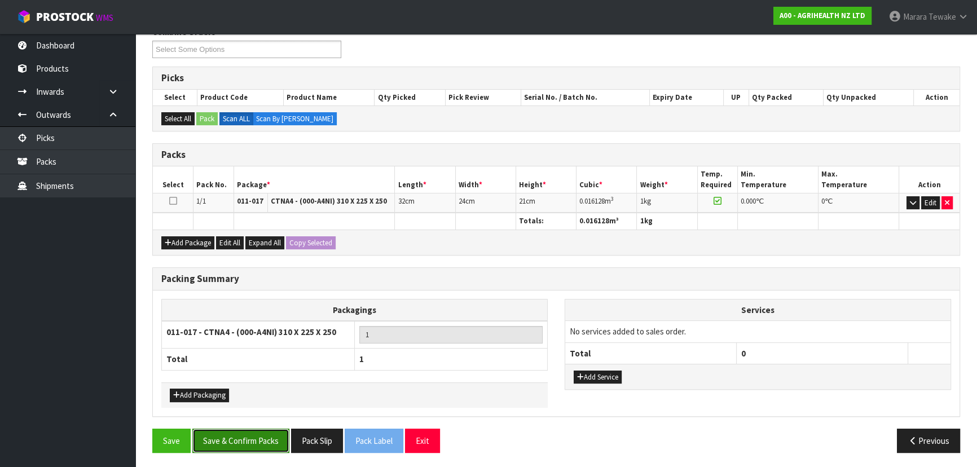
click at [264, 432] on button "Save & Confirm Packs" at bounding box center [240, 441] width 97 height 24
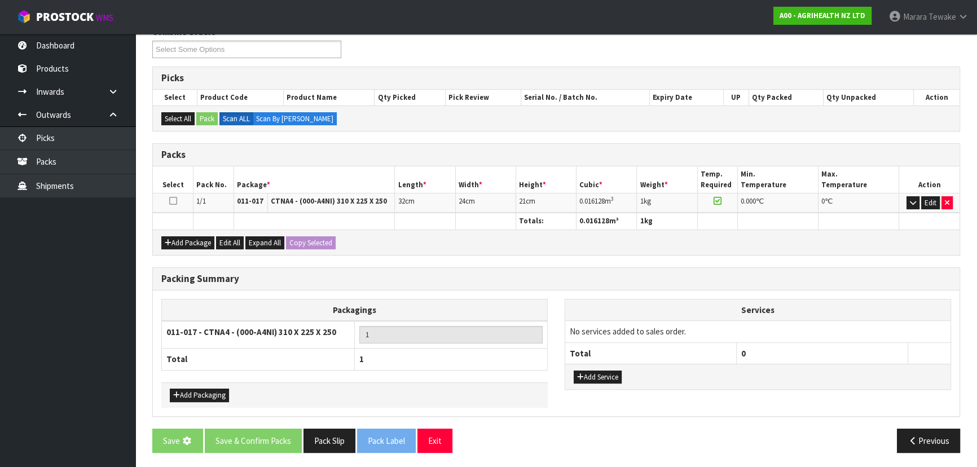
scroll to position [0, 0]
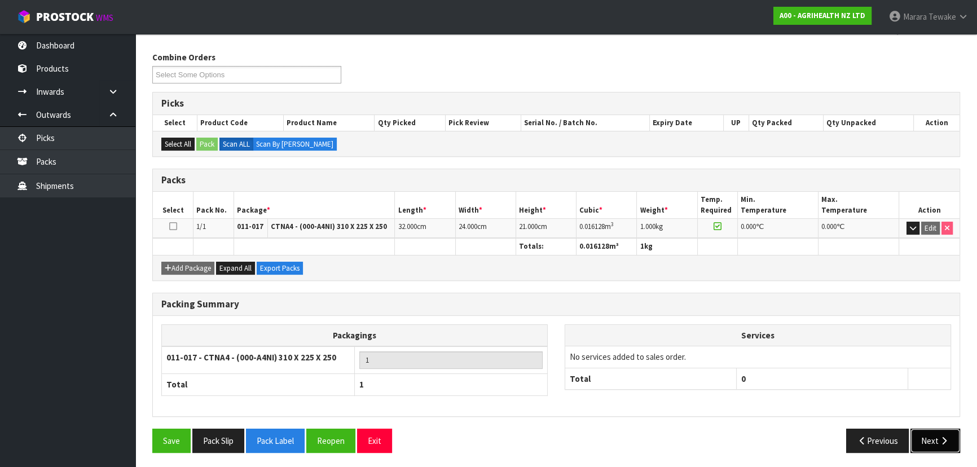
click at [935, 439] on button "Next" at bounding box center [935, 441] width 50 height 24
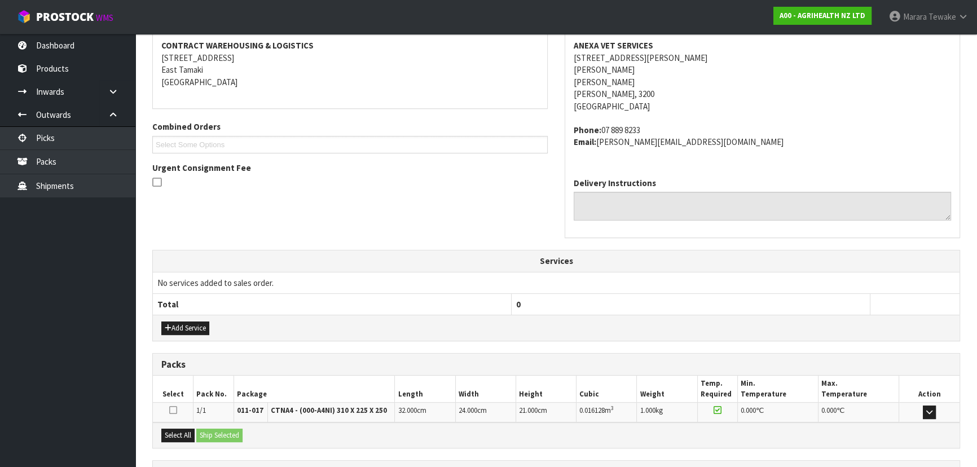
scroll to position [312, 0]
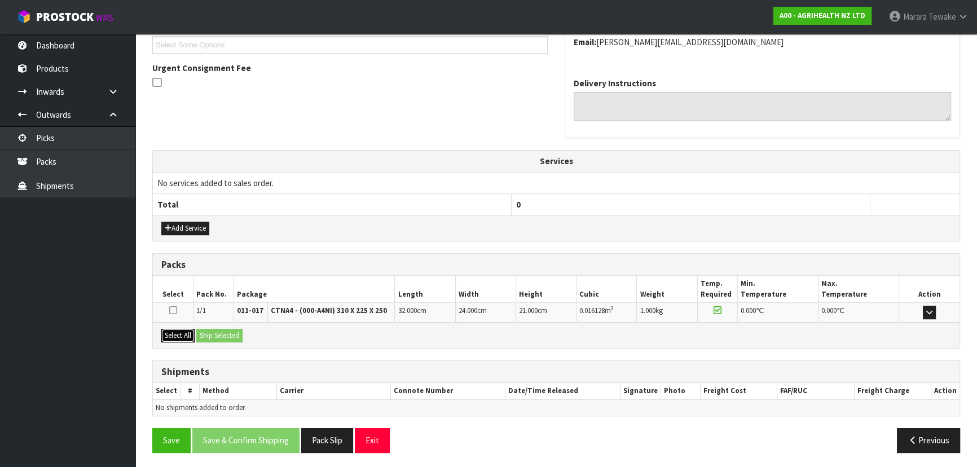
drag, startPoint x: 180, startPoint y: 331, endPoint x: 202, endPoint y: 328, distance: 22.3
click at [184, 329] on button "Select All" at bounding box center [177, 336] width 33 height 14
click at [202, 329] on button "Ship Selected" at bounding box center [219, 336] width 46 height 14
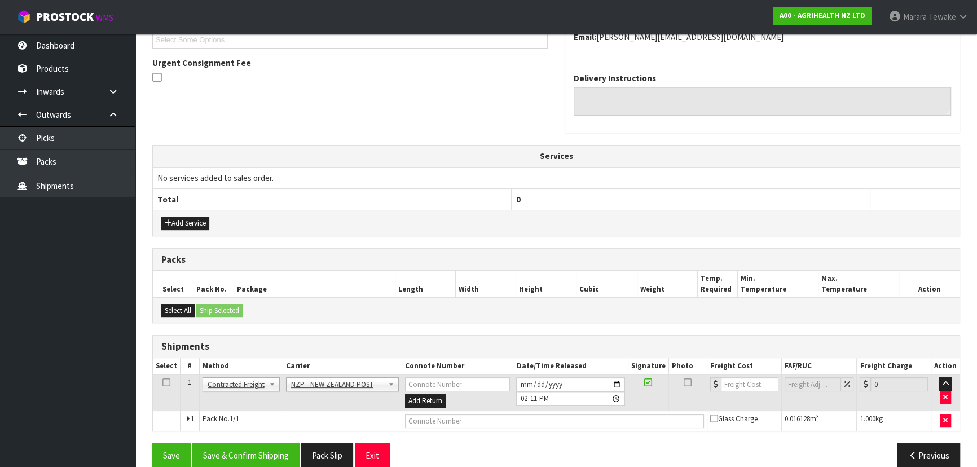
scroll to position [332, 0]
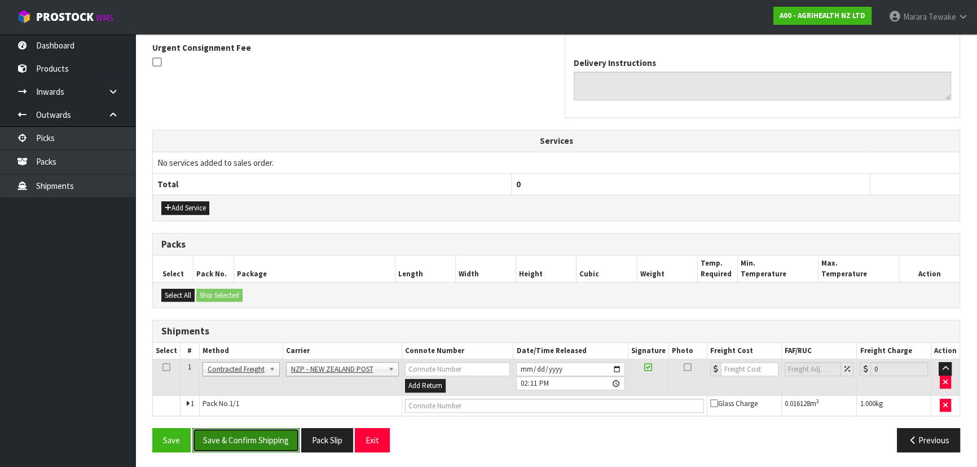
click at [266, 448] on button "Save & Confirm Shipping" at bounding box center [245, 440] width 107 height 24
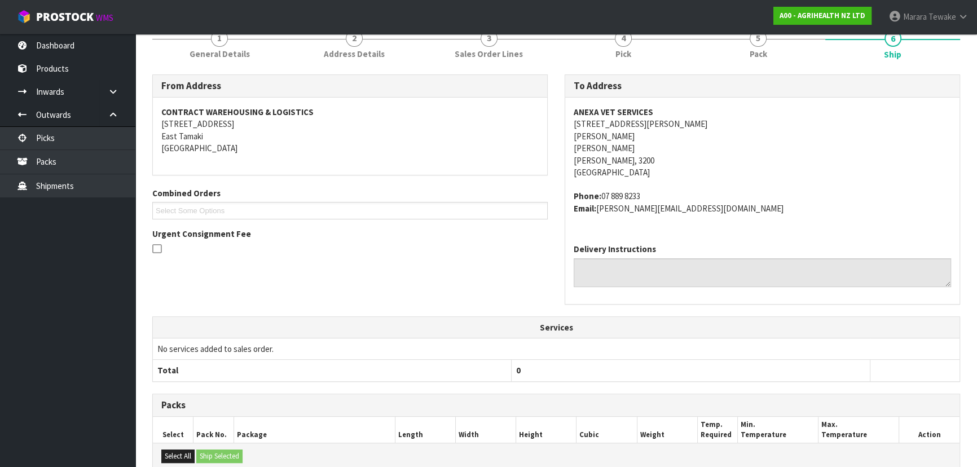
scroll to position [316, 0]
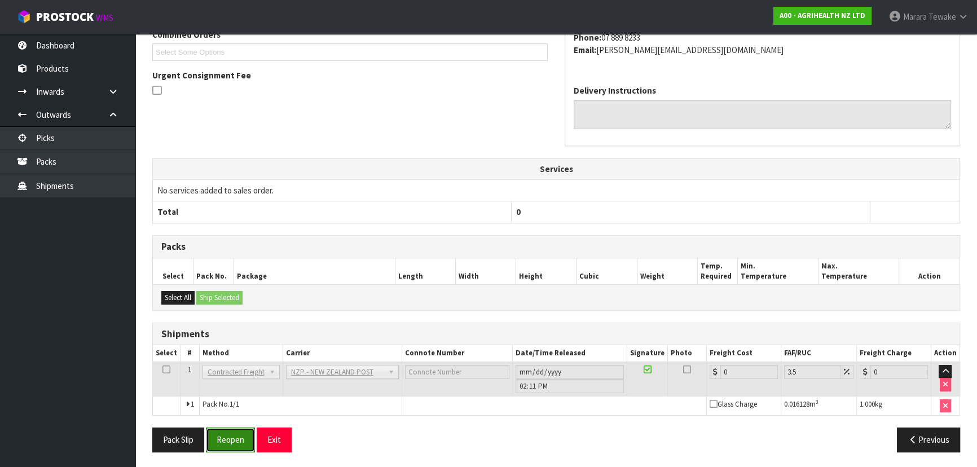
click at [228, 431] on button "Reopen" at bounding box center [230, 439] width 49 height 24
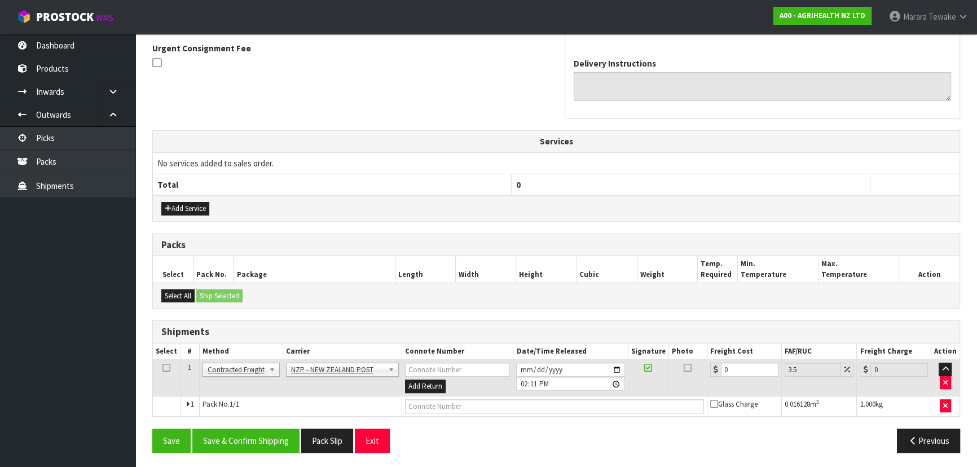
scroll to position [332, 0]
drag, startPoint x: 738, startPoint y: 367, endPoint x: 649, endPoint y: 342, distance: 92.5
click at [687, 355] on table "Select # Method Carrier Connote Number Date/Time Released Signature Photo Freig…" at bounding box center [556, 379] width 806 height 73
type input "7"
type input "7.24"
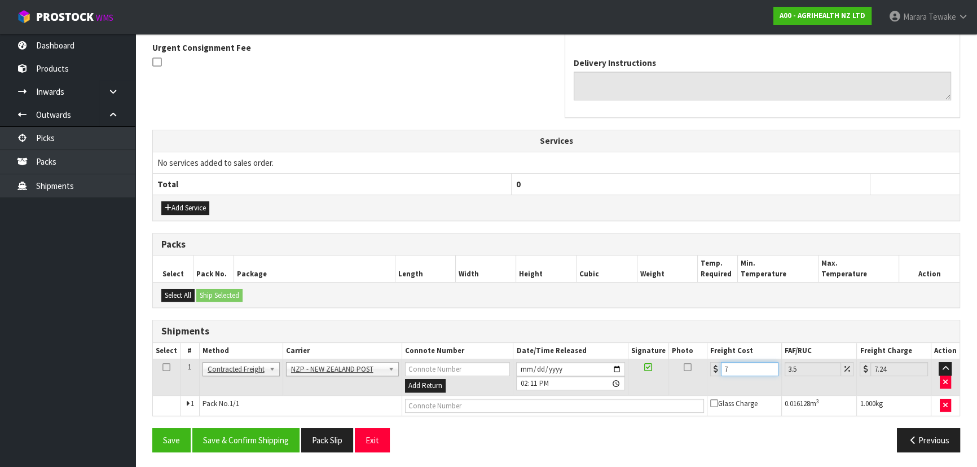
type input "7.3"
type input "7.56"
type input "7.31"
type input "7.57"
type input "7.31"
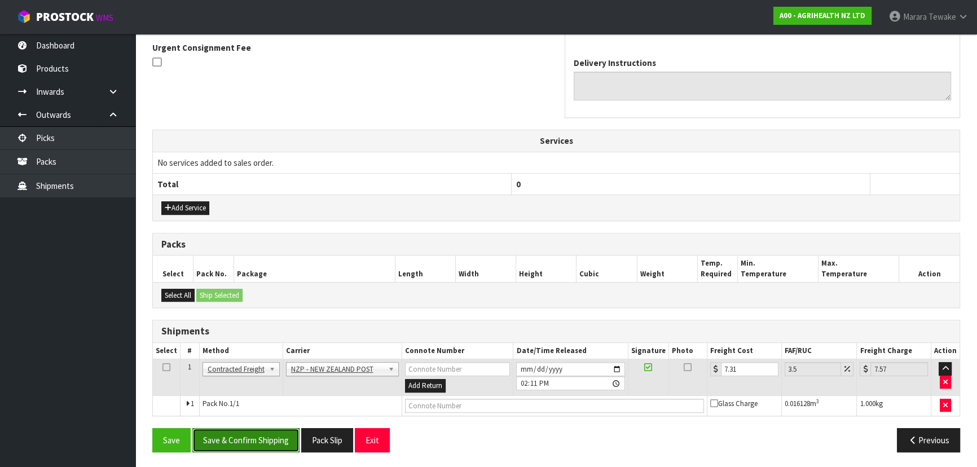
click at [224, 434] on button "Save & Confirm Shipping" at bounding box center [245, 440] width 107 height 24
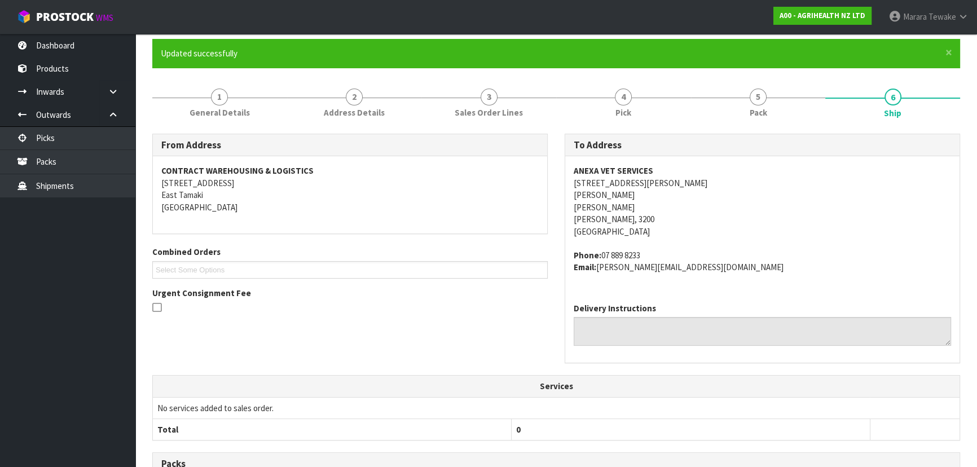
scroll to position [0, 0]
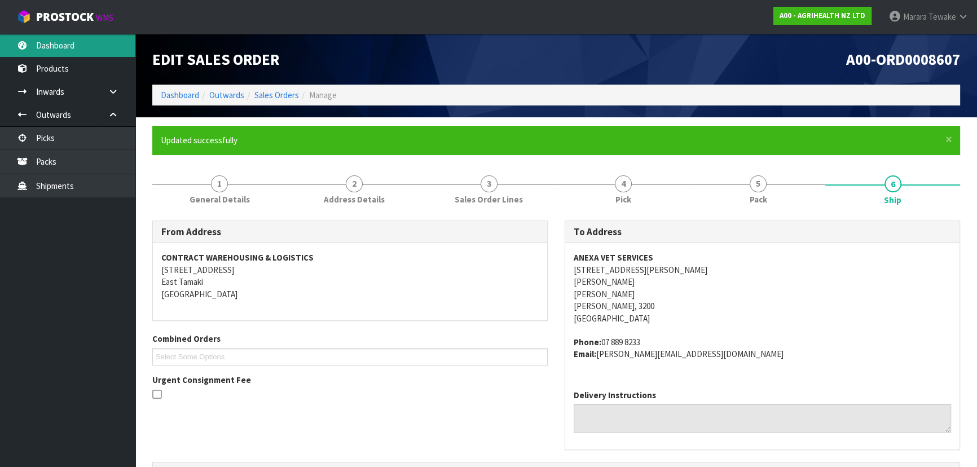
click at [96, 47] on link "Dashboard" at bounding box center [67, 45] width 135 height 23
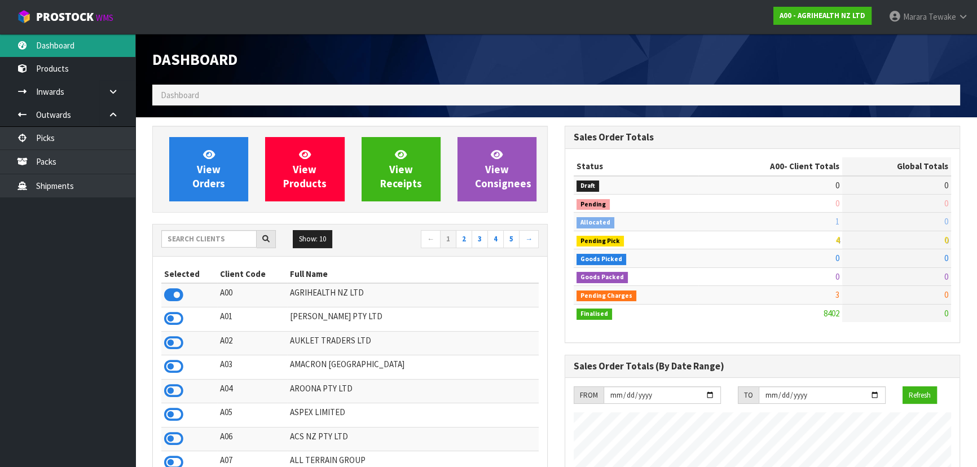
scroll to position [853, 412]
